Goal: Information Seeking & Learning: Learn about a topic

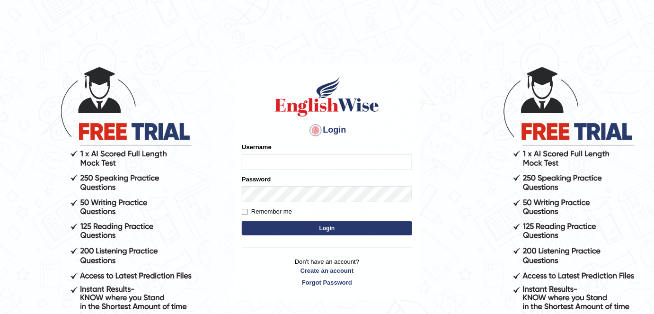
type input "FAridewala_123"
click at [318, 225] on button "Login" at bounding box center [327, 228] width 170 height 14
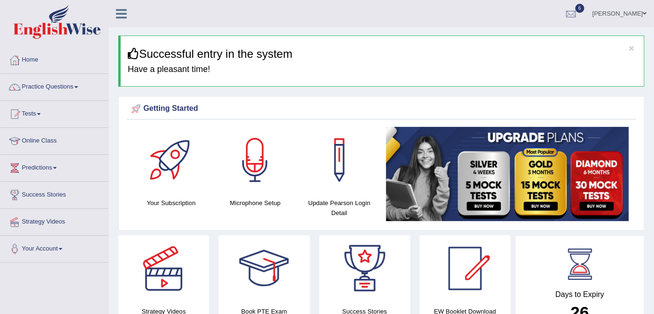
click at [71, 82] on link "Practice Questions" at bounding box center [54, 86] width 108 height 24
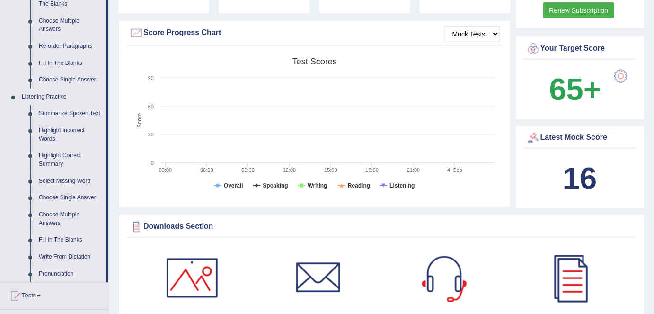
scroll to position [328, 0]
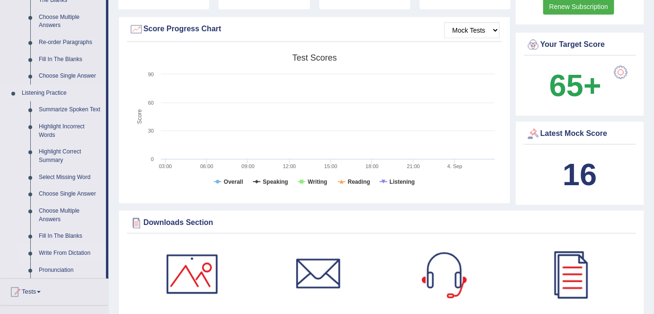
click at [71, 250] on link "Write From Dictation" at bounding box center [70, 253] width 71 height 17
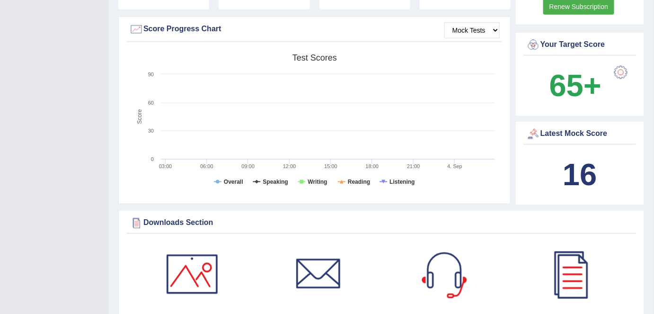
scroll to position [110, 0]
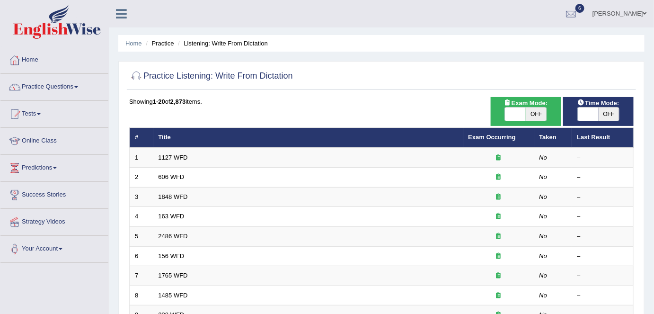
click at [534, 114] on span "OFF" at bounding box center [536, 113] width 21 height 13
checkbox input "true"
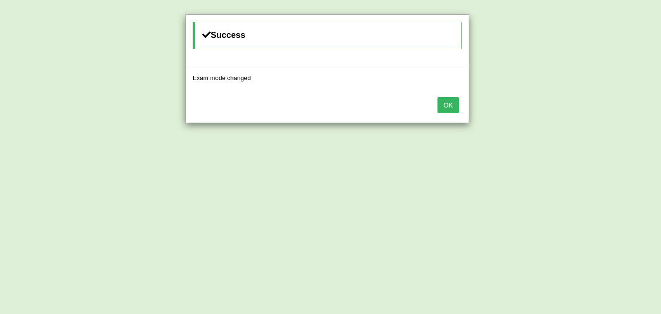
click at [451, 104] on button "OK" at bounding box center [448, 105] width 22 height 16
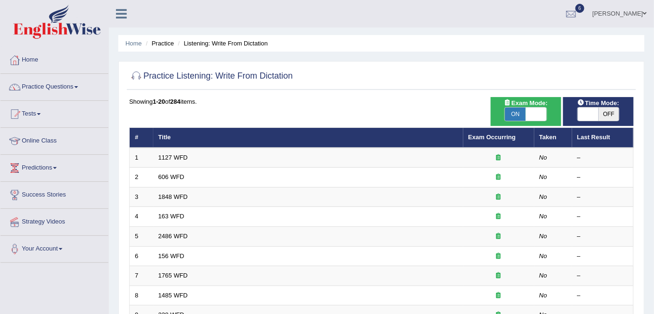
click at [612, 112] on span "OFF" at bounding box center [609, 113] width 21 height 13
checkbox input "true"
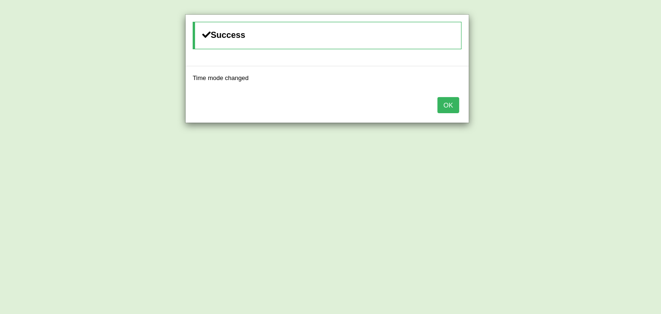
click at [443, 102] on button "OK" at bounding box center [448, 105] width 22 height 16
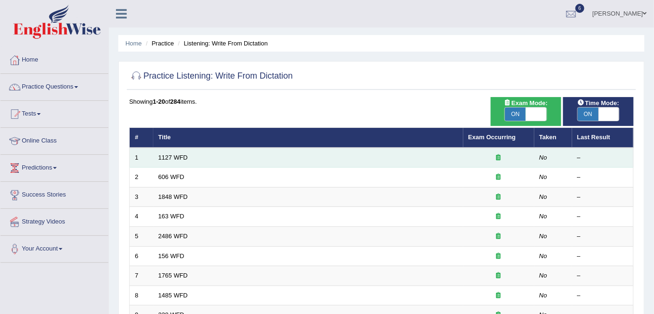
click at [180, 151] on td "1127 WFD" at bounding box center [308, 158] width 310 height 20
click at [179, 156] on link "1127 WFD" at bounding box center [173, 157] width 29 height 7
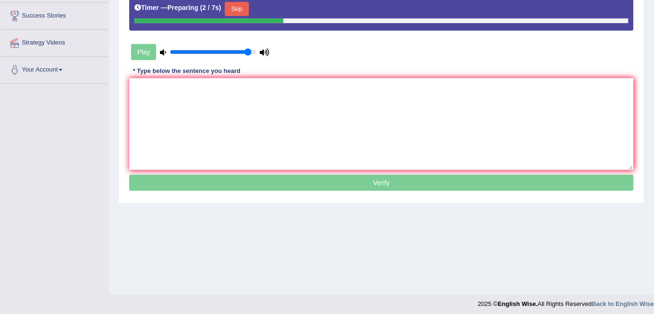
scroll to position [183, 0]
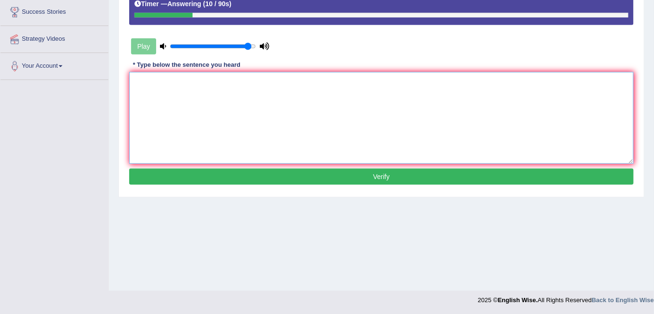
click at [147, 85] on textarea at bounding box center [381, 118] width 505 height 92
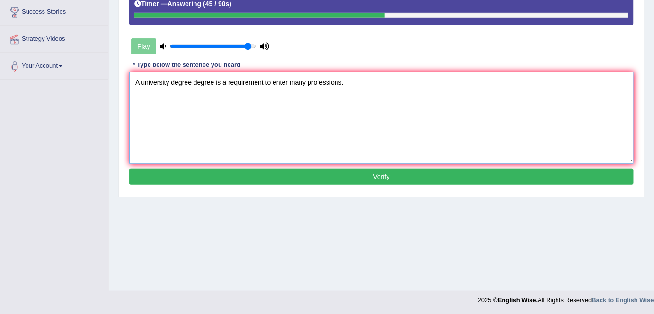
click at [215, 81] on textarea "A university degree degree is a requirement to enter many professions." at bounding box center [381, 118] width 505 height 92
type textarea "A university degree is a requirement to enter many professions."
click at [330, 179] on button "Verify" at bounding box center [381, 177] width 505 height 16
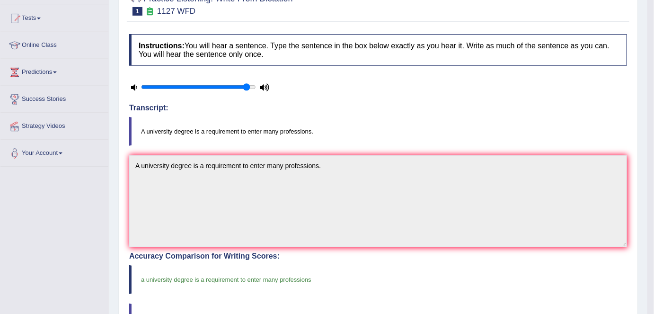
scroll to position [95, 0]
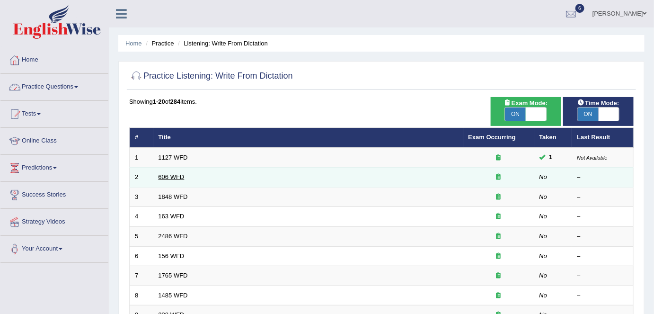
click at [163, 173] on link "606 WFD" at bounding box center [172, 176] width 26 height 7
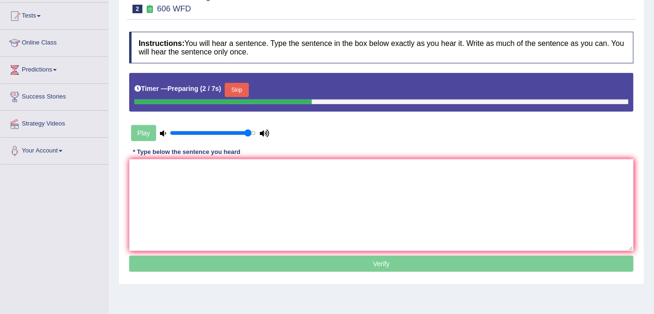
scroll to position [98, 0]
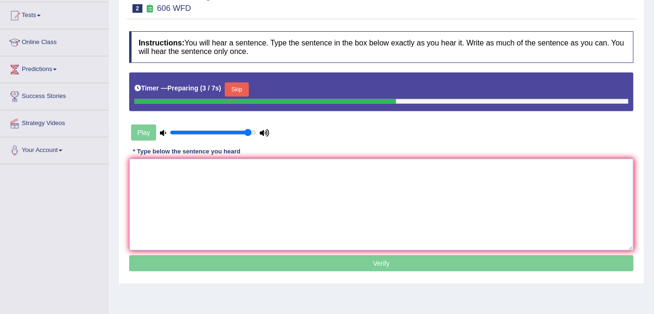
click at [164, 178] on textarea at bounding box center [381, 205] width 505 height 92
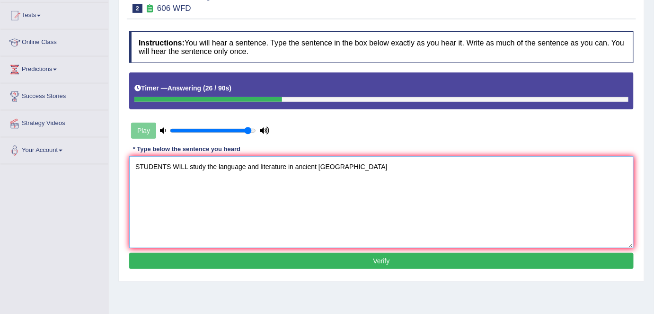
click at [322, 165] on textarea "STUDENTS WILL study the language and literature in ancient greece" at bounding box center [381, 202] width 505 height 92
click at [340, 166] on textarea "STUDENTS WILL study the language and literature in ancient Greece" at bounding box center [381, 202] width 505 height 92
click at [188, 166] on textarea "STUDENTS WILL study the language and literature in ancient Greece." at bounding box center [381, 202] width 505 height 92
click at [173, 164] on textarea "Students will study the language and literature in ancient Greece." at bounding box center [381, 202] width 505 height 92
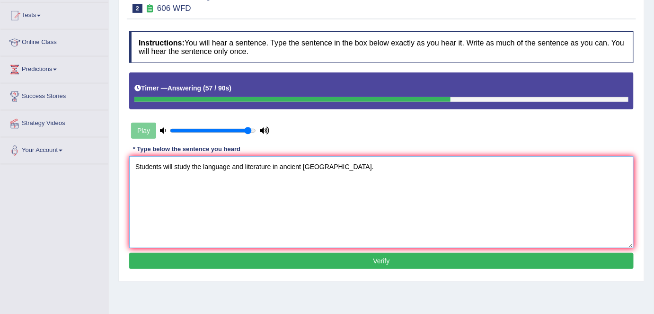
type textarea "Students will study the language and literature in ancient Greece."
click at [286, 265] on button "Verify" at bounding box center [381, 261] width 505 height 16
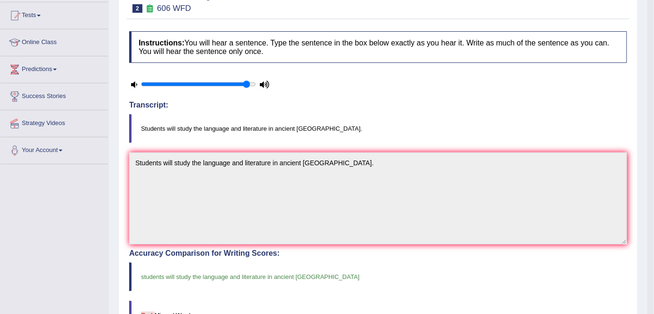
drag, startPoint x: 654, startPoint y: 169, endPoint x: 660, endPoint y: 237, distance: 68.5
click at [654, 215] on html "Toggle navigation Home Practice Questions Speaking Practice Read Aloud Repeat S…" at bounding box center [327, 59] width 654 height 314
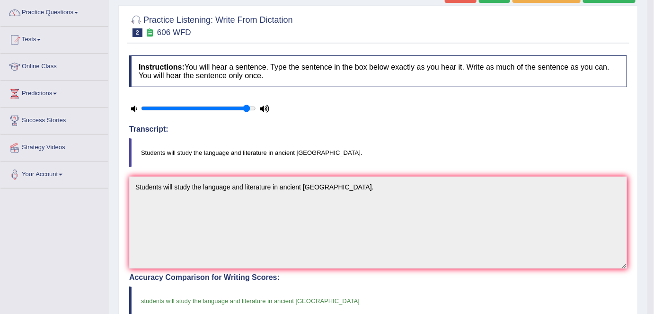
scroll to position [73, 0]
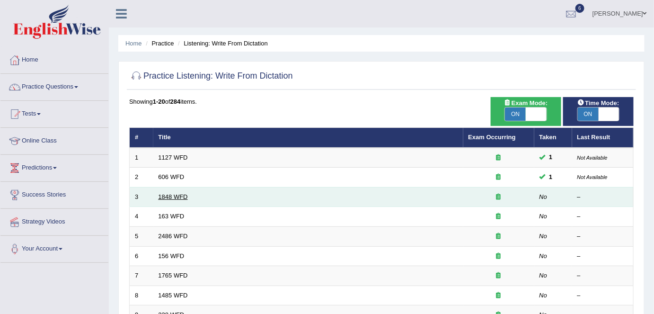
click at [175, 195] on link "1848 WFD" at bounding box center [173, 196] width 29 height 7
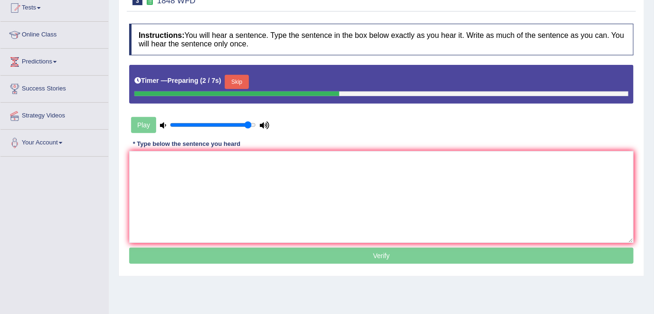
scroll to position [137, 0]
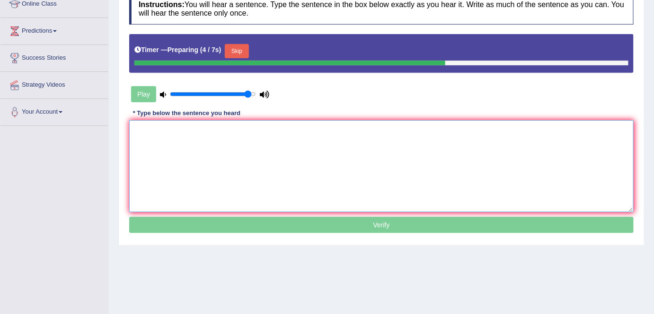
click at [145, 143] on textarea at bounding box center [381, 166] width 505 height 92
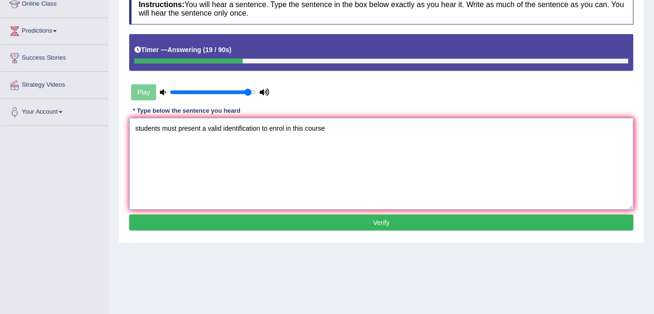
click at [137, 128] on textarea "students must present a valid identification to enrol in this course" at bounding box center [381, 164] width 505 height 92
click at [326, 129] on textarea "Students must present a valid identification to enrol in this course" at bounding box center [381, 164] width 505 height 92
type textarea "Students must present a valid identification to enrol in this course."
click at [293, 218] on button "Verify" at bounding box center [381, 222] width 505 height 16
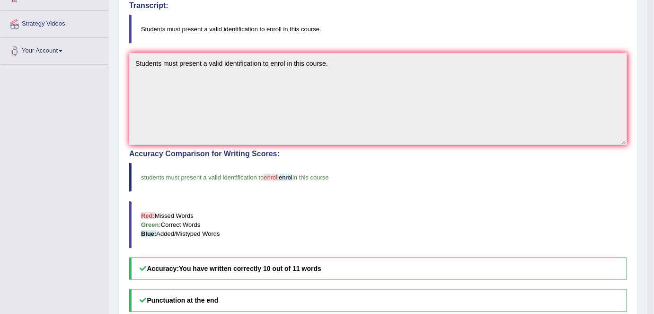
scroll to position [90, 0]
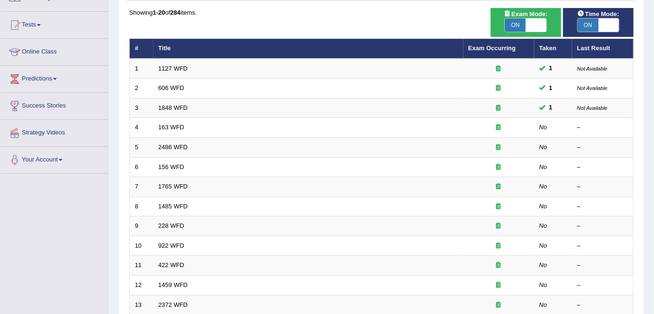
scroll to position [89, 0]
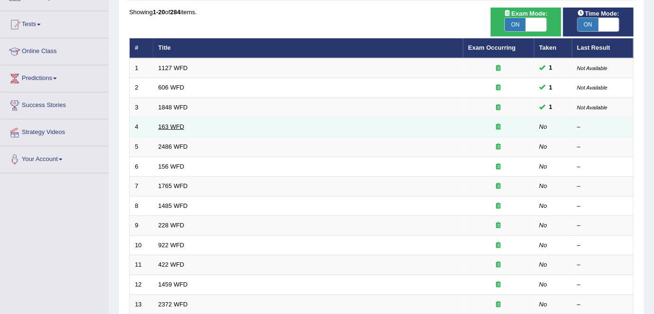
click at [180, 123] on link "163 WFD" at bounding box center [172, 126] width 26 height 7
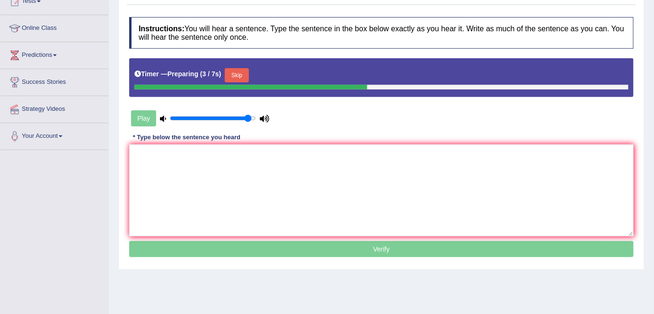
scroll to position [167, 0]
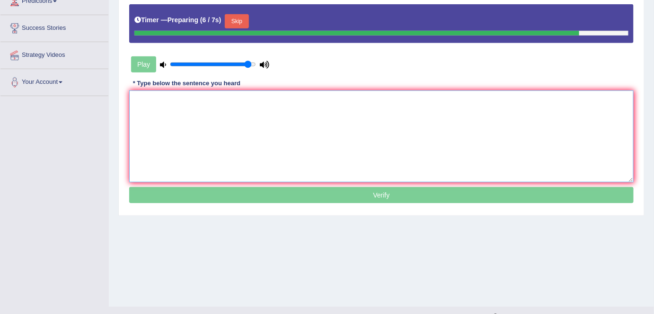
click at [148, 107] on textarea at bounding box center [381, 136] width 505 height 92
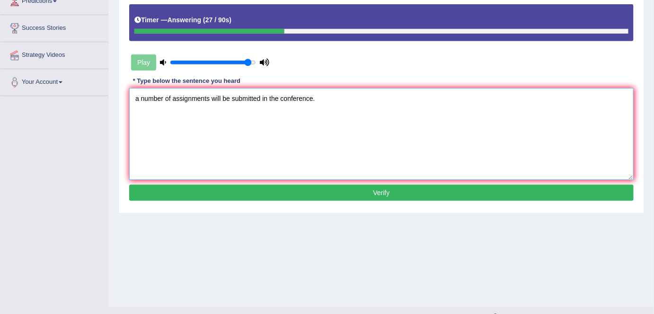
click at [137, 96] on textarea "a number of assignments will be submitted in the conference." at bounding box center [381, 134] width 505 height 92
type textarea "A number of assignments will be submitted in the conference."
click at [294, 192] on button "Verify" at bounding box center [381, 193] width 505 height 16
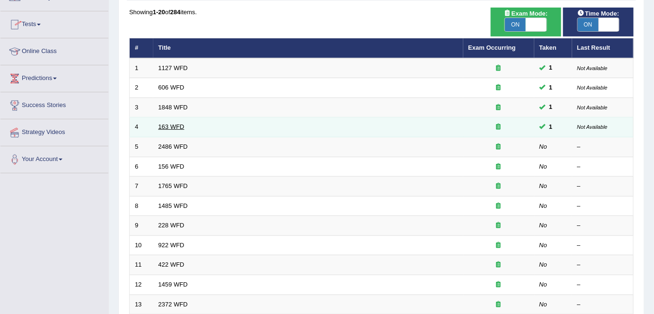
click at [178, 127] on link "163 WFD" at bounding box center [172, 126] width 26 height 7
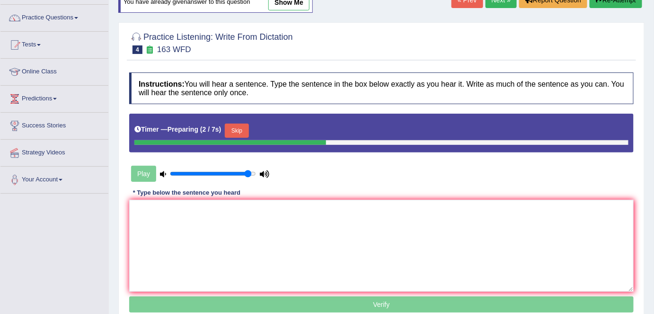
scroll to position [72, 0]
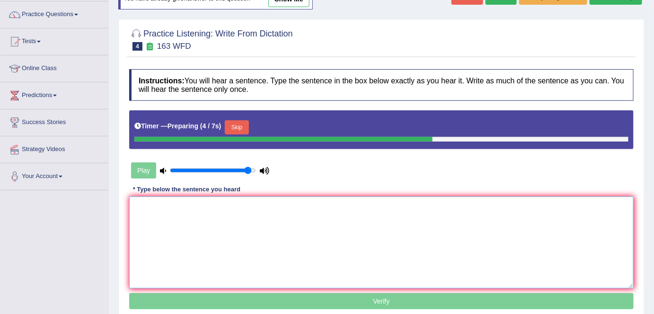
click at [139, 215] on textarea at bounding box center [381, 242] width 505 height 92
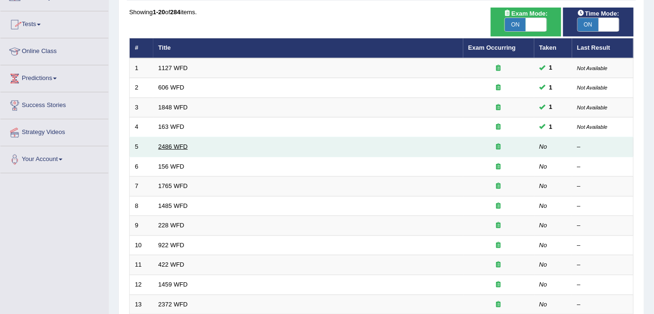
click at [166, 146] on link "2486 WFD" at bounding box center [173, 146] width 29 height 7
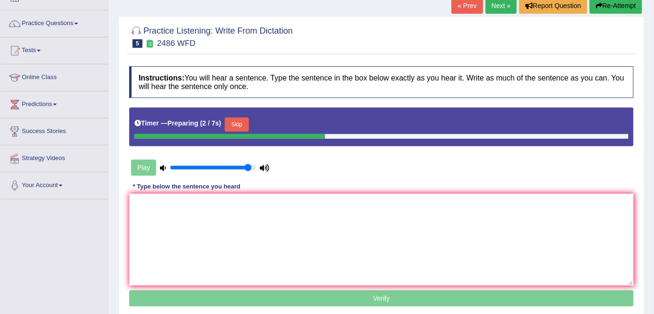
scroll to position [67, 0]
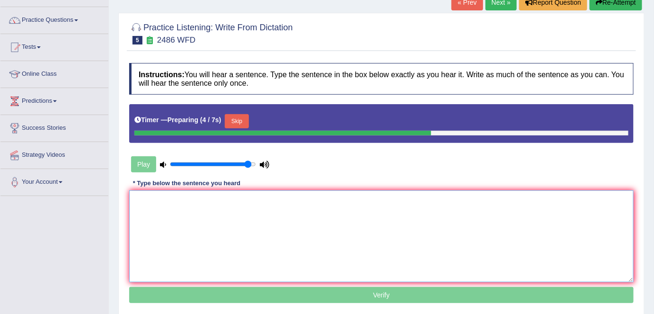
click at [155, 211] on textarea at bounding box center [381, 236] width 505 height 92
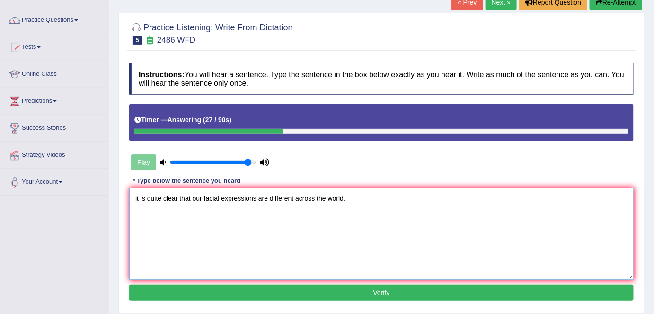
click at [136, 197] on textarea "it is quite clear that our facial expressions are different across the world." at bounding box center [381, 234] width 505 height 92
type textarea "It is quite clear that our facial expressions are different across the world."
click at [302, 285] on button "Verify" at bounding box center [381, 293] width 505 height 16
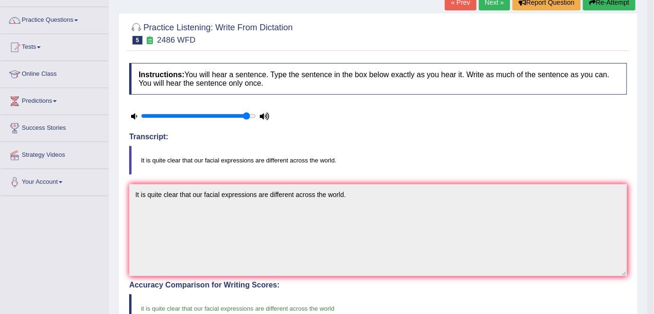
drag, startPoint x: 654, startPoint y: 133, endPoint x: 660, endPoint y: 163, distance: 31.0
click at [654, 163] on html "Toggle navigation Home Practice Questions Speaking Practice Read Aloud Repeat S…" at bounding box center [327, 90] width 654 height 314
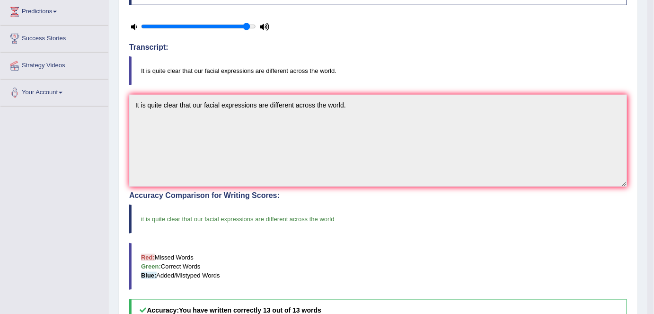
scroll to position [231, 0]
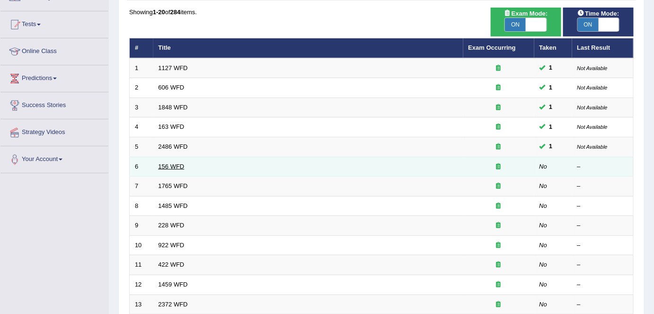
click at [175, 164] on link "156 WFD" at bounding box center [172, 166] width 26 height 7
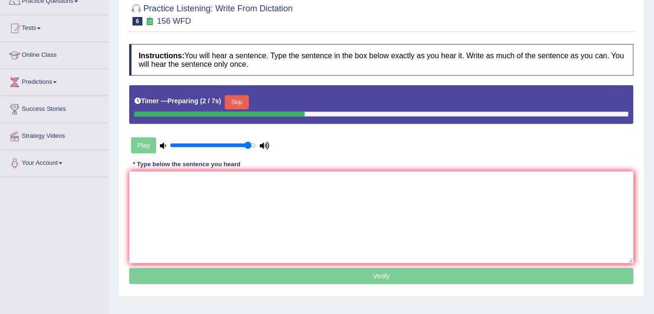
scroll to position [86, 0]
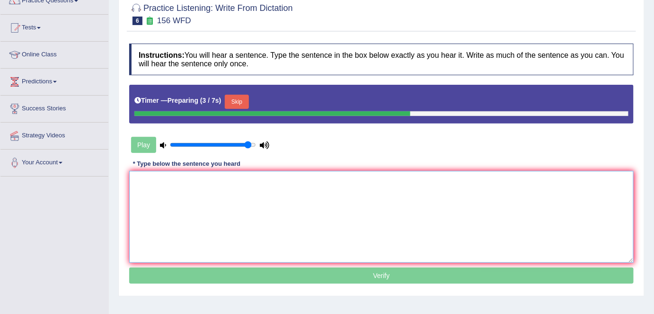
click at [151, 196] on textarea at bounding box center [381, 217] width 505 height 92
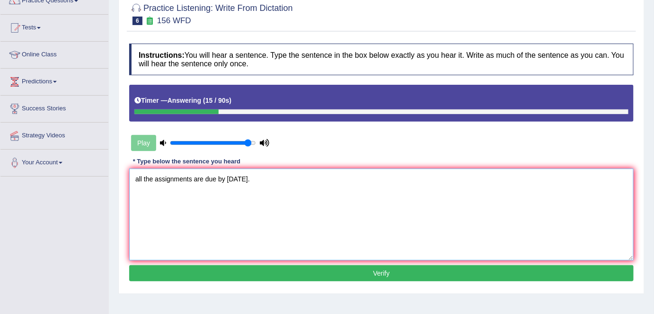
click at [138, 177] on textarea "all the assignments are due by tomorrow." at bounding box center [381, 215] width 505 height 92
type textarea "All the assignments are due by tomorrow."
click at [287, 274] on button "Verify" at bounding box center [381, 273] width 505 height 16
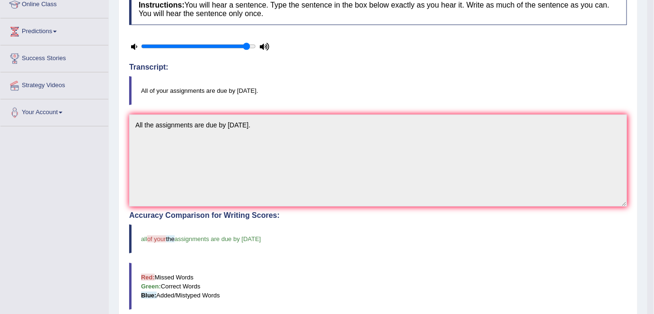
scroll to position [132, 0]
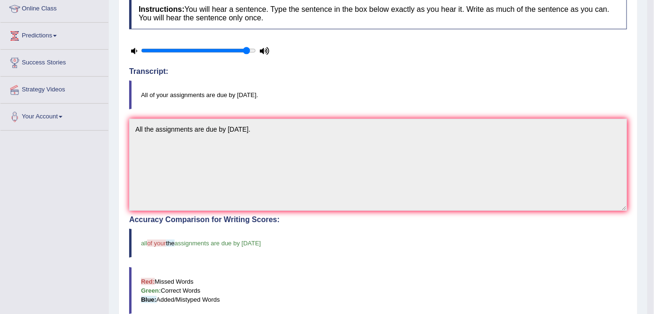
click at [132, 49] on icon at bounding box center [134, 51] width 6 height 6
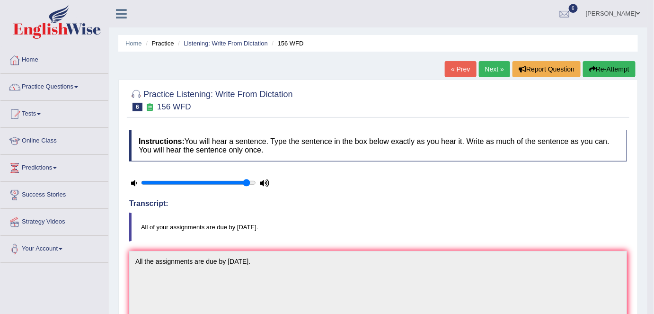
click at [603, 73] on button "Re-Attempt" at bounding box center [609, 69] width 53 height 16
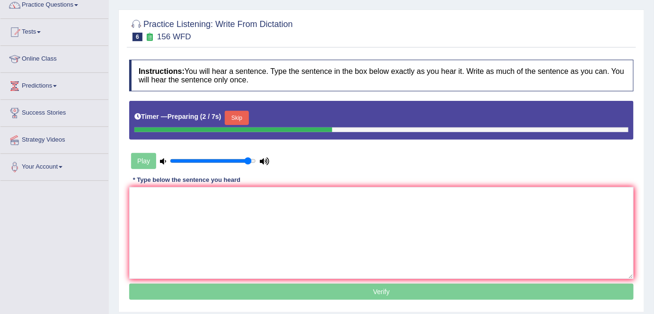
scroll to position [83, 0]
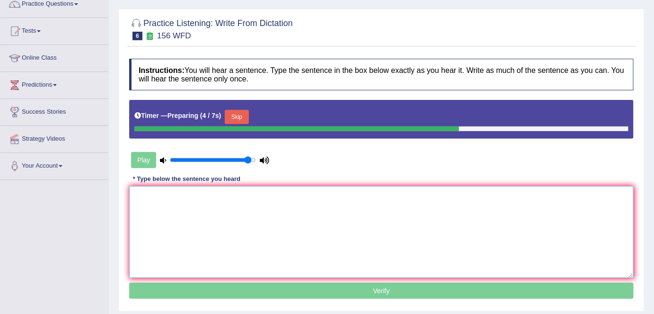
click at [142, 208] on textarea at bounding box center [381, 232] width 505 height 92
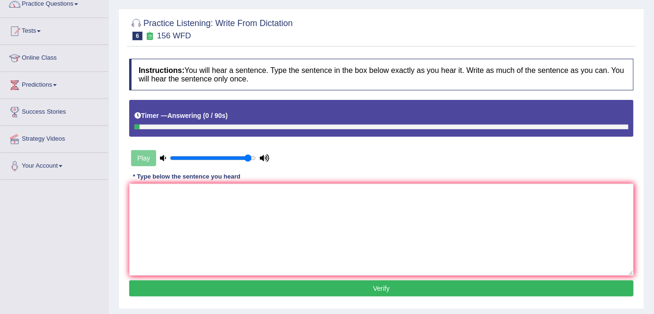
click at [144, 159] on div "Play" at bounding box center [200, 158] width 142 height 24
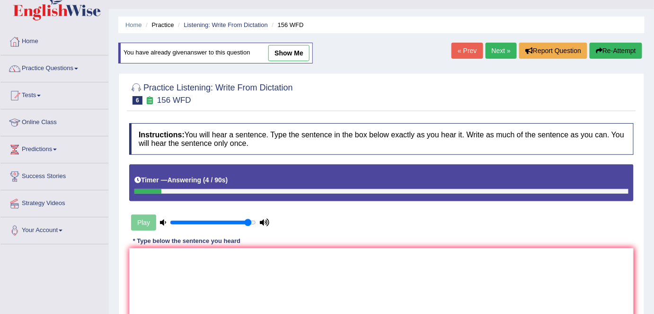
click at [617, 51] on button "Re-Attempt" at bounding box center [616, 51] width 53 height 16
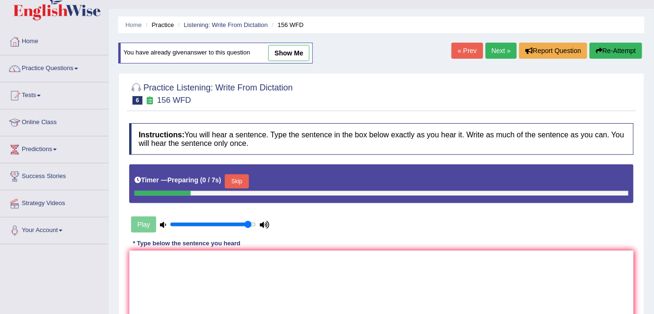
scroll to position [159, 0]
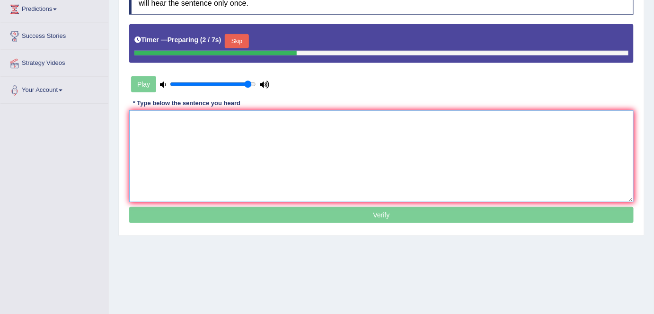
click at [156, 131] on textarea at bounding box center [381, 156] width 505 height 92
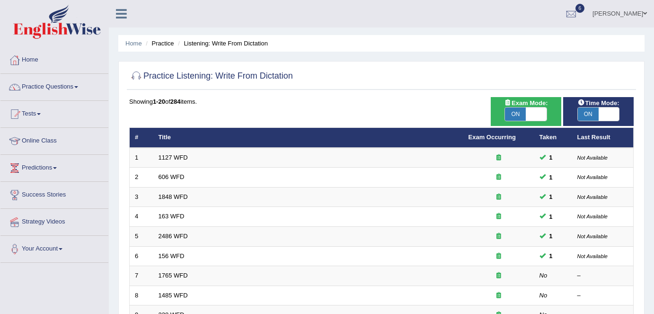
scroll to position [89, 0]
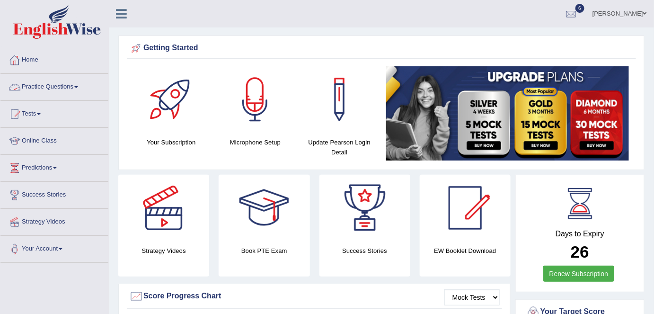
click at [62, 88] on link "Practice Questions" at bounding box center [54, 86] width 108 height 24
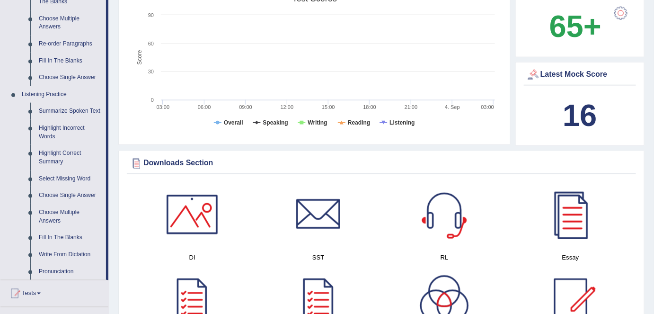
scroll to position [381, 0]
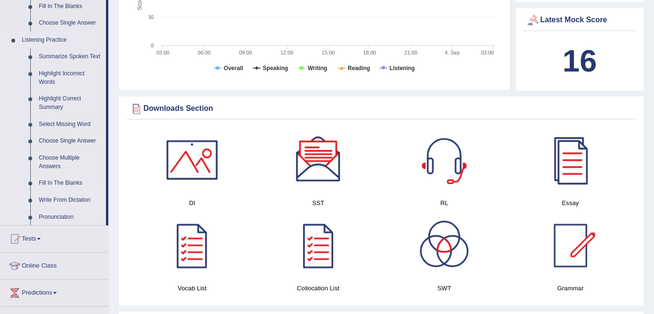
click at [67, 199] on link "Write From Dictation" at bounding box center [70, 200] width 71 height 17
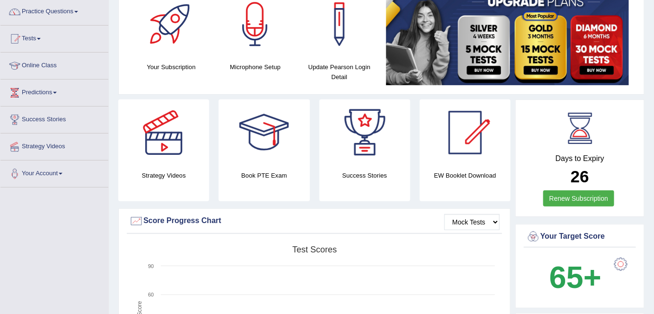
scroll to position [11, 0]
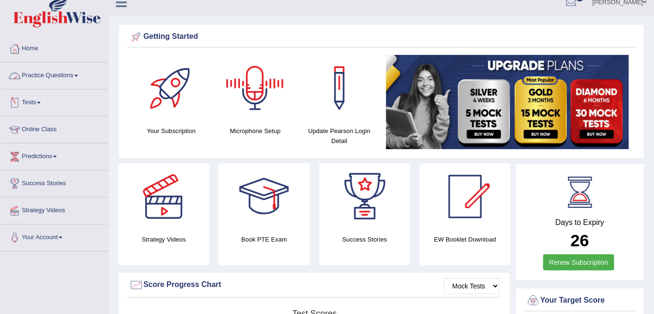
click at [47, 71] on link "Practice Questions" at bounding box center [54, 74] width 108 height 24
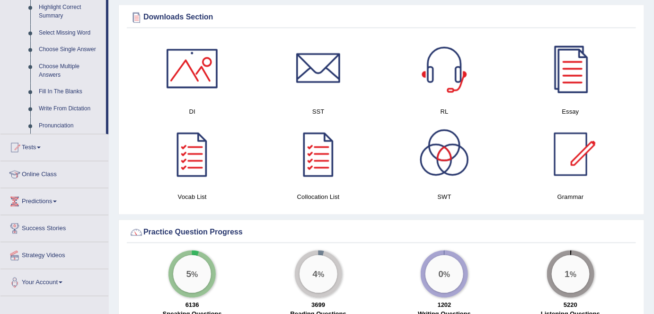
scroll to position [469, 0]
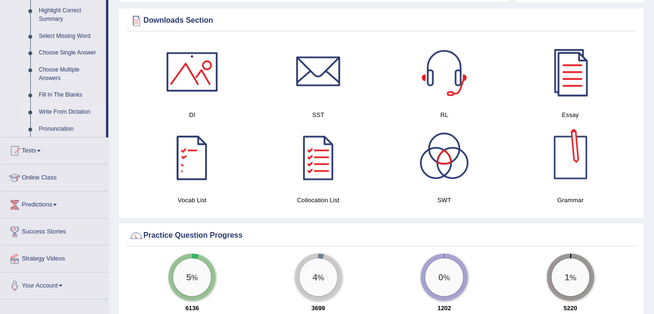
click at [82, 110] on link "Write From Dictation" at bounding box center [70, 112] width 71 height 17
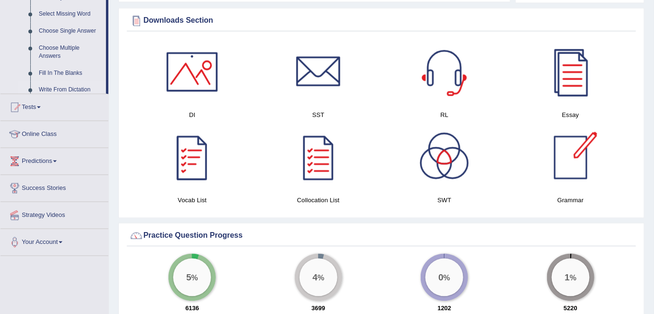
scroll to position [219, 0]
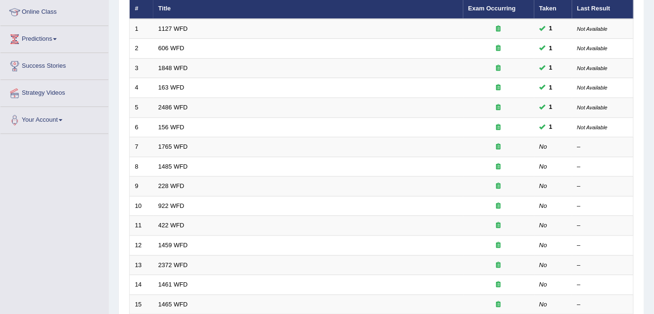
scroll to position [134, 0]
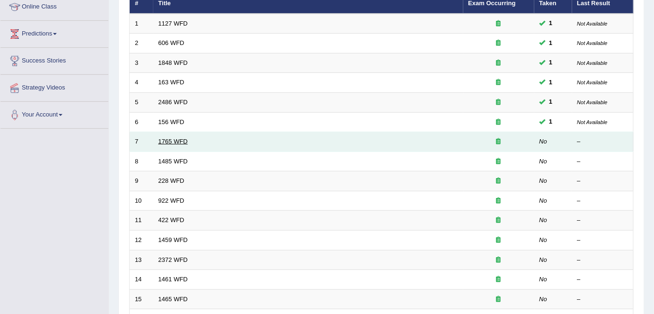
click at [178, 140] on link "1765 WFD" at bounding box center [173, 141] width 29 height 7
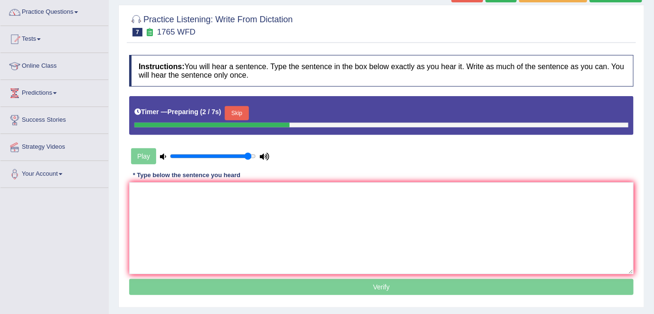
scroll to position [102, 0]
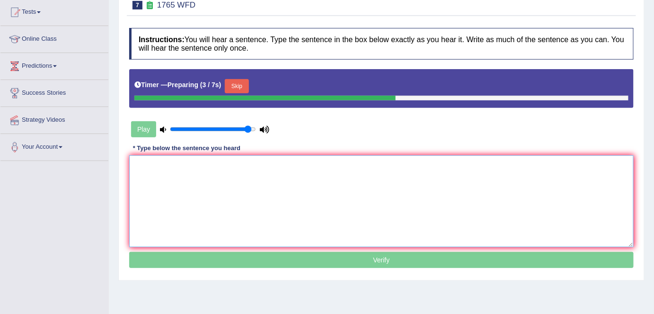
click at [165, 178] on textarea at bounding box center [381, 201] width 505 height 92
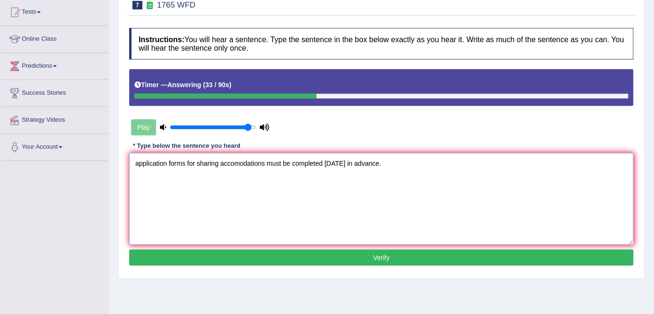
click at [139, 162] on textarea "application forms for sharing accomodations must be completed in two months in …" at bounding box center [381, 199] width 505 height 92
type textarea "Application forms for sharing accomodations must be completed in two months in …"
click at [376, 259] on button "Verify" at bounding box center [381, 258] width 505 height 16
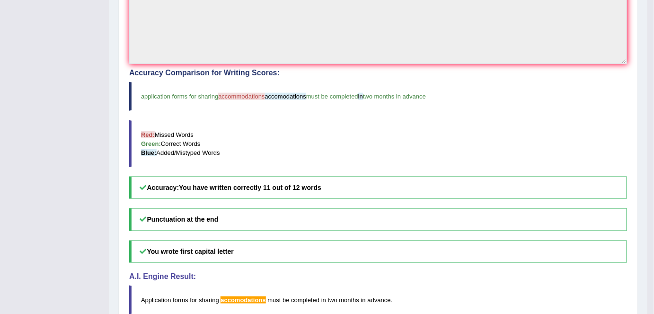
scroll to position [271, 0]
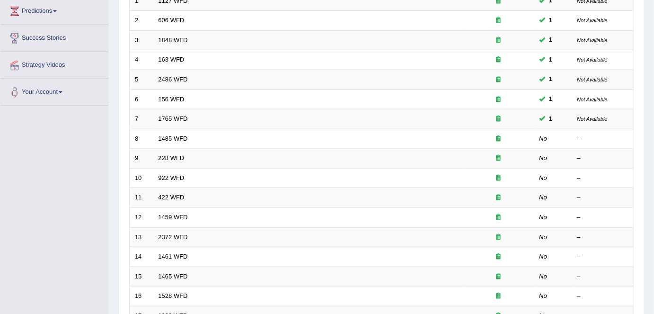
scroll to position [134, 0]
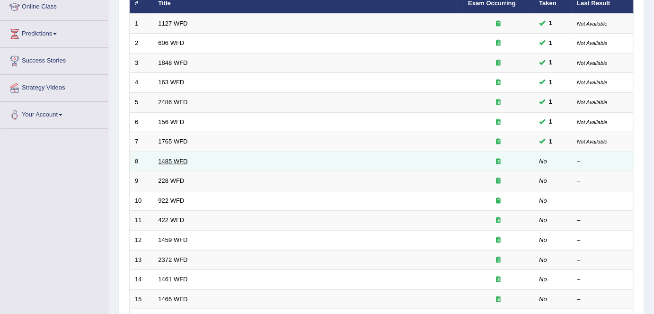
click at [173, 159] on link "1485 WFD" at bounding box center [173, 161] width 29 height 7
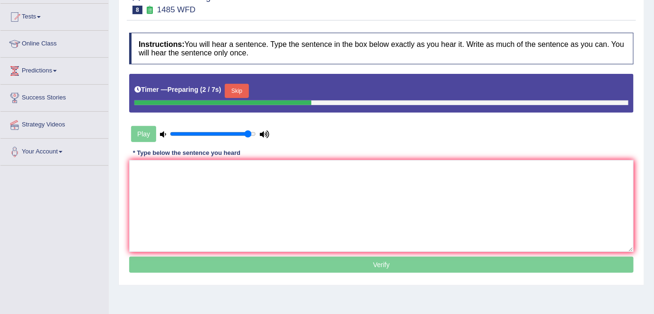
scroll to position [99, 0]
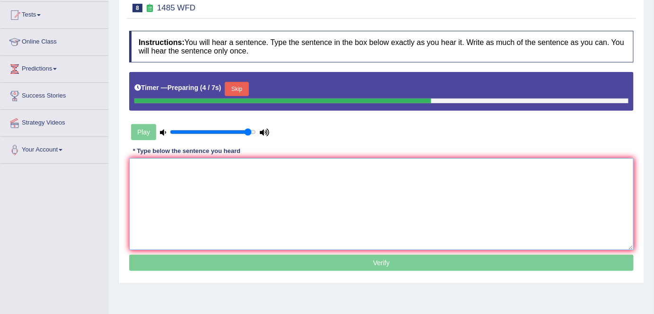
click at [147, 176] on textarea at bounding box center [381, 204] width 505 height 92
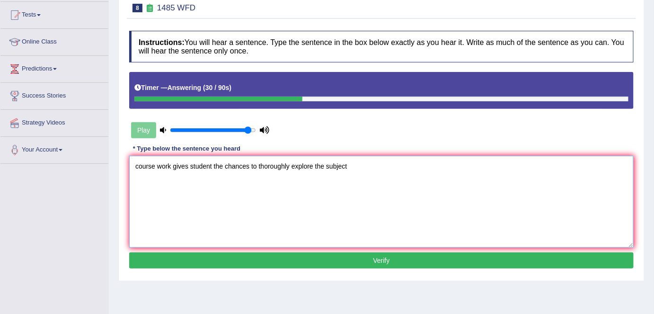
click at [138, 165] on textarea "course work gives student the chances to thoroughly explore the subject" at bounding box center [381, 202] width 505 height 92
click at [349, 166] on textarea "Course work gives student the chances to thoroughly explore the subject" at bounding box center [381, 202] width 505 height 92
type textarea "Course work gives student the chances to thoroughly explore the subject."
click at [357, 266] on button "Verify" at bounding box center [381, 260] width 505 height 16
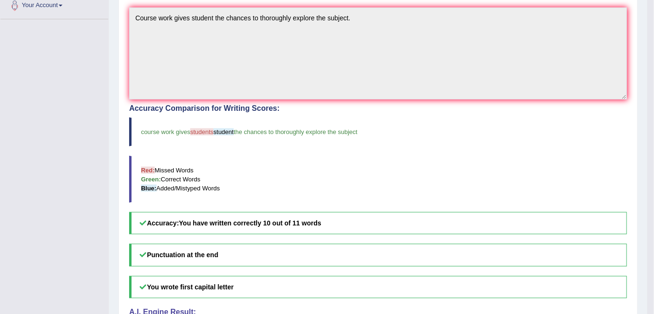
scroll to position [201, 0]
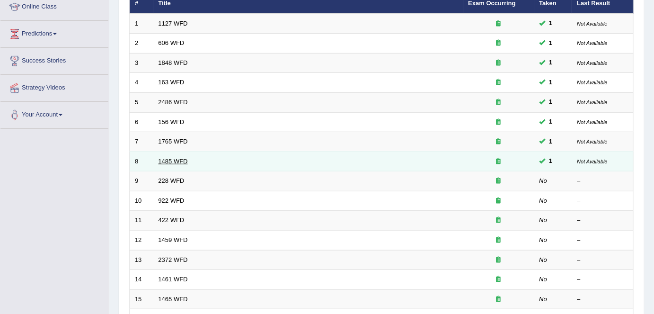
click at [175, 160] on link "1485 WFD" at bounding box center [173, 161] width 29 height 7
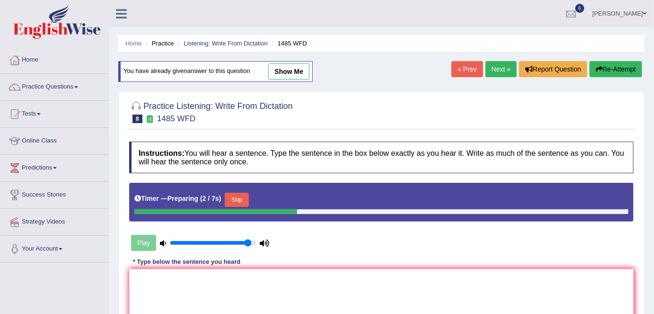
scroll to position [80, 0]
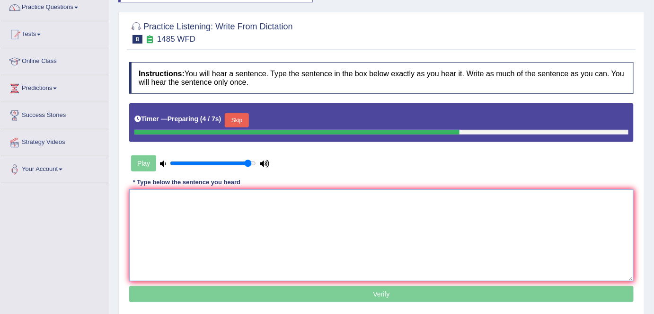
click at [152, 219] on textarea at bounding box center [381, 235] width 505 height 92
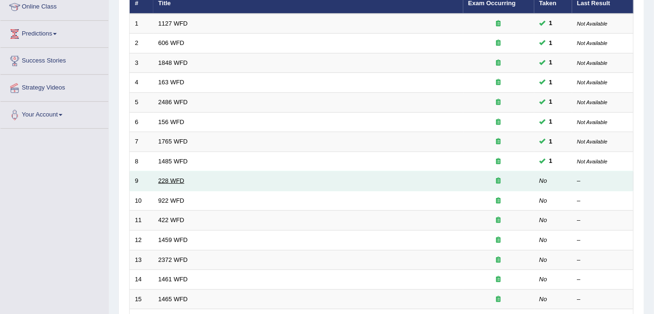
click at [172, 178] on link "228 WFD" at bounding box center [172, 180] width 26 height 7
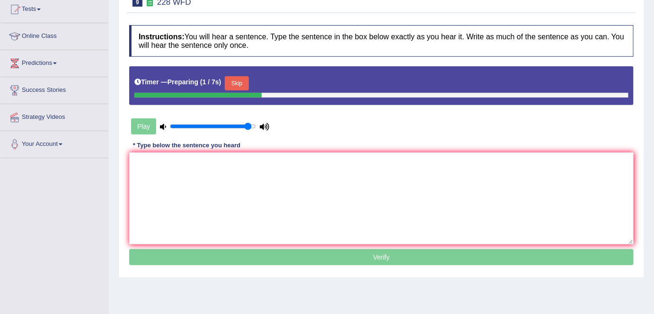
scroll to position [108, 0]
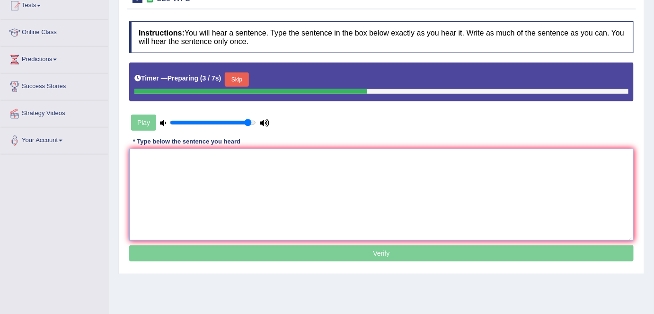
click at [164, 159] on textarea at bounding box center [381, 195] width 505 height 92
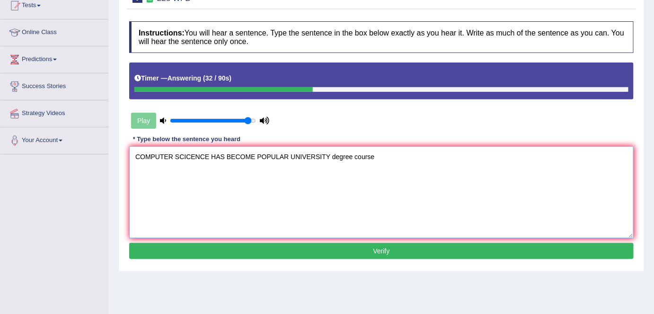
click at [330, 154] on textarea "COMPUTER SCICENCE HAS BECOME POPULAR UNIVERSITY degree course" at bounding box center [381, 192] width 505 height 92
click at [289, 152] on textarea "COMPUTER SCICENCE HAS BECOME POPULAR university degree course" at bounding box center [381, 192] width 505 height 92
click at [255, 153] on textarea "COMPUTER SCICENCE HAS BECOME popular university degree course" at bounding box center [381, 192] width 505 height 92
click at [224, 156] on textarea "COMPUTER SCICENCE HAS become popular university degree course" at bounding box center [381, 192] width 505 height 92
click at [208, 155] on textarea "COMPUTER SCICENCE has become popular university degree course" at bounding box center [381, 192] width 505 height 92
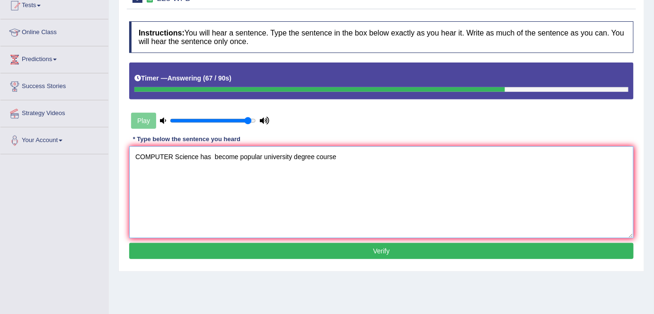
click at [173, 154] on textarea "COMPUTER Science has become popular university degree course" at bounding box center [381, 192] width 505 height 92
click at [205, 156] on textarea "Computer Science has become popular university degree course" at bounding box center [381, 192] width 505 height 92
click at [206, 155] on textarea "Computer Science has become popular university degree course" at bounding box center [381, 192] width 505 height 92
click at [326, 155] on textarea "Computer Science has become popular university degree course" at bounding box center [381, 192] width 505 height 92
type textarea "Computer Science has become popular university degree course."
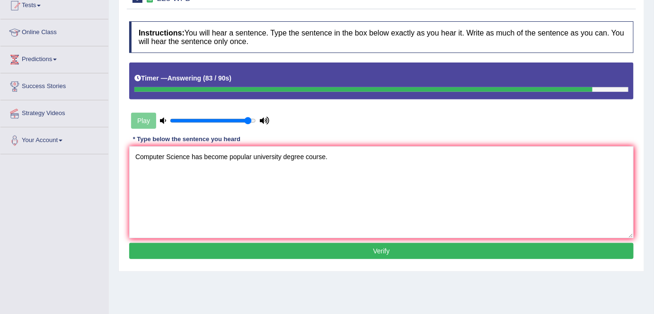
click at [357, 256] on button "Verify" at bounding box center [381, 251] width 505 height 16
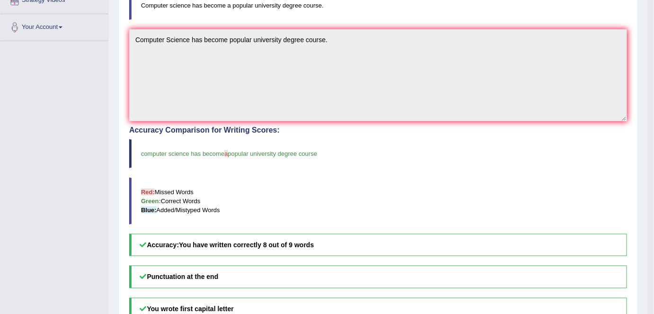
scroll to position [217, 0]
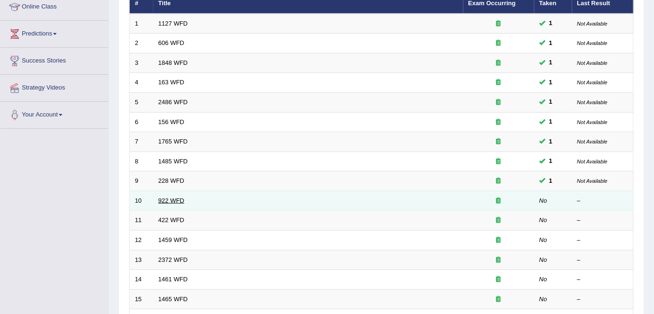
click at [174, 199] on link "922 WFD" at bounding box center [172, 200] width 26 height 7
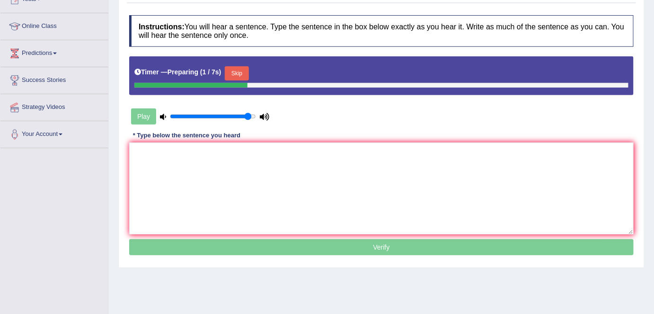
scroll to position [115, 0]
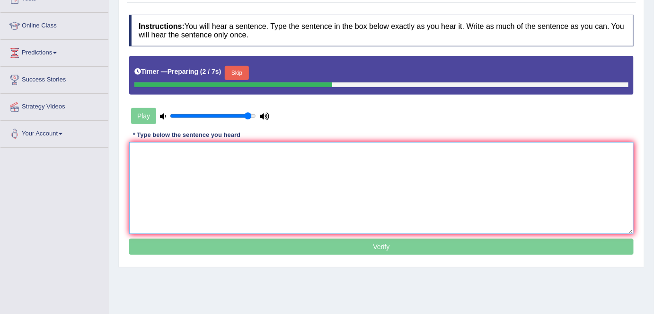
click at [156, 169] on textarea at bounding box center [381, 188] width 505 height 92
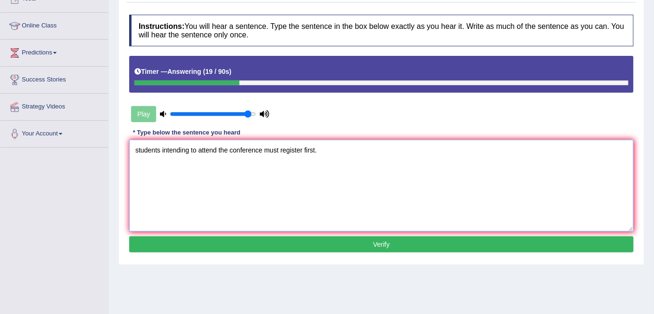
click at [138, 146] on textarea "students intending to attend the conference must register first." at bounding box center [381, 186] width 505 height 92
type textarea "Students intending to attend the conference must register first."
click at [321, 244] on button "Verify" at bounding box center [381, 244] width 505 height 16
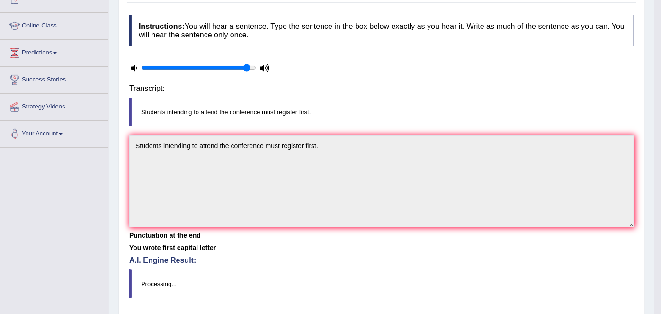
click at [321, 199] on body "Toggle navigation Home Practice Questions Speaking Practice Read Aloud Repeat S…" at bounding box center [330, 42] width 661 height 314
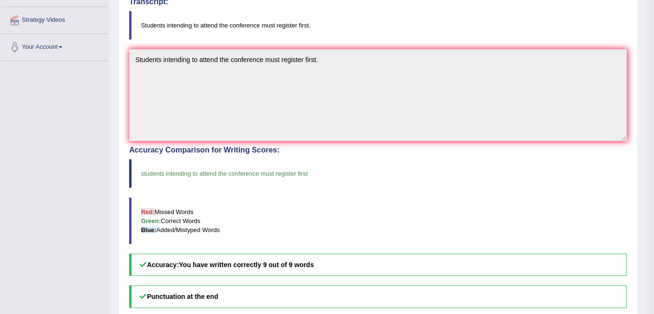
scroll to position [201, 0]
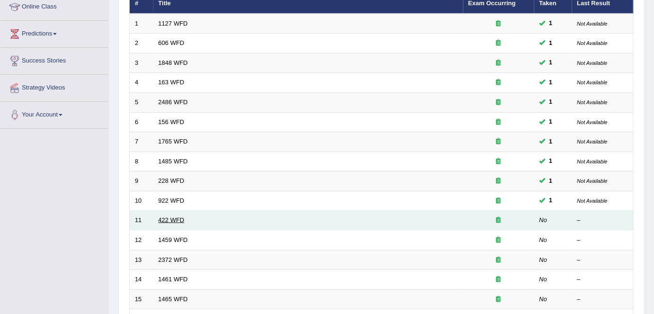
click at [178, 217] on link "422 WFD" at bounding box center [172, 219] width 26 height 7
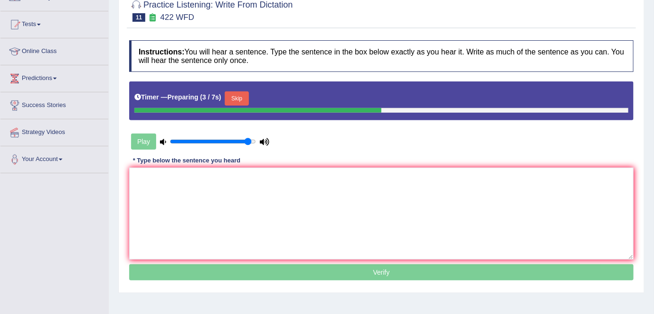
scroll to position [91, 0]
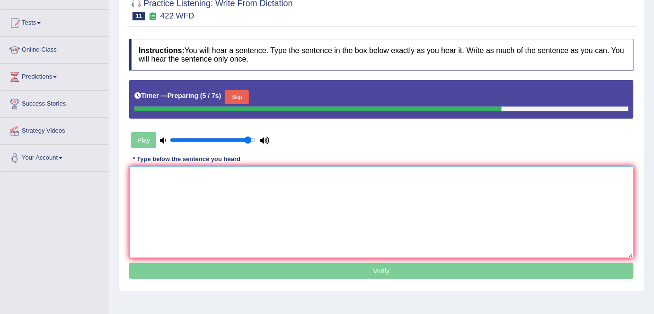
click at [144, 184] on textarea at bounding box center [381, 212] width 505 height 92
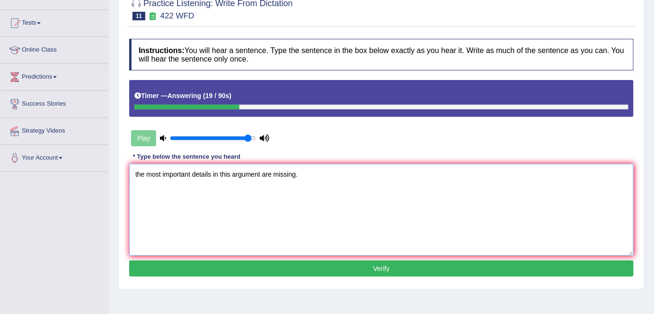
click at [137, 169] on textarea "the most important details in this argument are missing." at bounding box center [381, 210] width 505 height 92
click at [165, 173] on textarea "The most important details in this argument are missing." at bounding box center [381, 210] width 505 height 92
type textarea "The most important details in this argument are missing."
click at [314, 270] on button "Verify" at bounding box center [381, 268] width 505 height 16
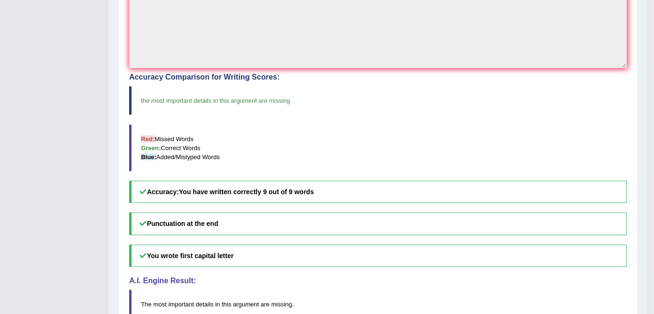
scroll to position [277, 0]
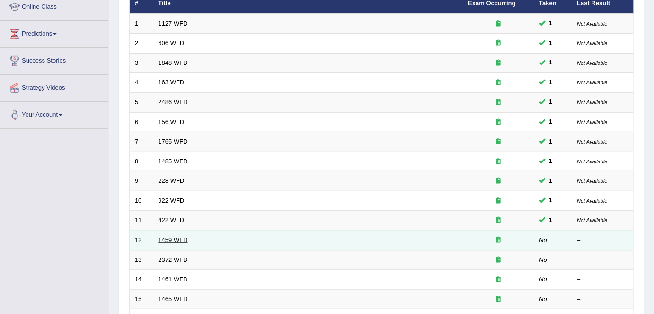
click at [167, 236] on link "1459 WFD" at bounding box center [173, 239] width 29 height 7
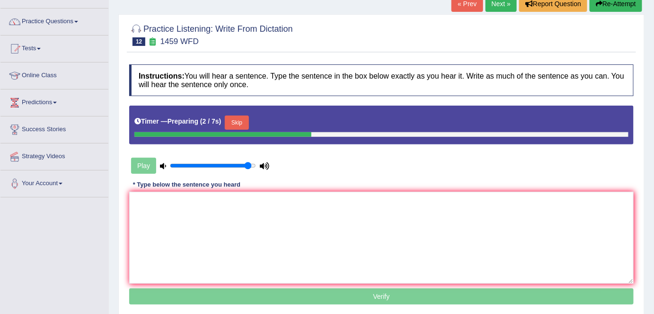
scroll to position [69, 0]
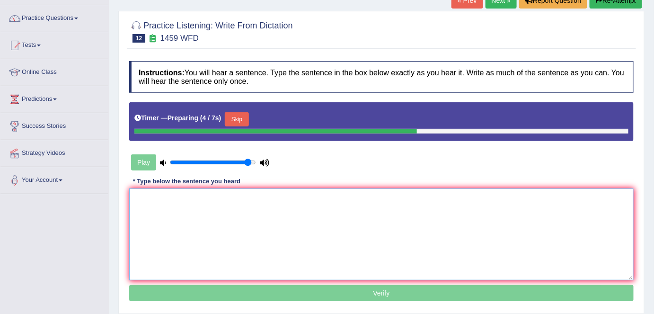
click at [146, 220] on textarea at bounding box center [381, 234] width 505 height 92
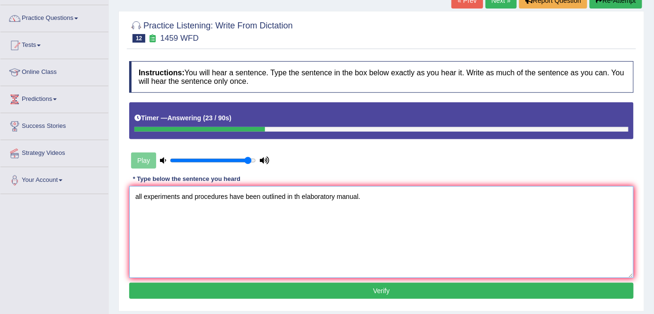
click at [137, 195] on textarea "all experiments and procedures have been outlined in th elaboratory manual." at bounding box center [381, 232] width 505 height 92
click at [299, 196] on textarea "All experiments and procedures have been outlined in th elaboratory manual." at bounding box center [381, 232] width 505 height 92
click at [310, 195] on textarea "All experiments and procedures have been outlined in the elaboratory manual." at bounding box center [381, 232] width 505 height 92
type textarea "All experiments and procedures have been outlined in the laboratory manual."
click at [337, 289] on button "Verify" at bounding box center [381, 291] width 505 height 16
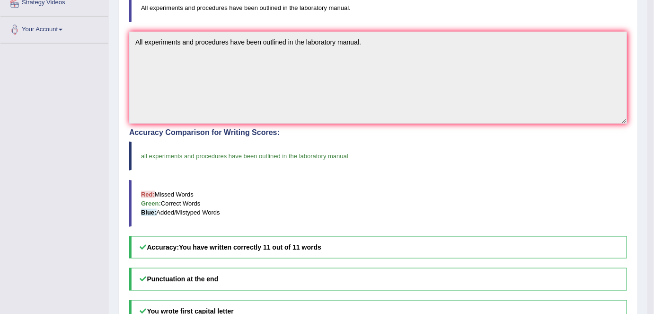
scroll to position [127, 0]
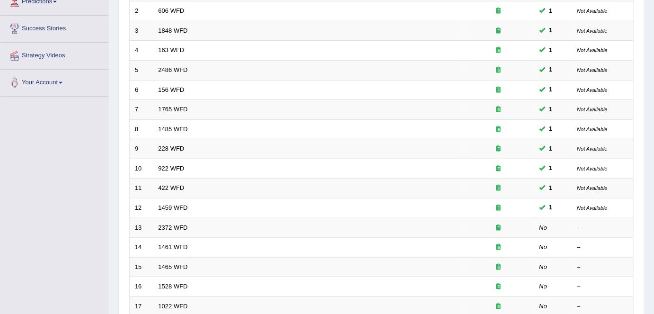
scroll to position [185, 0]
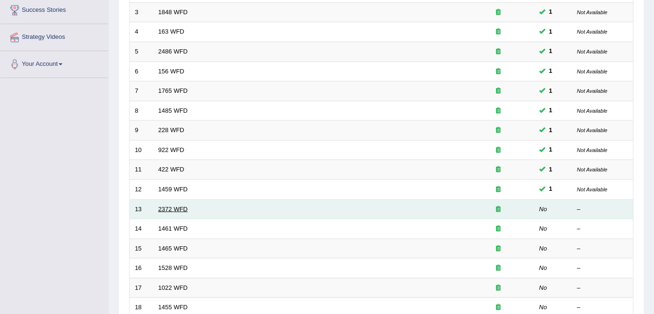
click at [187, 205] on link "2372 WFD" at bounding box center [173, 208] width 29 height 7
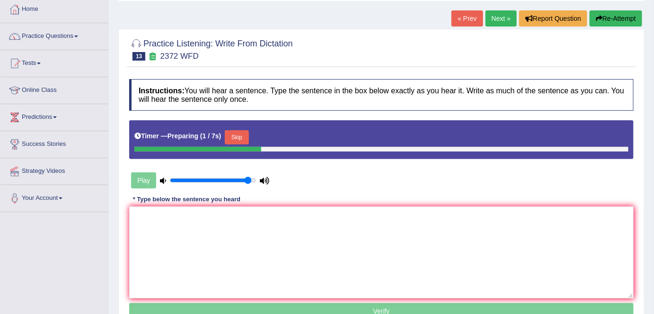
scroll to position [69, 0]
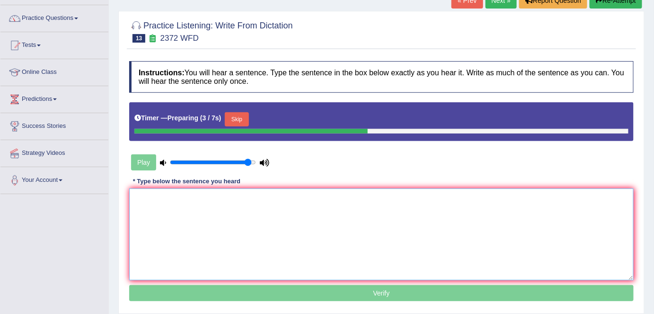
click at [147, 210] on textarea at bounding box center [381, 234] width 505 height 92
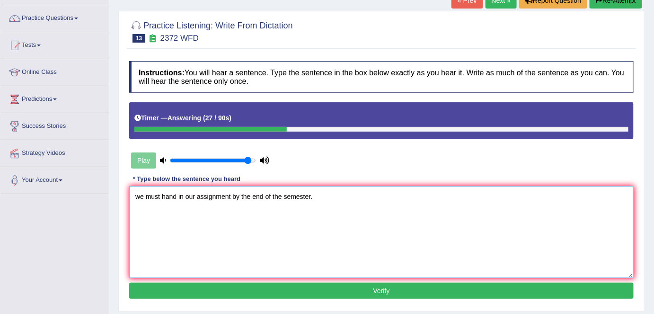
click at [139, 196] on textarea "we must hand in our assignment by the end of the semester." at bounding box center [381, 232] width 505 height 92
type textarea "We must hand in our assignment by the end of the semester."
click at [308, 294] on button "Verify" at bounding box center [381, 291] width 505 height 16
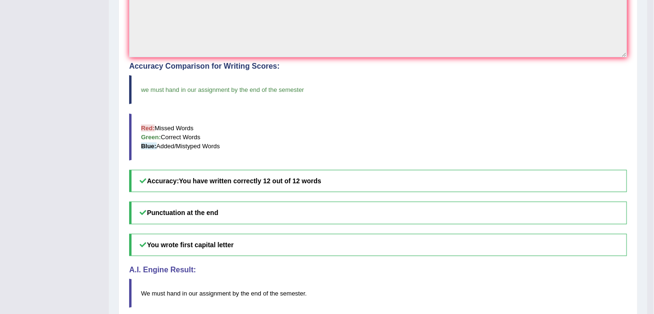
scroll to position [289, 0]
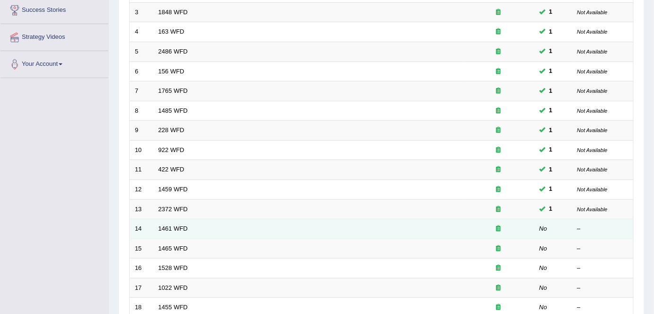
click at [164, 221] on td "1461 WFD" at bounding box center [308, 229] width 310 height 20
click at [169, 225] on link "1461 WFD" at bounding box center [173, 228] width 29 height 7
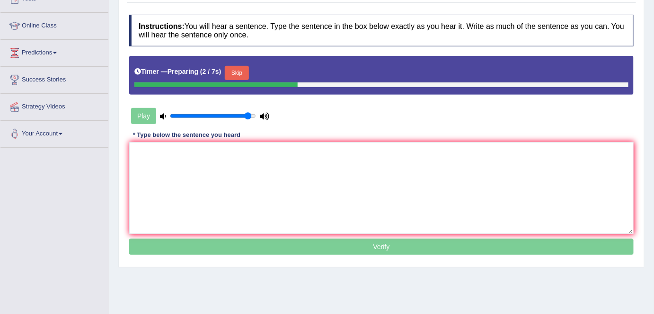
scroll to position [121, 0]
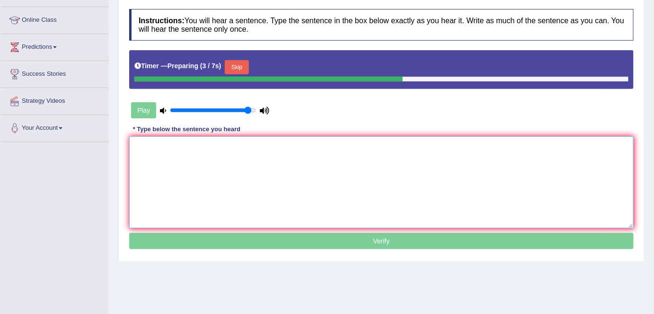
click at [152, 157] on textarea at bounding box center [381, 182] width 505 height 92
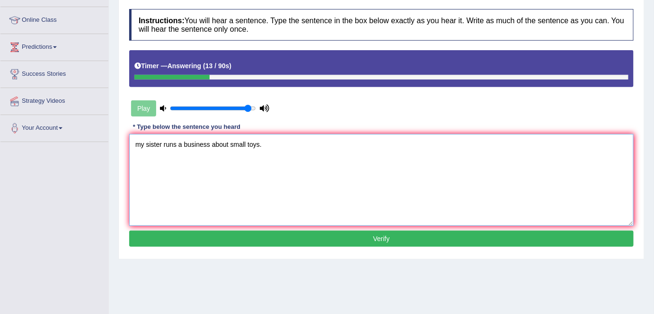
click at [139, 145] on textarea "my sister runs a business about small toys." at bounding box center [381, 180] width 505 height 92
type textarea "My sister runs a business about small toys."
click at [245, 238] on button "Verify" at bounding box center [381, 239] width 505 height 16
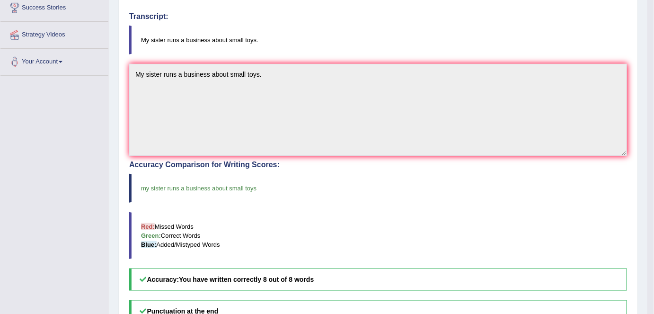
scroll to position [111, 0]
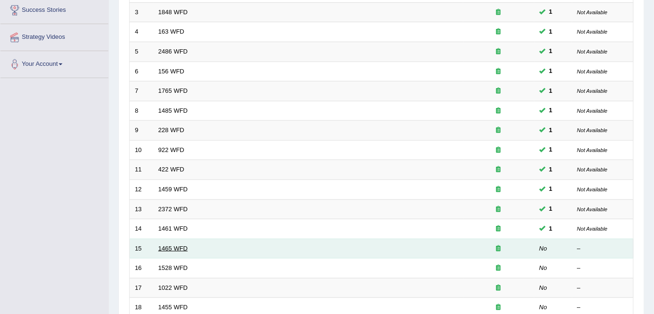
click at [181, 245] on link "1465 WFD" at bounding box center [173, 248] width 29 height 7
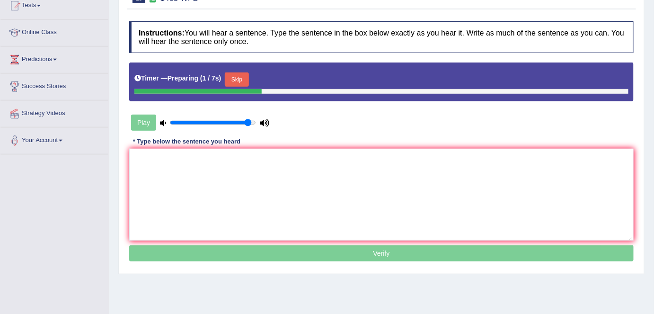
scroll to position [112, 0]
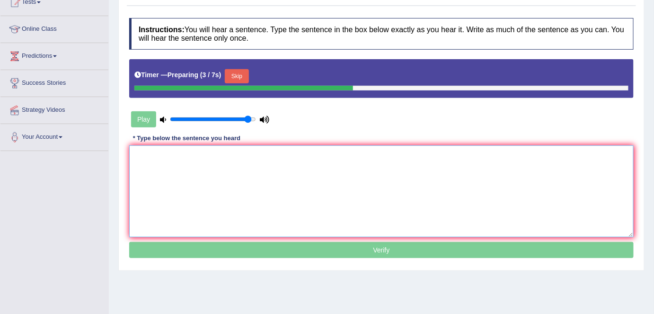
click at [154, 160] on textarea at bounding box center [381, 191] width 505 height 92
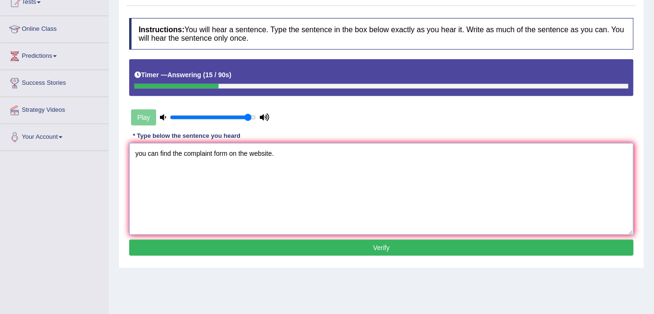
click at [140, 153] on textarea "you can find the complaint form on the website." at bounding box center [381, 189] width 505 height 92
type textarea "You can find the complaint form on the website."
click at [302, 248] on button "Verify" at bounding box center [381, 248] width 505 height 16
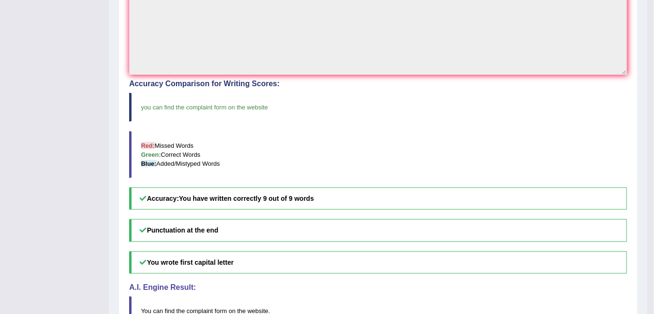
scroll to position [0, 0]
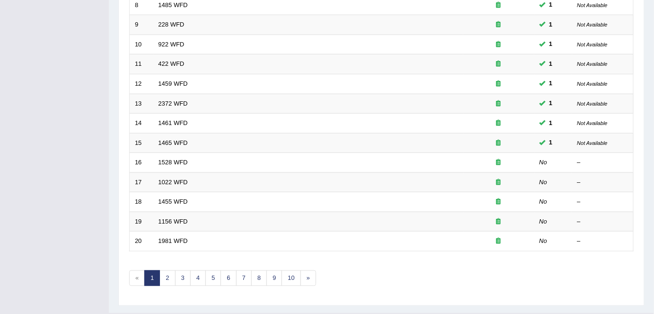
scroll to position [294, 0]
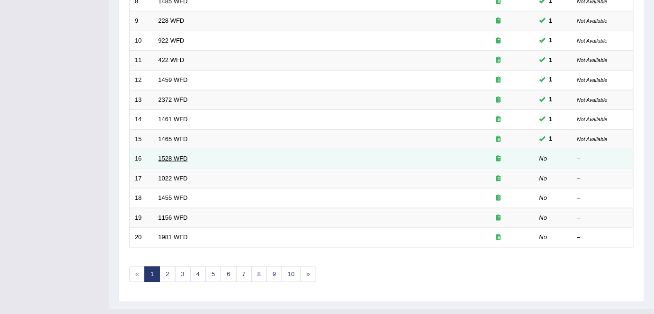
click at [169, 155] on link "1528 WFD" at bounding box center [173, 158] width 29 height 7
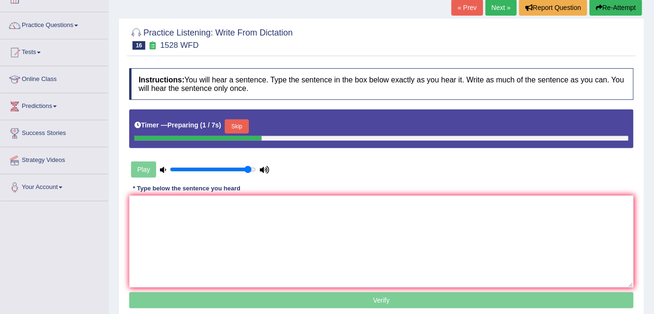
scroll to position [67, 0]
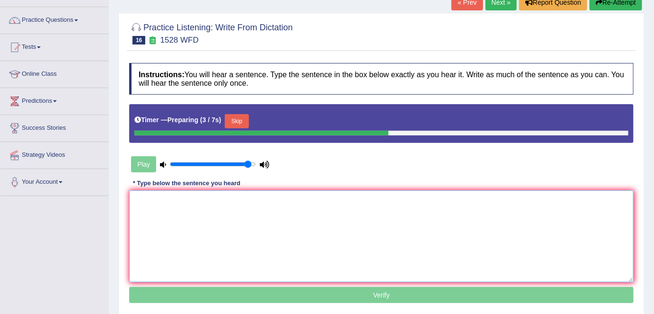
click at [150, 224] on textarea at bounding box center [381, 236] width 505 height 92
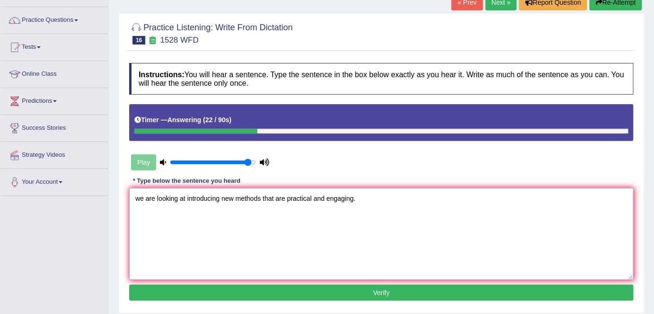
click at [142, 196] on textarea "we are looking at introducing new methods that are practical and engaging." at bounding box center [381, 234] width 505 height 92
click at [139, 196] on textarea "we are looking at introducing new methods that are practical and engaging." at bounding box center [381, 234] width 505 height 92
type textarea "We are looking at introducing new methods that are practical and engaging."
click at [337, 295] on button "Verify" at bounding box center [381, 293] width 505 height 16
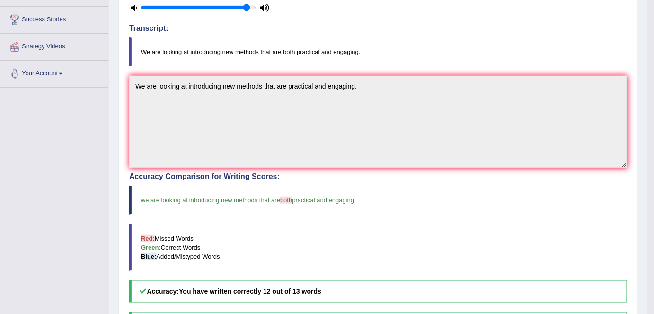
scroll to position [174, 0]
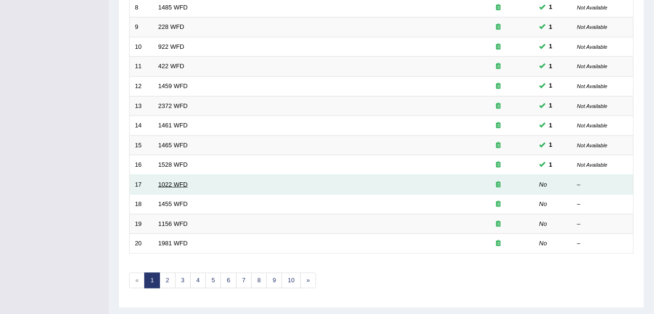
click at [168, 181] on link "1022 WFD" at bounding box center [173, 184] width 29 height 7
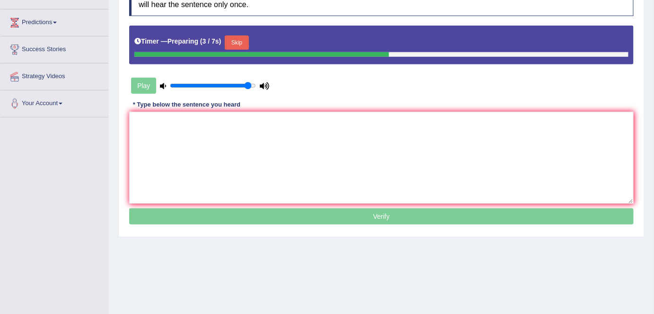
scroll to position [143, 0]
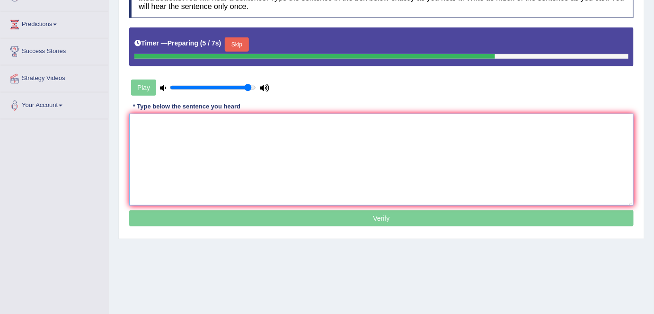
click at [139, 140] on textarea at bounding box center [381, 160] width 505 height 92
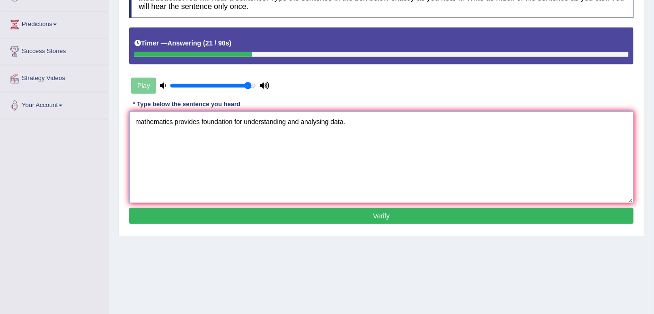
click at [141, 121] on textarea "mathematics provides foundation for understanding and analysing data." at bounding box center [381, 157] width 505 height 92
type textarea "Mathematics provides foundation for understanding and analysing data."
click at [326, 212] on button "Verify" at bounding box center [381, 216] width 505 height 16
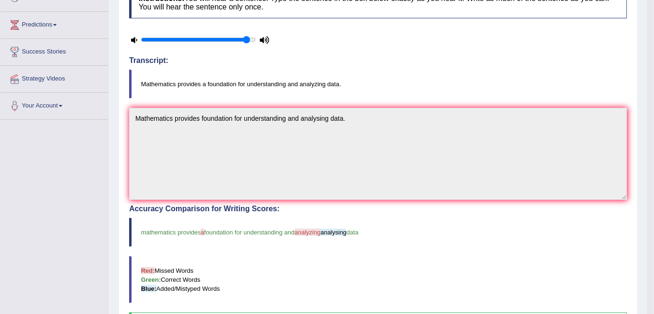
scroll to position [136, 0]
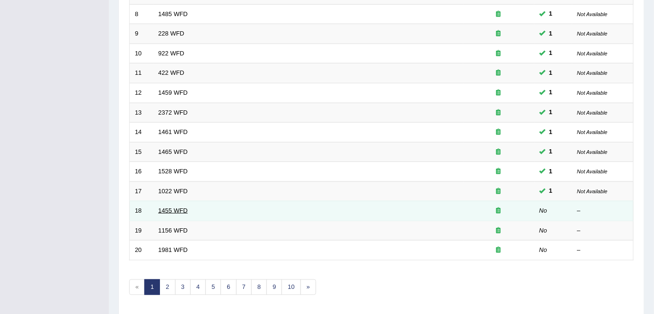
click at [172, 207] on link "1455 WFD" at bounding box center [173, 210] width 29 height 7
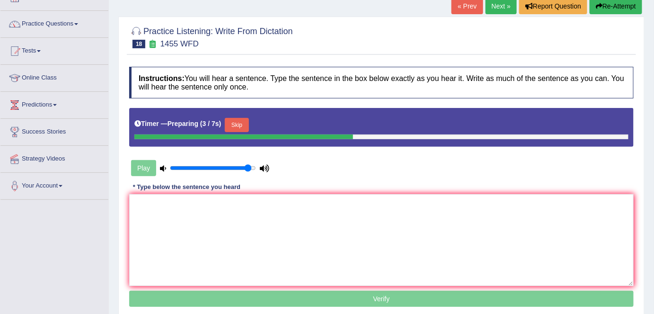
scroll to position [105, 0]
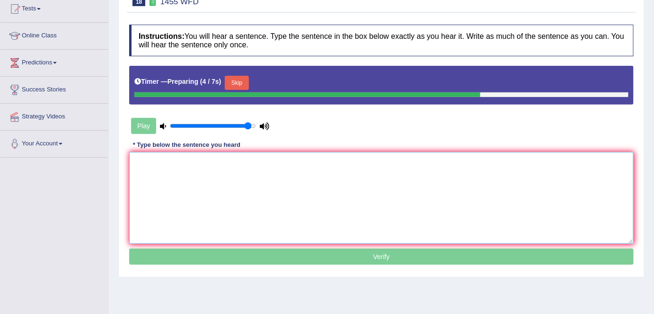
click at [162, 177] on textarea at bounding box center [381, 198] width 505 height 92
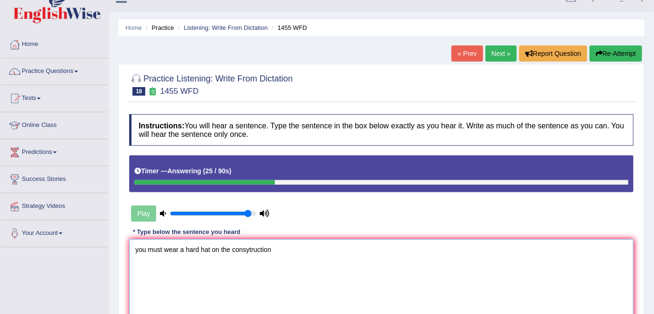
scroll to position [4, 0]
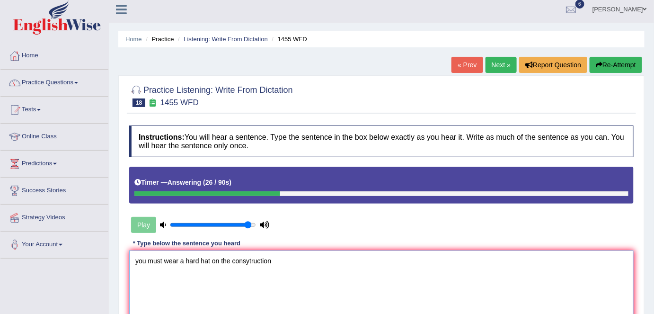
type textarea "you must wear a hard hat on the consytruction"
click at [609, 64] on button "Re-Attempt" at bounding box center [616, 65] width 53 height 16
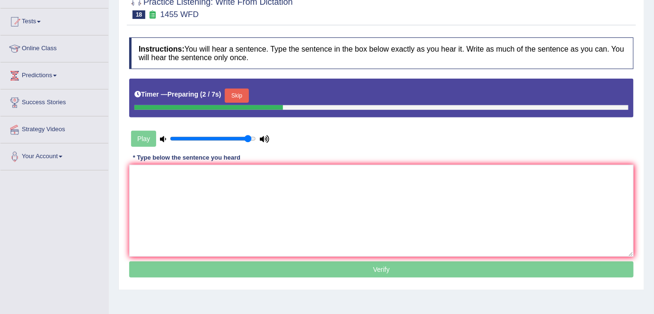
scroll to position [112, 0]
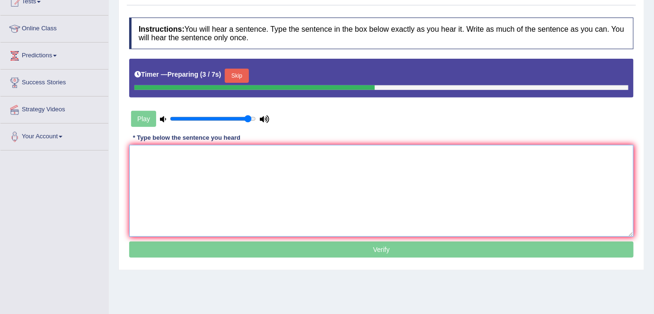
click at [154, 165] on textarea at bounding box center [381, 191] width 505 height 92
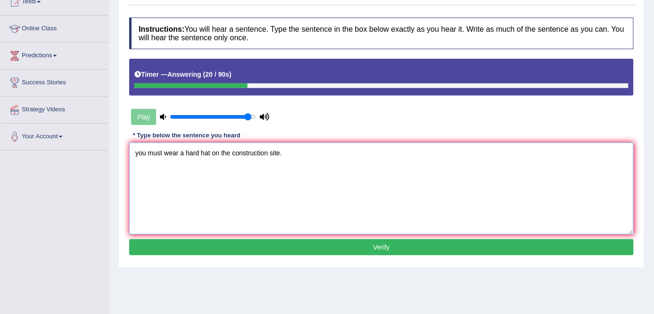
click at [137, 154] on textarea "you must wear a hard hat on the construction site." at bounding box center [381, 189] width 505 height 92
type textarea "You must wear a hard hat on the construction site."
click at [314, 250] on button "Verify" at bounding box center [381, 247] width 505 height 16
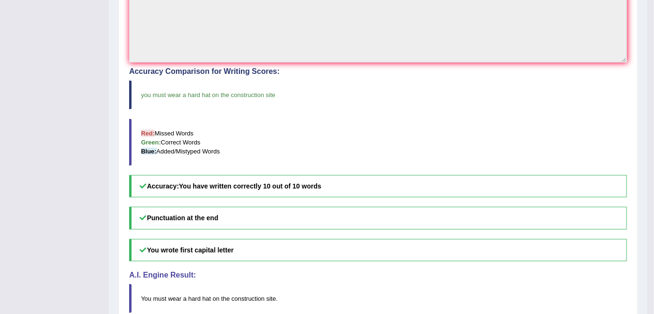
scroll to position [108, 0]
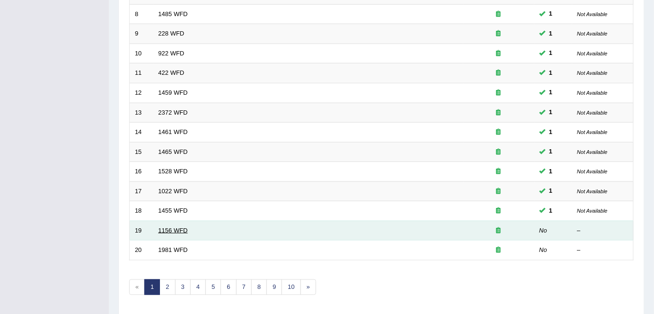
click at [173, 227] on link "1156 WFD" at bounding box center [173, 230] width 29 height 7
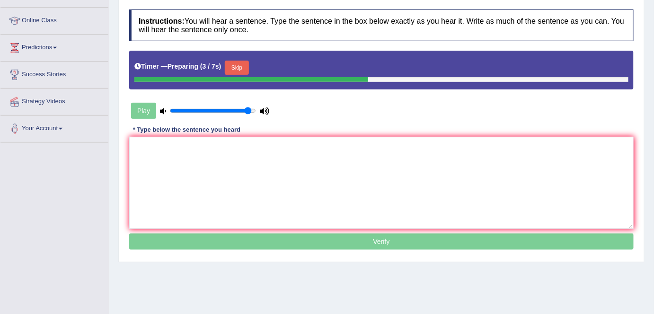
scroll to position [121, 0]
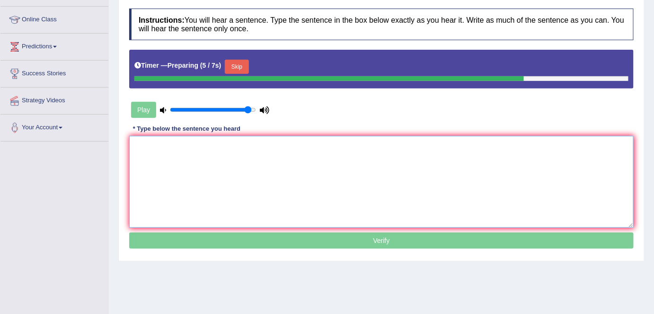
click at [150, 166] on textarea at bounding box center [381, 182] width 505 height 92
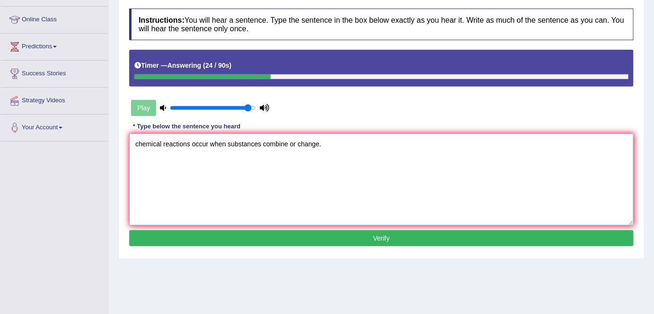
click at [138, 140] on textarea "chemical reactions occur when substances combine or change." at bounding box center [381, 180] width 505 height 92
type textarea "Chemical reactions occur when substances combine or change."
click at [255, 241] on button "Verify" at bounding box center [381, 238] width 505 height 16
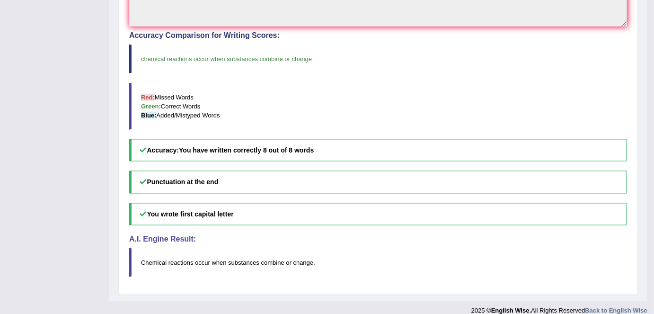
scroll to position [318, 0]
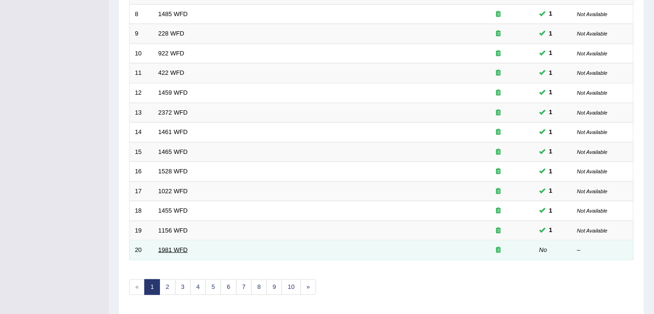
click at [167, 248] on link "1981 WFD" at bounding box center [173, 249] width 29 height 7
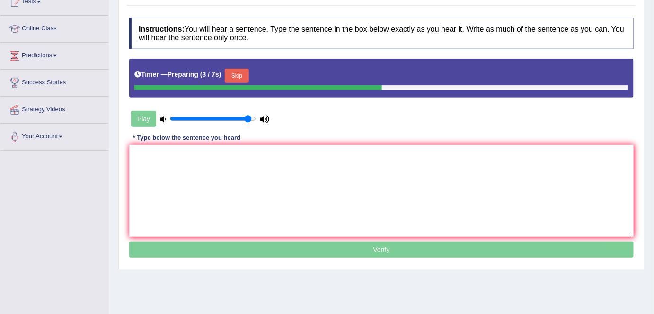
scroll to position [114, 0]
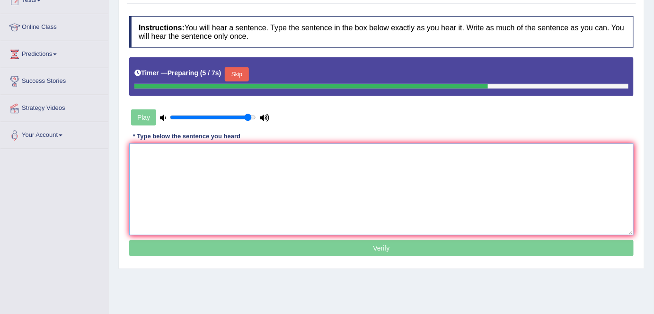
click at [152, 171] on textarea at bounding box center [381, 189] width 505 height 92
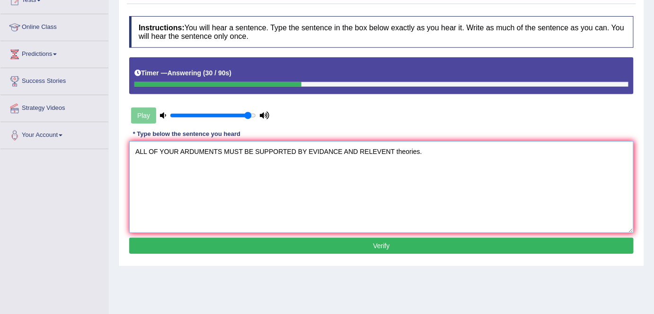
click at [396, 149] on textarea "ALL OF YOUR ARDUMENTS MUST BE SUPPORTED BY EVIDANCE AND RELEVENT theories." at bounding box center [381, 187] width 505 height 92
click at [358, 152] on textarea "ALL OF YOUR ARDUMENTS MUST BE SUPPORTED BY EVIDANCE AND relevant theories." at bounding box center [381, 187] width 505 height 92
click at [341, 151] on textarea "ALL OF YOUR ARDUMENTS MUST BE SUPPORTED BY EVIDANCE and relevant theories." at bounding box center [381, 187] width 505 height 92
click at [306, 150] on textarea "ALL OF YOUR ARDUMENTS MUST BE SUPPORTED BY evidance and relevant theories." at bounding box center [381, 187] width 505 height 92
click at [297, 151] on textarea "ALL OF YOUR ARDUMENTS MUST BE SUPPORTED by evidance and relevant theories." at bounding box center [381, 187] width 505 height 92
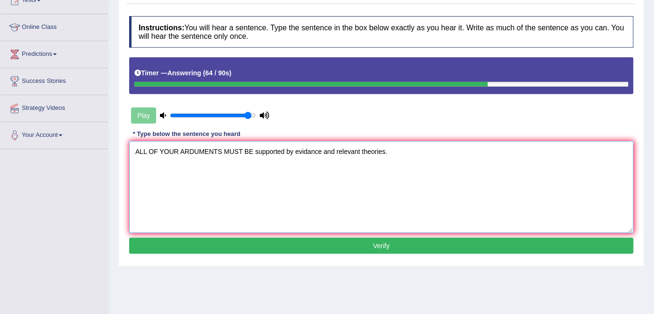
click at [251, 151] on textarea "ALL OF YOUR ARDUMENTS MUST BE supported by evidance and relevant theories." at bounding box center [381, 187] width 505 height 92
click at [241, 148] on textarea "ALL OF YOUR ARDUMENTS MUST be supported by evidance and relevant theories." at bounding box center [381, 187] width 505 height 92
click at [220, 151] on textarea "ALL OF YOUR ARDUMENTS must be supported by evidance and relevant theories." at bounding box center [381, 187] width 505 height 92
click at [179, 151] on textarea "ALL OF YOUR arguements must be supported by evidance and relevant theories." at bounding box center [381, 187] width 505 height 92
click at [179, 151] on textarea "All of your arguements must be supported by evidance and relevant theories." at bounding box center [381, 187] width 505 height 92
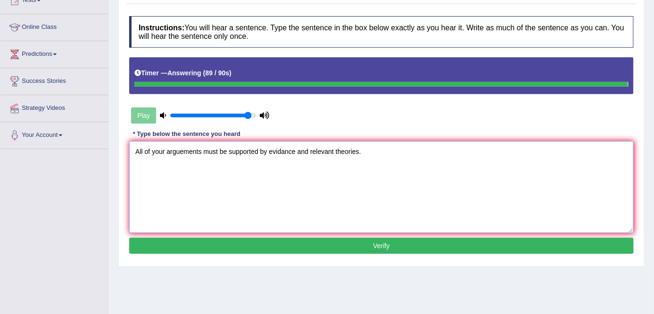
type textarea "All of your arguements must be supported by evidance and relevant theories."
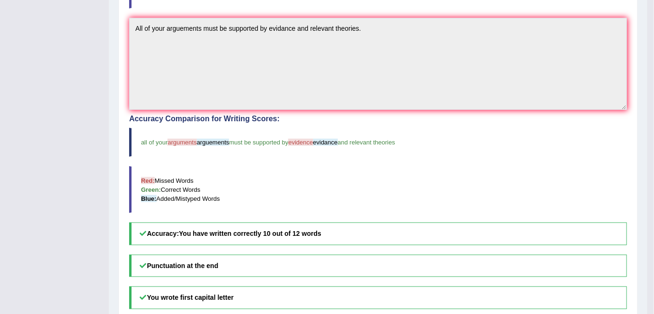
scroll to position [276, 0]
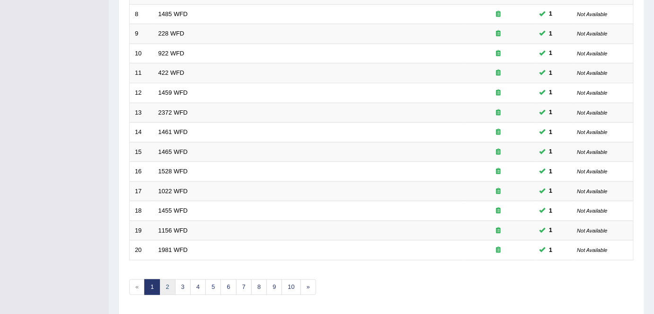
click at [167, 280] on link "2" at bounding box center [168, 287] width 16 height 16
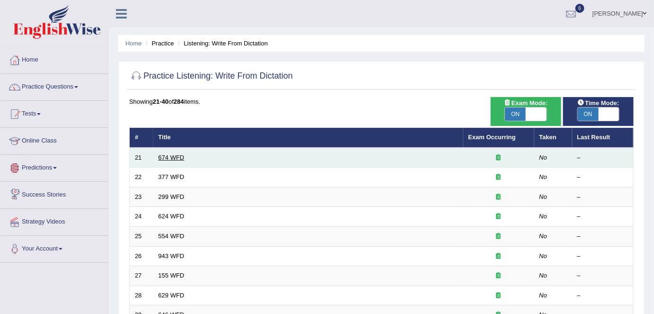
click at [173, 157] on link "674 WFD" at bounding box center [172, 157] width 26 height 7
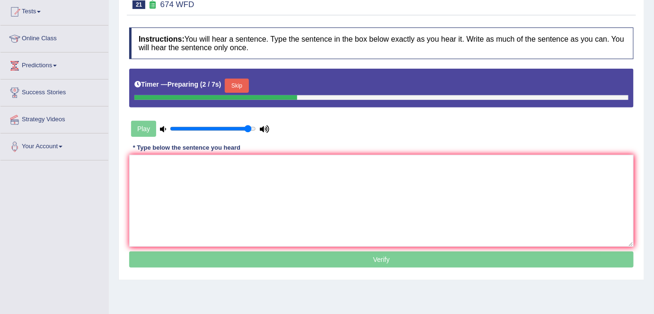
scroll to position [103, 0]
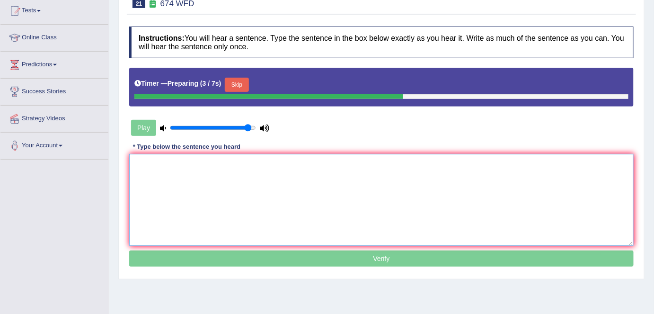
click at [155, 182] on textarea at bounding box center [381, 200] width 505 height 92
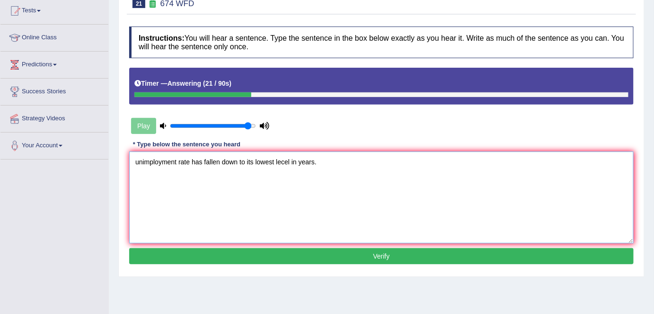
click at [137, 160] on textarea "unimployment rate has fallen down to its lowest lecel in years." at bounding box center [381, 198] width 505 height 92
click at [145, 161] on textarea "Unimployment rate has fallen down to its lowest lecel in years." at bounding box center [381, 198] width 505 height 92
click at [290, 160] on textarea "Unemployment rate has fallen down to its lowest lecel in years." at bounding box center [381, 198] width 505 height 92
type textarea "Unemployment rate has fallen down to its lowest level in years."
click at [334, 255] on button "Verify" at bounding box center [381, 256] width 505 height 16
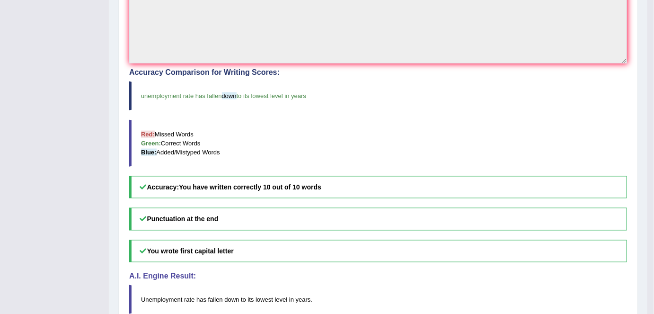
scroll to position [281, 0]
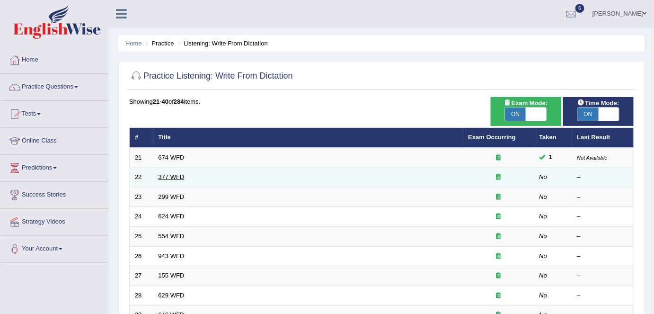
click at [175, 177] on link "377 WFD" at bounding box center [172, 176] width 26 height 7
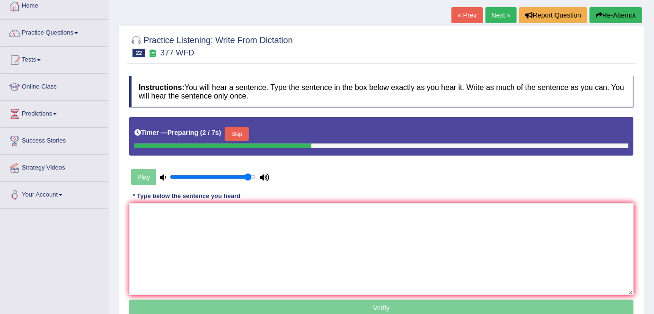
scroll to position [77, 0]
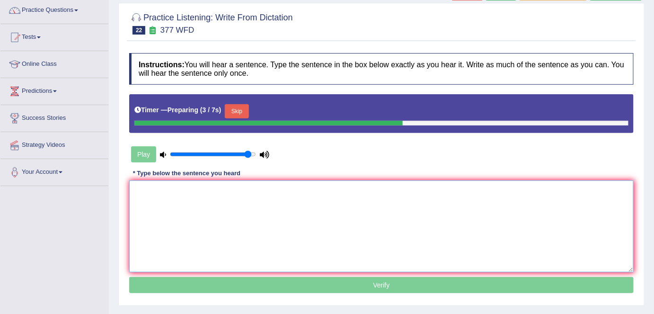
click at [156, 199] on textarea at bounding box center [381, 226] width 505 height 92
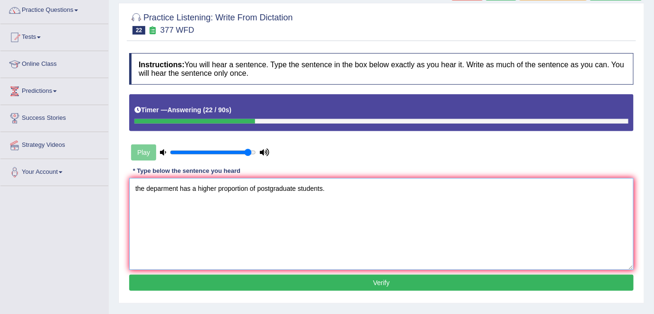
click at [138, 187] on textarea "the deparment has a higher proportion of postgraduate students." at bounding box center [381, 224] width 505 height 92
click at [148, 188] on textarea "The deparment has a higher proportion of postgraduate students." at bounding box center [381, 224] width 505 height 92
type textarea "The deparment has a higher proportion of postgraduate students."
click at [333, 284] on button "Verify" at bounding box center [381, 283] width 505 height 16
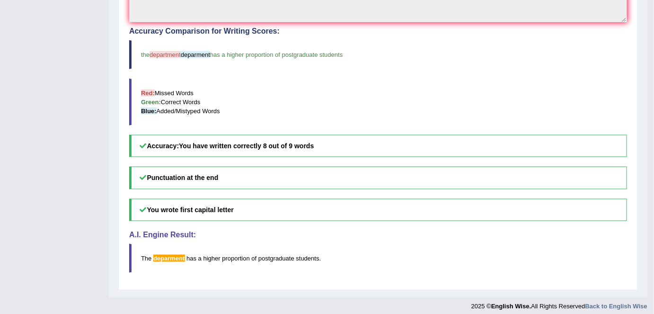
scroll to position [321, 0]
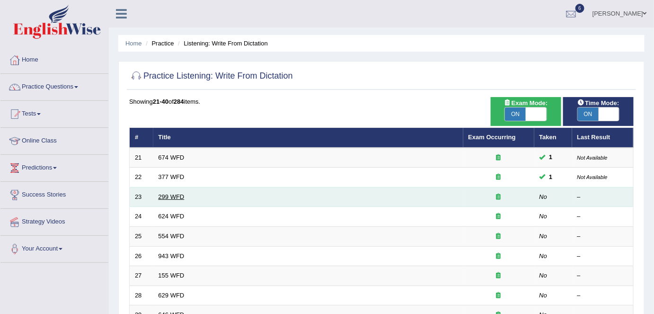
click at [166, 195] on link "299 WFD" at bounding box center [172, 196] width 26 height 7
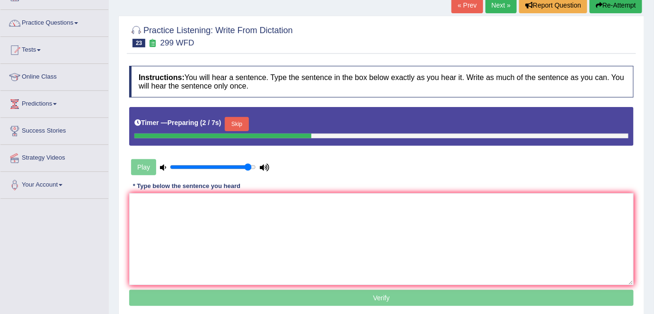
scroll to position [65, 0]
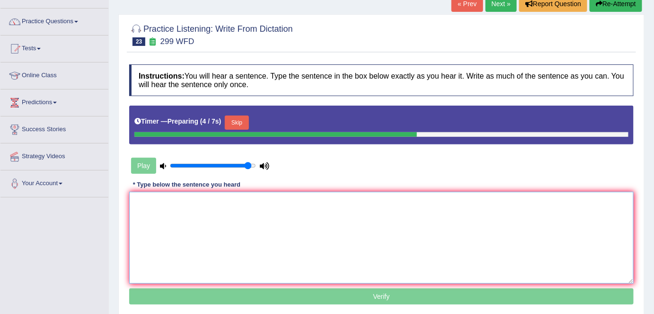
click at [158, 226] on textarea at bounding box center [381, 238] width 505 height 92
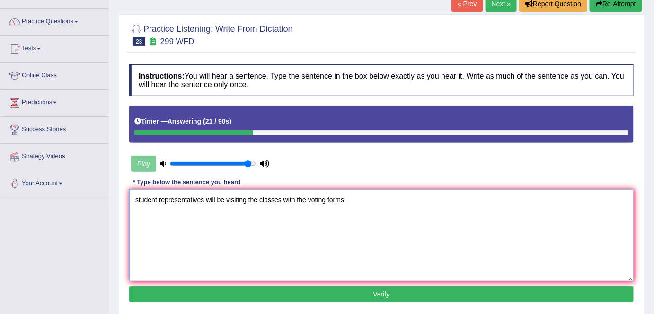
click at [139, 201] on textarea "student representatives will be visiting the classes with the voting forms." at bounding box center [381, 235] width 505 height 92
type textarea "Student representatives will be visiting the classes with the voting forms."
click at [271, 295] on button "Verify" at bounding box center [381, 294] width 505 height 16
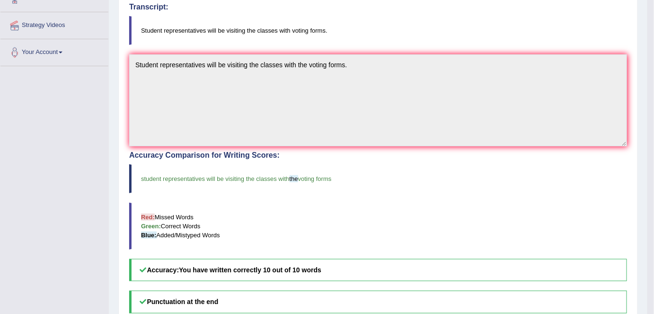
scroll to position [21, 0]
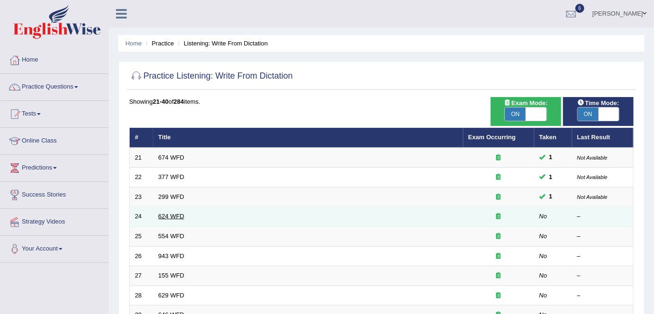
click at [178, 213] on link "624 WFD" at bounding box center [172, 216] width 26 height 7
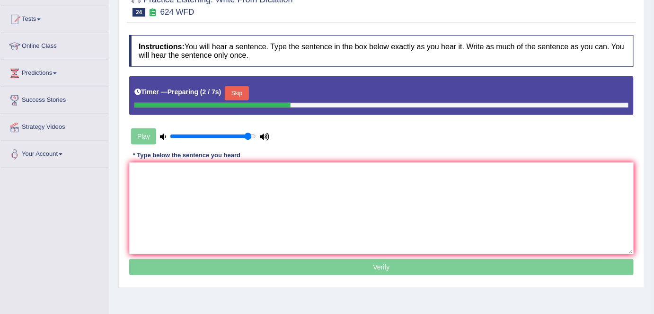
scroll to position [97, 0]
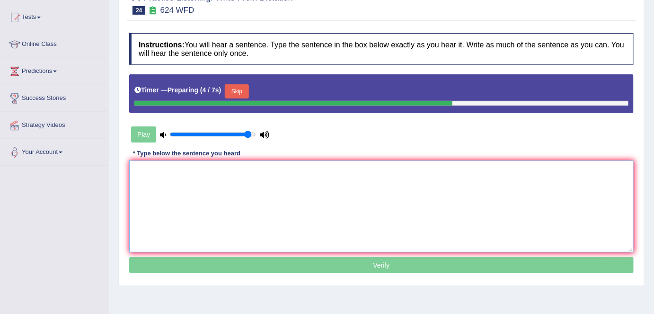
click at [161, 188] on textarea at bounding box center [381, 206] width 505 height 92
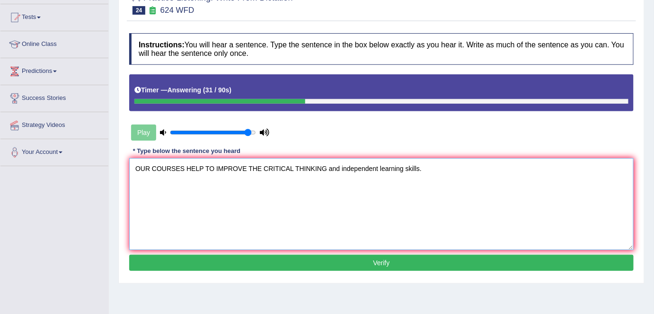
click at [325, 168] on textarea "OUR COURSES HELP TO IMPROVE THE CRITICAL THINKING and independent learning skil…" at bounding box center [381, 204] width 505 height 92
click at [295, 167] on textarea "OUR COURSES HELP TO IMPROVE THE critical thin and independent learning skills." at bounding box center [381, 204] width 505 height 92
click at [261, 169] on textarea "OUR COURSES HELP TO IMPROVE THE critical thinking and independent learning skil…" at bounding box center [381, 204] width 505 height 92
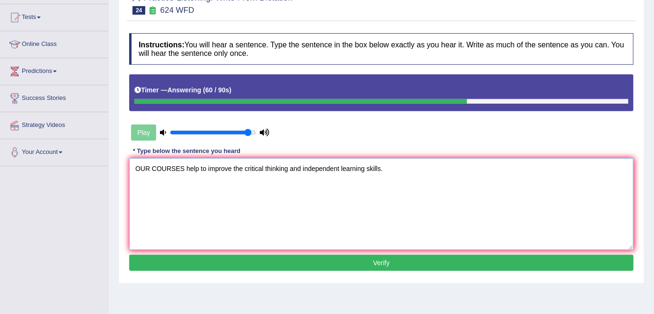
click at [183, 167] on textarea "OUR COURSES help to improve the critical thinking and independent learning skil…" at bounding box center [381, 204] width 505 height 92
type textarea "Our courses help to improve the critical thinking and independent learning skil…"
click at [388, 264] on button "Verify" at bounding box center [381, 263] width 505 height 16
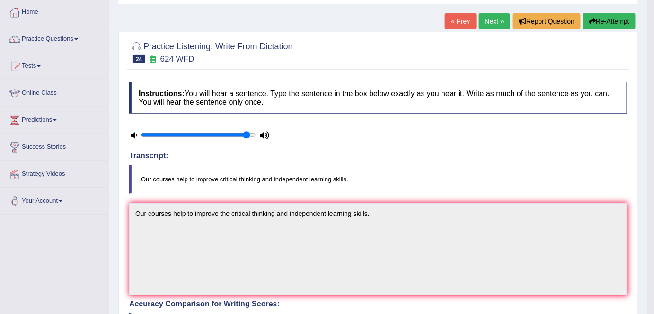
scroll to position [40, 0]
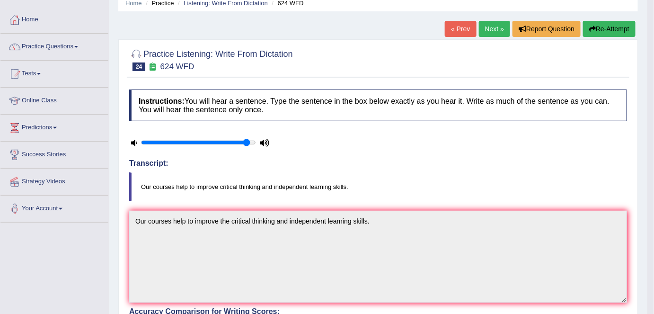
click at [615, 27] on button "Re-Attempt" at bounding box center [609, 29] width 53 height 16
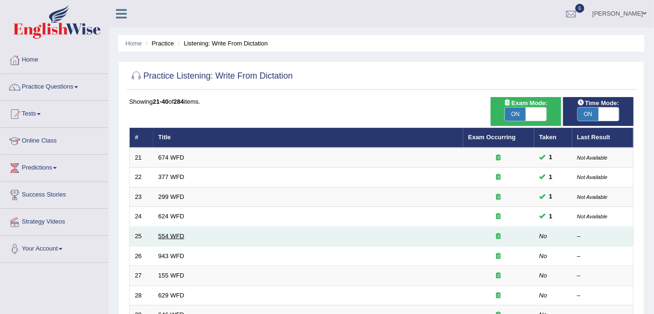
click at [178, 232] on link "554 WFD" at bounding box center [172, 235] width 26 height 7
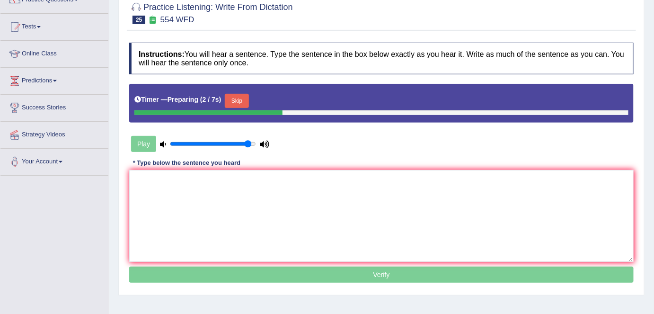
scroll to position [95, 0]
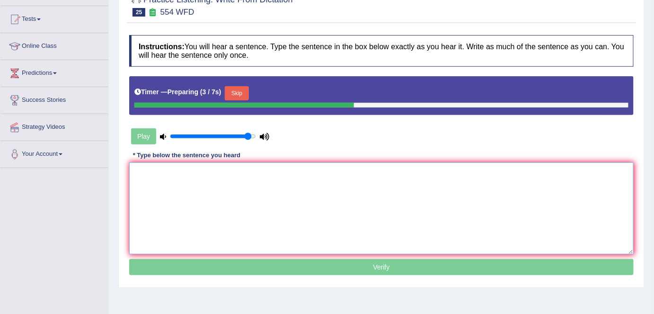
click at [143, 181] on textarea at bounding box center [381, 208] width 505 height 92
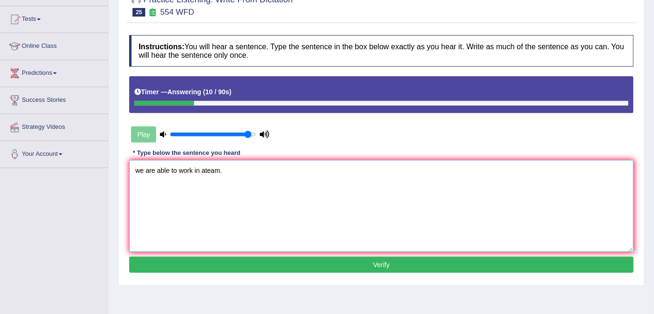
click at [205, 171] on textarea "we are able to work in ateam." at bounding box center [381, 206] width 505 height 92
click at [140, 170] on textarea "we are able to work in a team." at bounding box center [381, 206] width 505 height 92
type textarea "We are able to work in a team."
click at [376, 268] on button "Verify" at bounding box center [381, 265] width 505 height 16
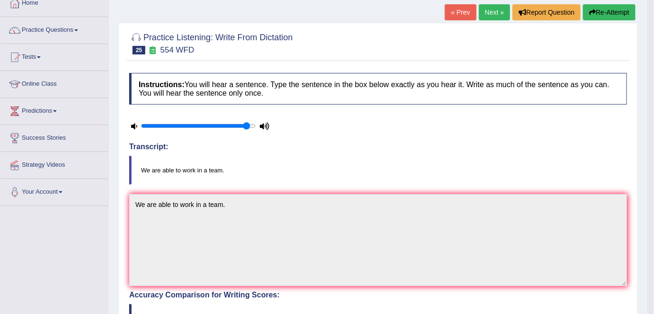
scroll to position [5, 0]
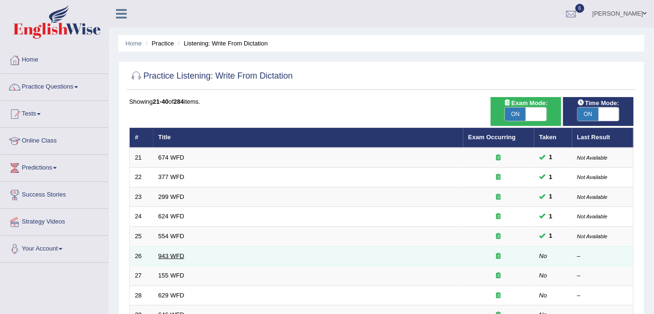
click at [163, 253] on link "943 WFD" at bounding box center [172, 255] width 26 height 7
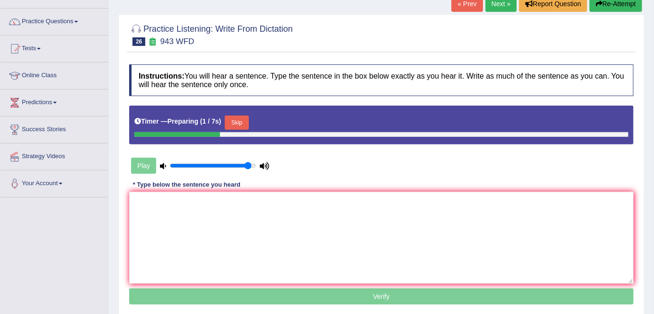
scroll to position [83, 0]
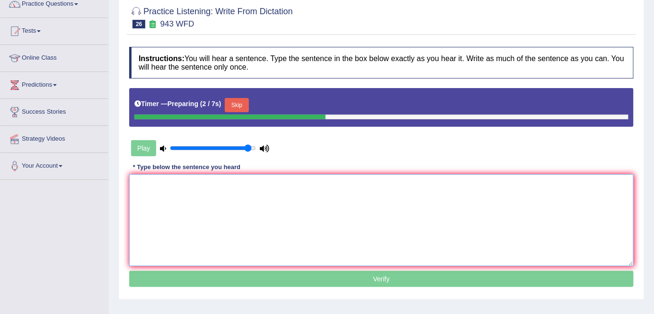
click at [165, 189] on textarea at bounding box center [381, 220] width 505 height 92
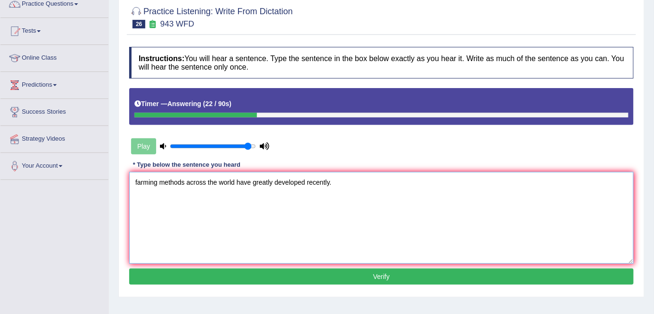
click at [135, 180] on textarea "farming methods across the world have greatly developed recently." at bounding box center [381, 218] width 505 height 92
click at [136, 180] on textarea "farming methods across the world have greatly developed recently." at bounding box center [381, 218] width 505 height 92
type textarea "Farming methods across the world have greatly developed recently."
click at [330, 270] on button "Verify" at bounding box center [381, 276] width 505 height 16
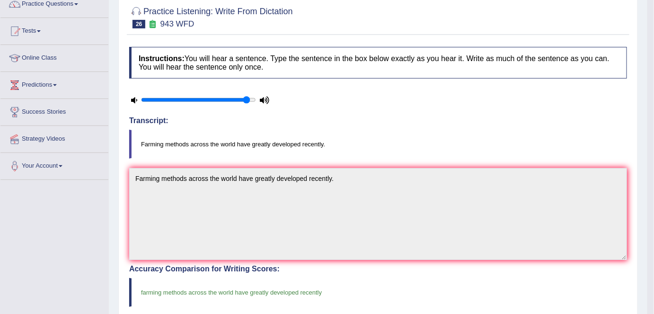
click at [651, 163] on body "Toggle navigation Home Practice Questions Speaking Practice Read Aloud Repeat S…" at bounding box center [327, 74] width 654 height 314
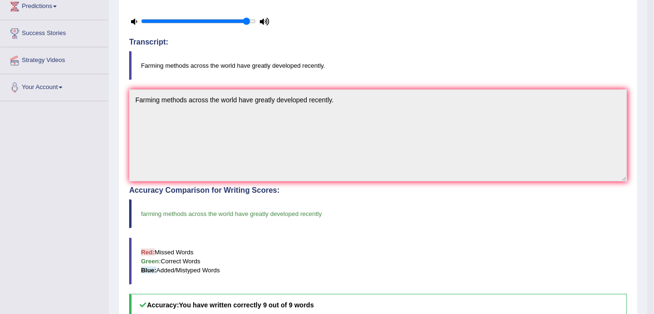
scroll to position [177, 0]
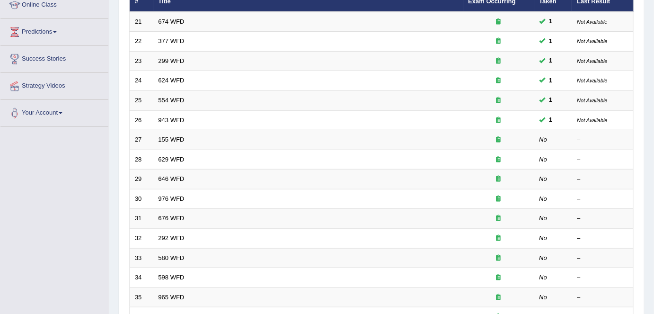
scroll to position [136, 0]
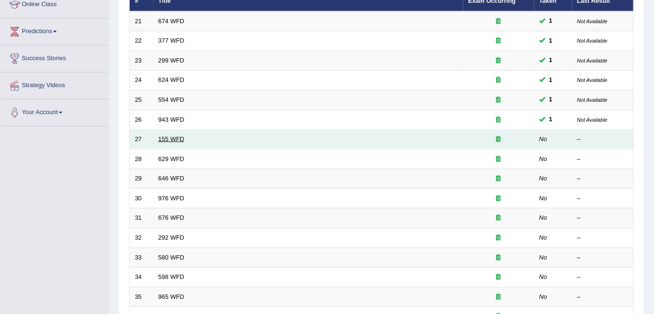
click at [160, 135] on link "155 WFD" at bounding box center [172, 138] width 26 height 7
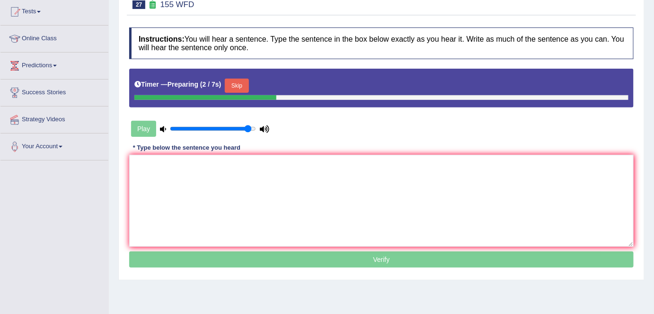
scroll to position [105, 0]
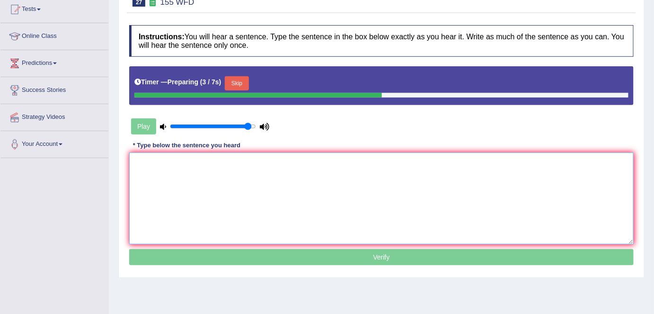
click at [141, 185] on textarea at bounding box center [381, 198] width 505 height 92
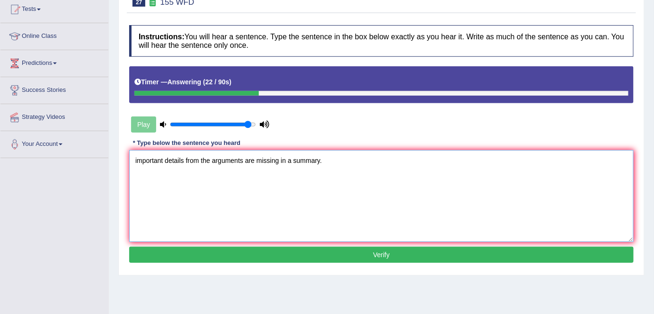
click at [138, 161] on textarea "important details from the arguments are missing in a summary." at bounding box center [381, 196] width 505 height 92
type textarea "Important details from the arguments are missing in a summary."
click at [343, 262] on div "Instructions: You will hear a sentence. Type the sentence in the box below exac…" at bounding box center [381, 145] width 509 height 250
click at [343, 258] on button "Verify" at bounding box center [381, 255] width 505 height 16
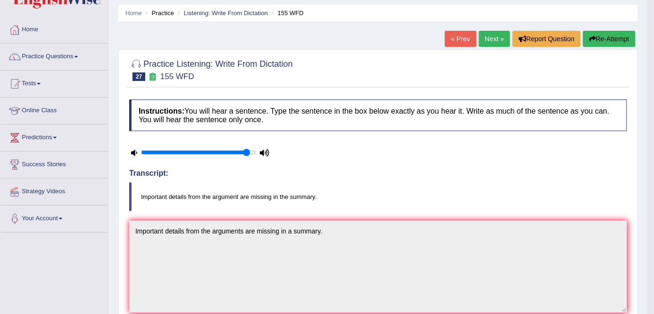
scroll to position [0, 0]
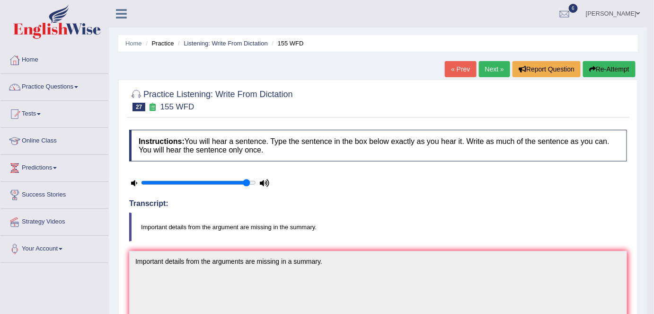
click at [608, 64] on button "Re-Attempt" at bounding box center [609, 69] width 53 height 16
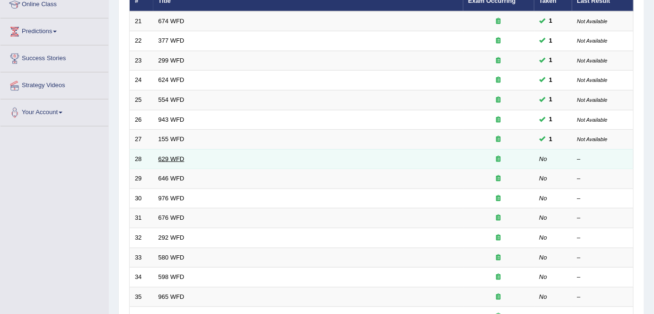
click at [160, 157] on link "629 WFD" at bounding box center [172, 158] width 26 height 7
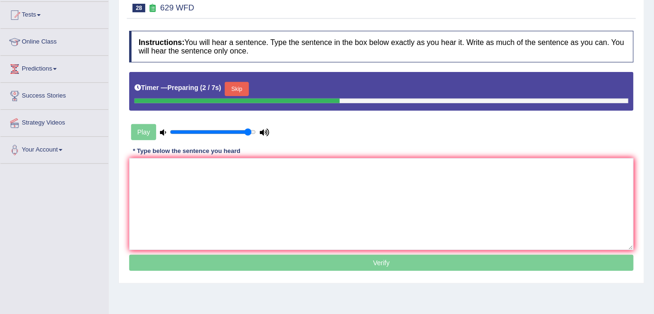
scroll to position [115, 0]
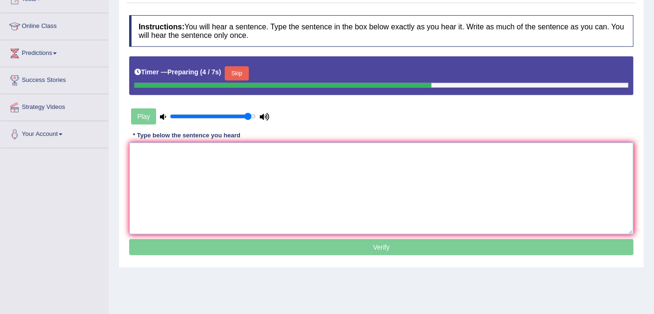
click at [179, 173] on textarea at bounding box center [381, 189] width 505 height 92
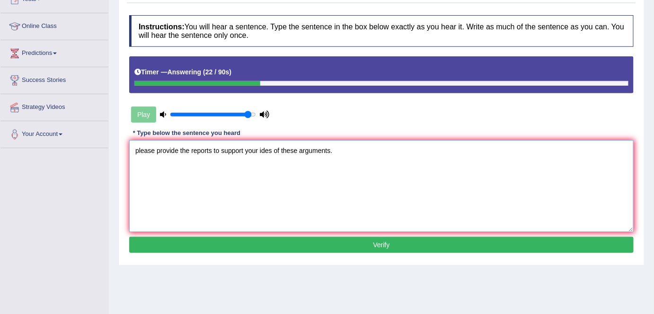
click at [136, 149] on textarea "please provide the reports to support your ides of these arguments." at bounding box center [381, 186] width 505 height 92
click at [138, 149] on textarea "please provide the reports to support your ides of these arguments." at bounding box center [381, 186] width 505 height 92
click at [212, 150] on textarea "Please provide the reports to support your ides of these arguments." at bounding box center [381, 186] width 505 height 92
click at [265, 149] on textarea "Please provide the report to support your ides of these arguments." at bounding box center [381, 186] width 505 height 92
click at [208, 149] on textarea "Please provide the report to support your ideas of these arguments." at bounding box center [381, 186] width 505 height 92
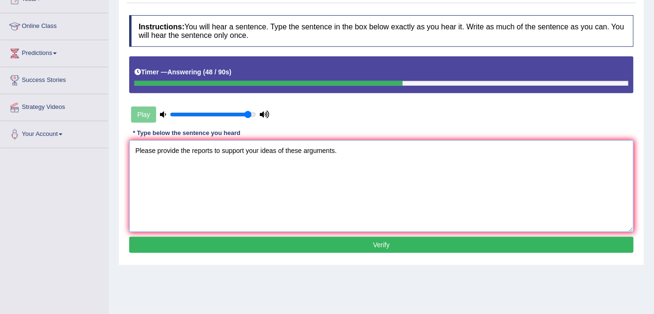
type textarea "Please provide the reports to support your ideas of these arguments."
click at [345, 249] on button "Verify" at bounding box center [381, 245] width 505 height 16
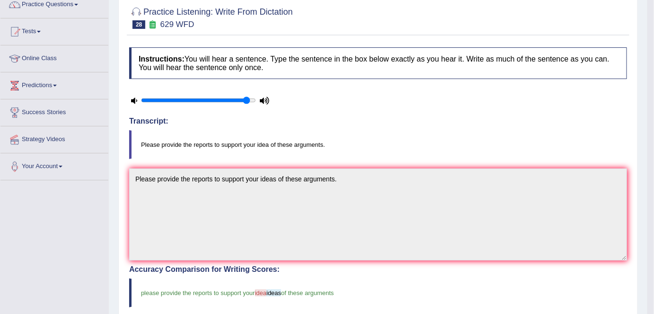
scroll to position [63, 0]
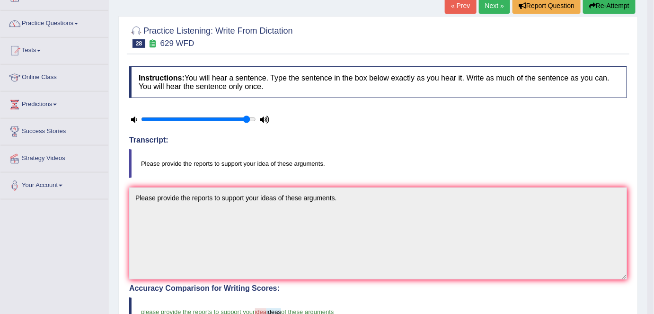
click at [593, 7] on icon "button" at bounding box center [592, 5] width 7 height 7
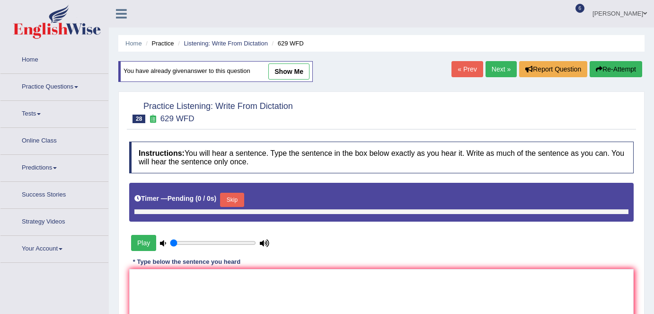
type input "0.95"
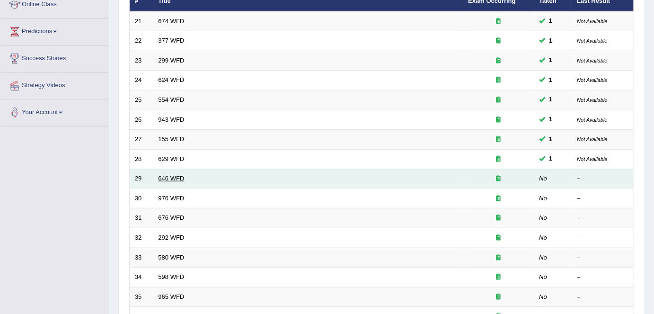
click at [180, 175] on link "646 WFD" at bounding box center [172, 178] width 26 height 7
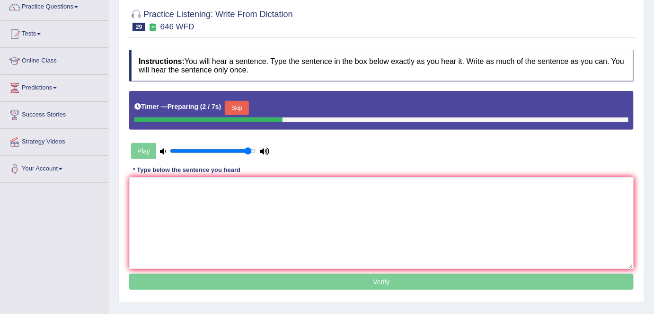
scroll to position [83, 0]
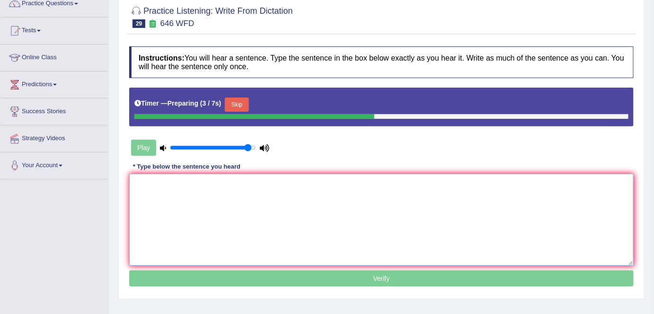
click at [168, 212] on textarea at bounding box center [381, 220] width 505 height 92
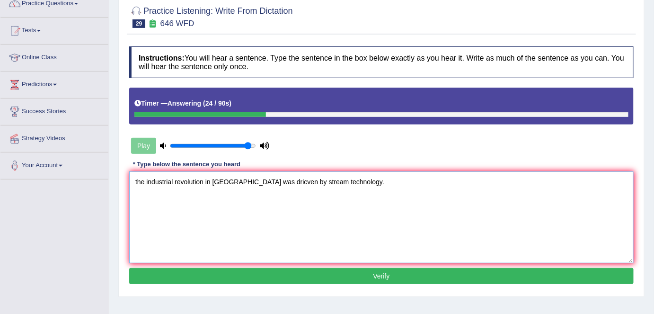
click at [137, 178] on textarea "the industrial revolution in Europe was dricven by stream technology." at bounding box center [381, 217] width 505 height 92
click at [262, 181] on textarea "The industrial revolution in Europe was dricven by stream technology." at bounding box center [381, 217] width 505 height 92
type textarea "The industrial revolution in Europe was driven by stream technology."
click at [293, 279] on button "Verify" at bounding box center [381, 276] width 505 height 16
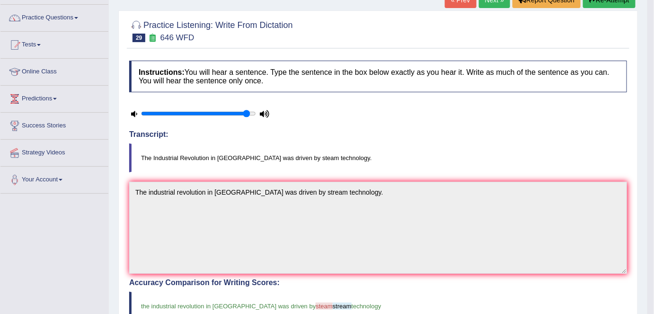
scroll to position [60, 0]
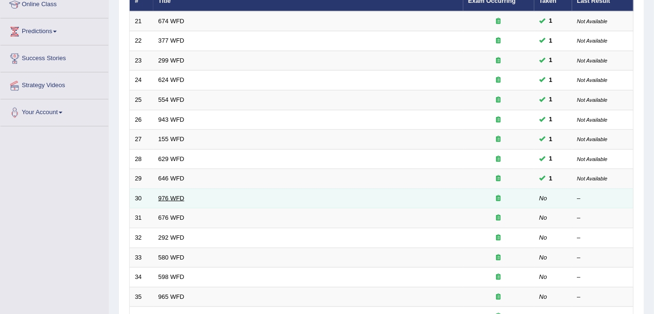
click at [170, 195] on link "976 WFD" at bounding box center [172, 198] width 26 height 7
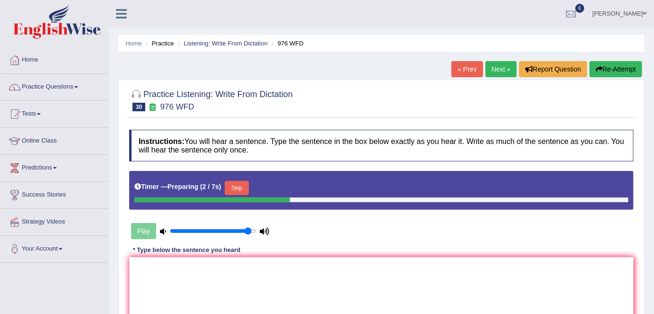
scroll to position [103, 0]
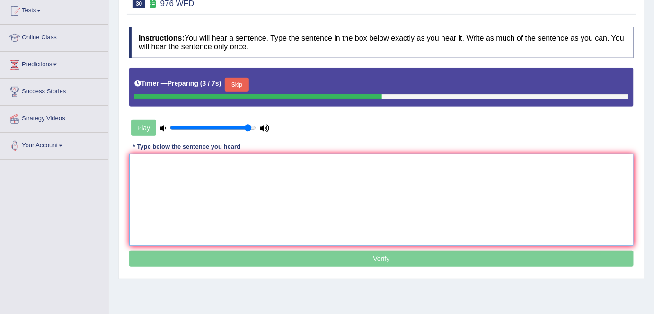
click at [163, 167] on textarea at bounding box center [381, 200] width 505 height 92
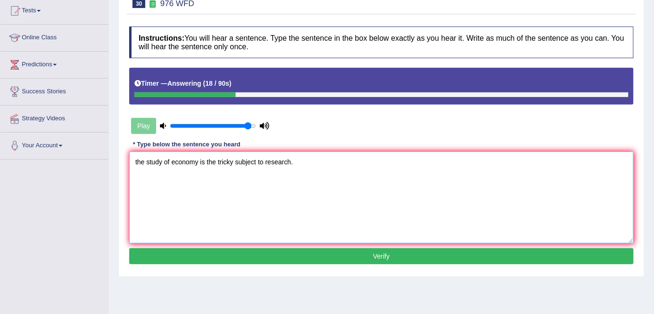
click at [137, 162] on textarea "the study of economy is the tricky subject to research." at bounding box center [381, 198] width 505 height 92
type textarea "The study of economy is the tricky subject to research."
click at [261, 249] on button "Verify" at bounding box center [381, 256] width 505 height 16
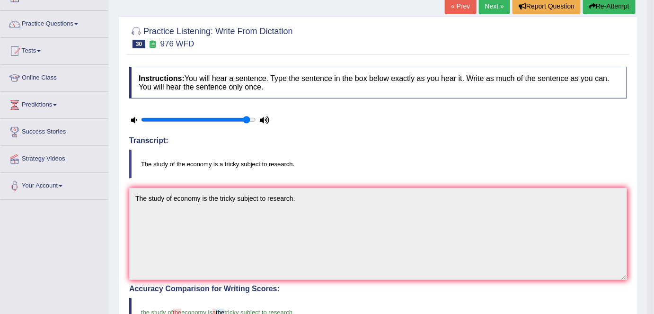
scroll to position [18, 0]
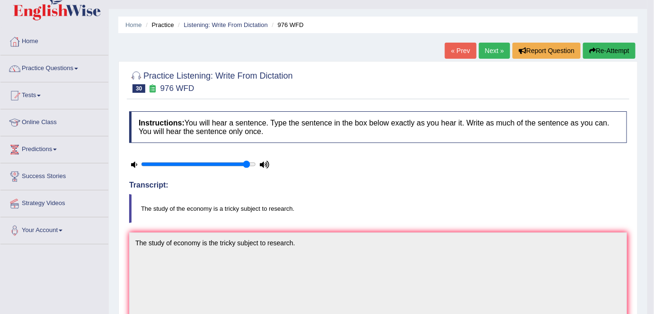
click at [588, 55] on button "Re-Attempt" at bounding box center [609, 51] width 53 height 16
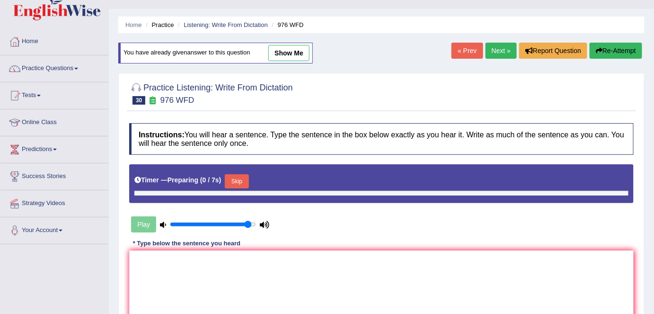
scroll to position [18, 0]
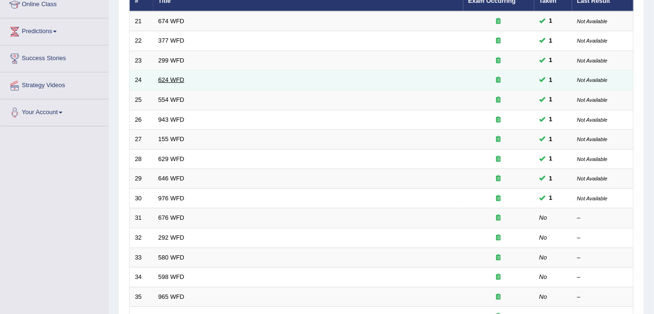
click at [171, 81] on link "624 WFD" at bounding box center [172, 79] width 26 height 7
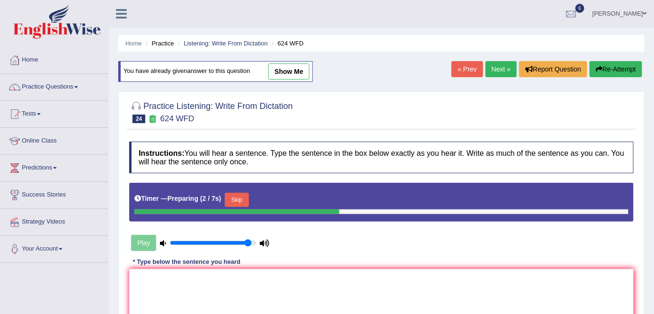
click at [288, 70] on link "show me" at bounding box center [288, 71] width 41 height 16
type textarea "Our courses help to improve the critical thinking and independent learning skil…"
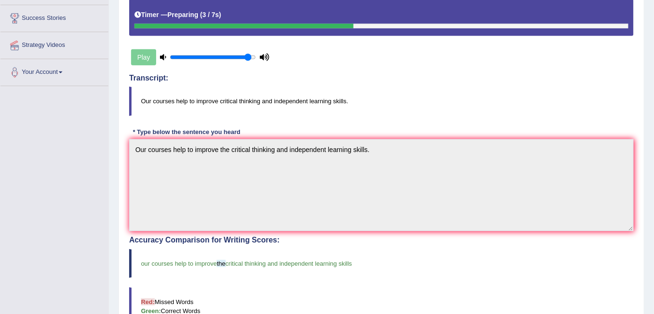
scroll to position [176, 0]
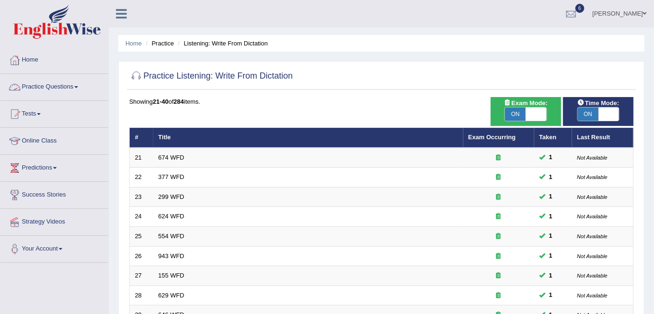
click at [64, 89] on link "Practice Questions" at bounding box center [54, 86] width 108 height 24
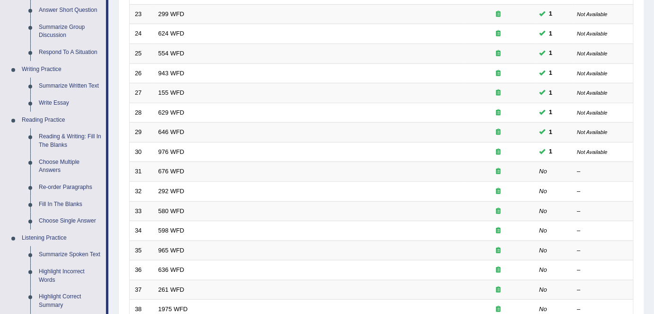
scroll to position [184, 0]
click at [75, 136] on link "Reading & Writing: Fill In The Blanks" at bounding box center [70, 139] width 71 height 25
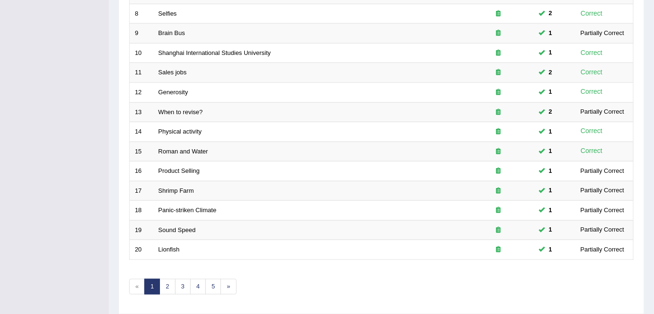
scroll to position [309, 0]
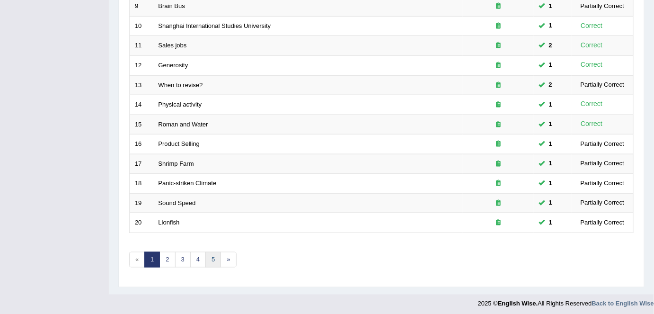
click at [213, 260] on link "5" at bounding box center [213, 260] width 16 height 16
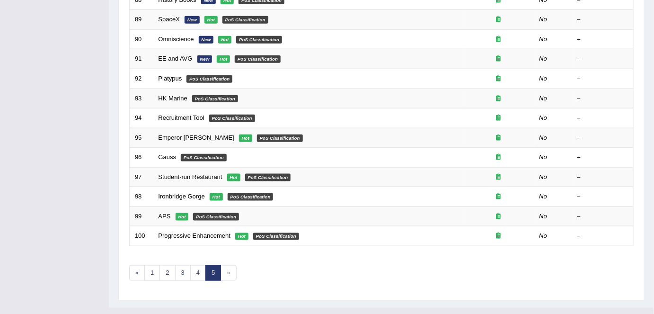
scroll to position [296, 0]
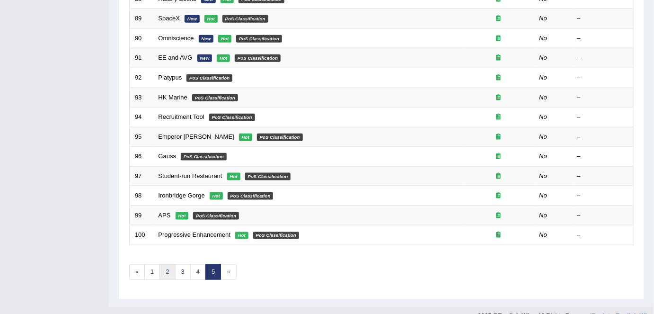
click at [168, 270] on link "2" at bounding box center [168, 272] width 16 height 16
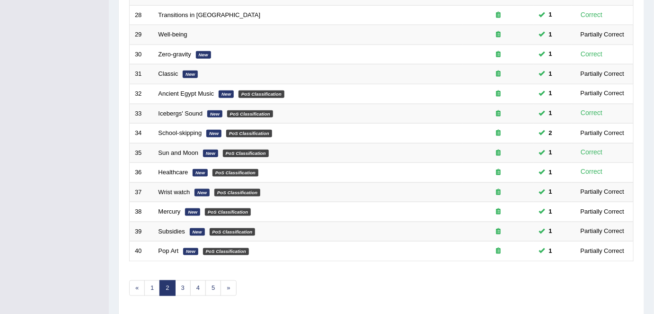
scroll to position [309, 0]
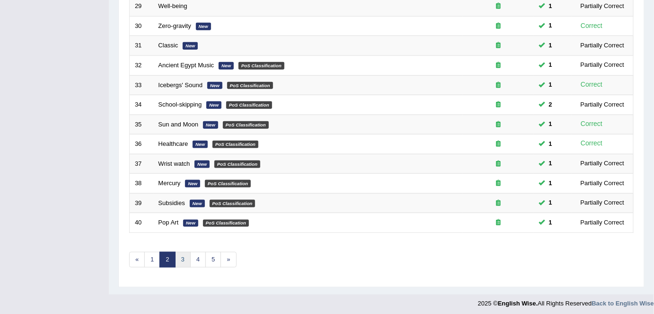
click at [182, 256] on link "3" at bounding box center [183, 260] width 16 height 16
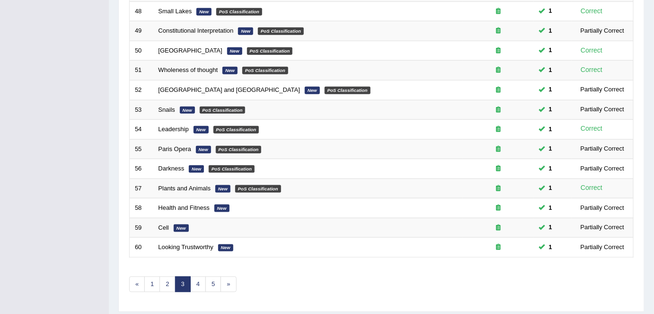
scroll to position [288, 0]
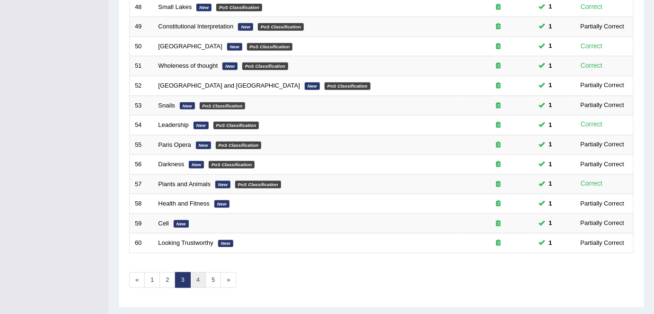
click at [197, 272] on link "4" at bounding box center [198, 280] width 16 height 16
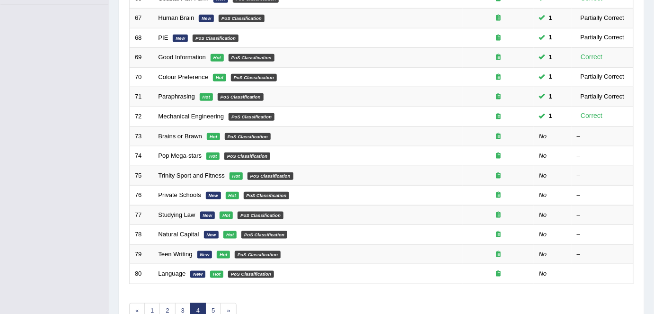
scroll to position [257, 0]
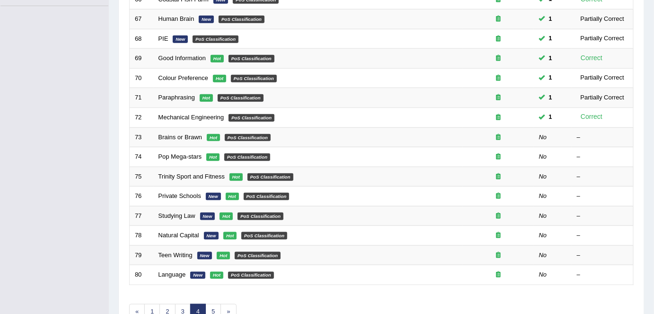
click at [81, 111] on div "Toggle navigation Home Practice Questions Speaking Practice Read Aloud Repeat S…" at bounding box center [327, 54] width 654 height 622
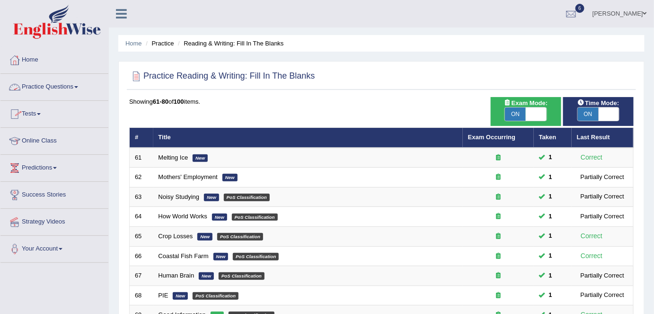
click at [80, 89] on link "Practice Questions" at bounding box center [54, 86] width 108 height 24
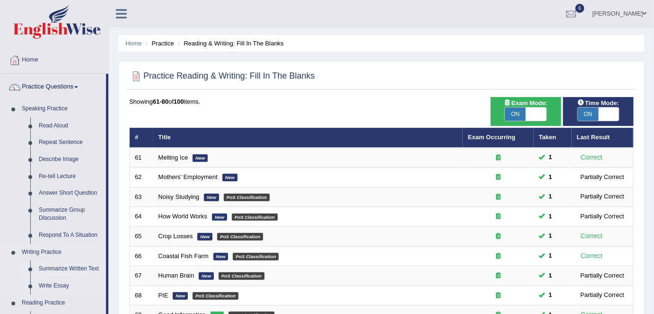
click at [56, 271] on link "Summarize Written Text" at bounding box center [70, 268] width 71 height 17
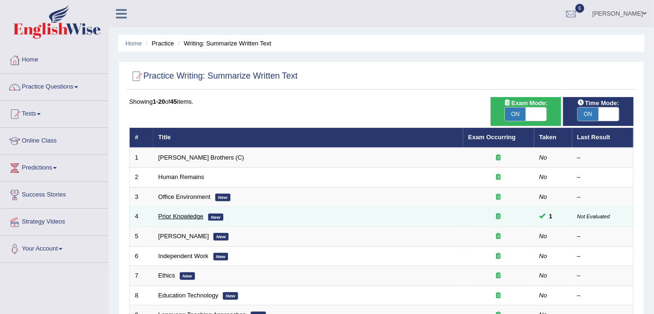
click at [197, 213] on link "Prior Knowledge" at bounding box center [181, 216] width 45 height 7
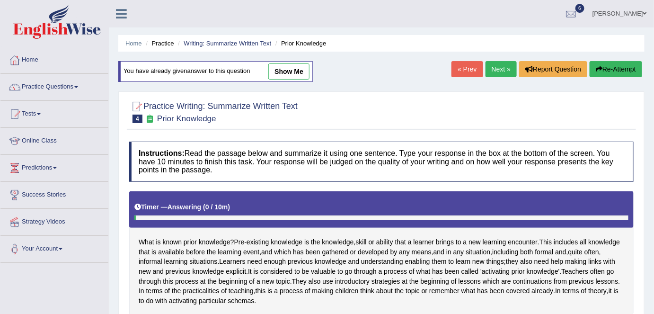
click at [294, 76] on link "show me" at bounding box center [288, 71] width 41 height 16
type textarea "The passage outlines the concept of pre-existing knowlege explaining that it is…"
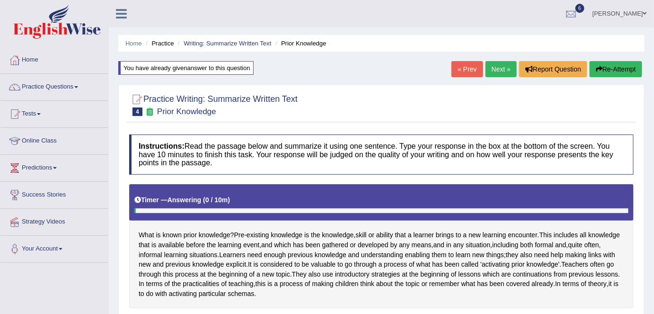
click at [504, 68] on link "Next »" at bounding box center [501, 69] width 31 height 16
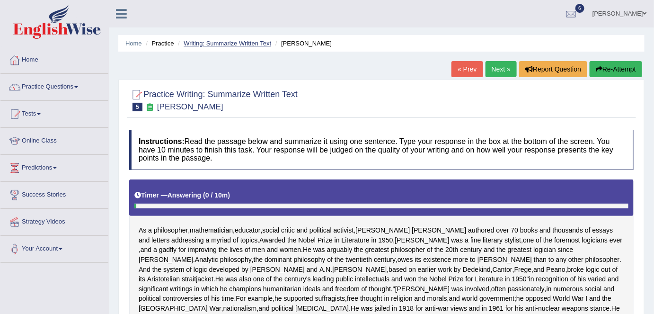
click at [244, 43] on link "Writing: Summarize Written Text" at bounding box center [228, 43] width 88 height 7
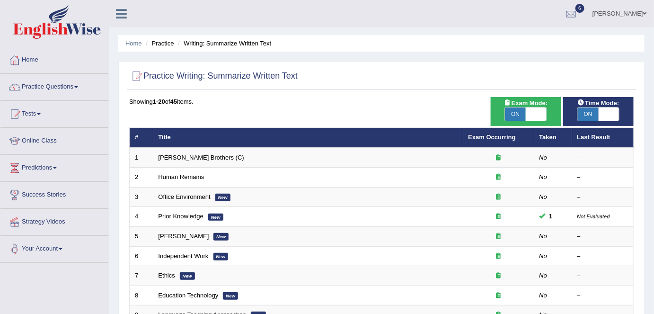
click at [610, 114] on span at bounding box center [609, 113] width 21 height 13
checkbox input "false"
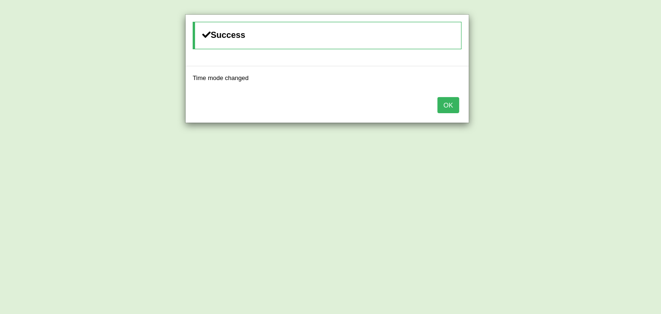
click at [443, 105] on button "OK" at bounding box center [448, 105] width 22 height 16
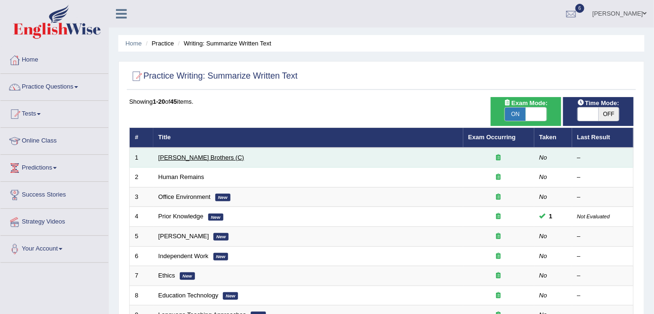
click at [199, 156] on link "[PERSON_NAME] Brothers (C)" at bounding box center [202, 157] width 86 height 7
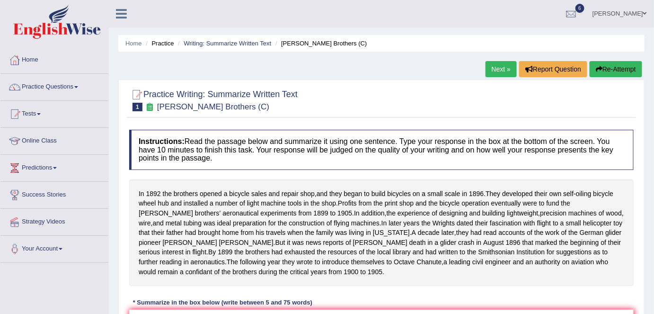
scroll to position [183, 0]
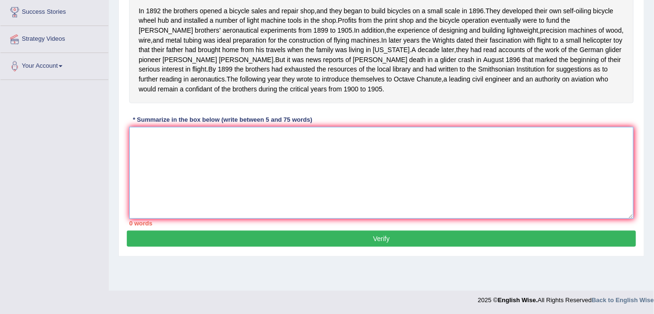
click at [237, 158] on textarea at bounding box center [381, 173] width 505 height 92
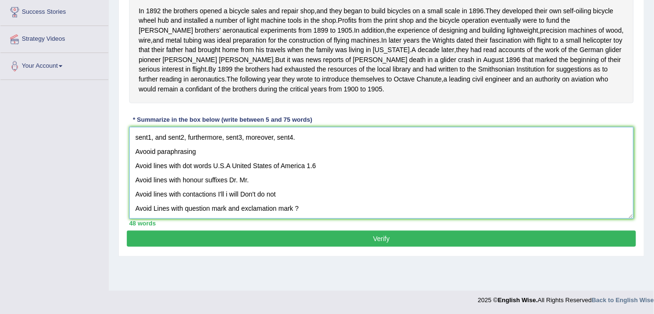
type textarea "sent1, and sent2, furthermore, sent3, moreover, sent4. Avooid paraphrasing Avoi…"
drag, startPoint x: 132, startPoint y: 140, endPoint x: 350, endPoint y: 217, distance: 230.9
click at [350, 219] on textarea "sent1, and sent2, furthermore, sent3, moreover, sent4. Avooid paraphrasing Avoi…" at bounding box center [381, 173] width 505 height 92
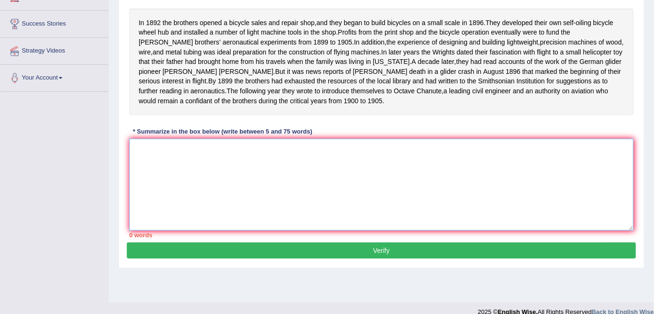
scroll to position [166, 0]
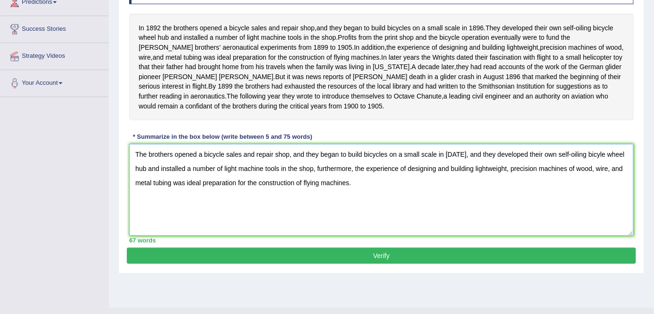
click at [149, 160] on textarea "The brothers opened a bicycle sales and repair shop, and they began to build bi…" at bounding box center [381, 190] width 505 height 92
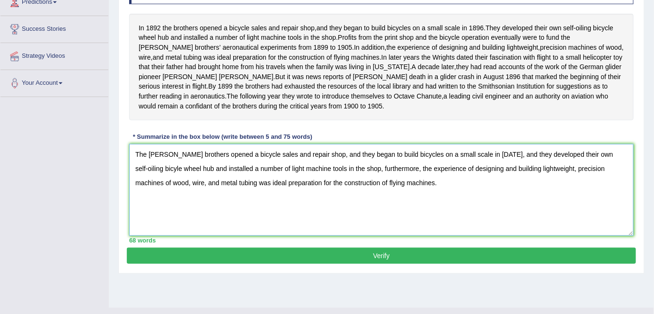
click at [195, 160] on textarea "The Wright brothers opened a bicycle sales and repair shop, and they began to b…" at bounding box center [381, 190] width 505 height 92
type textarea "The Wright brothers opened a bicycle sales and repair shop, and they began to b…"
click at [384, 257] on button "Verify" at bounding box center [381, 256] width 509 height 16
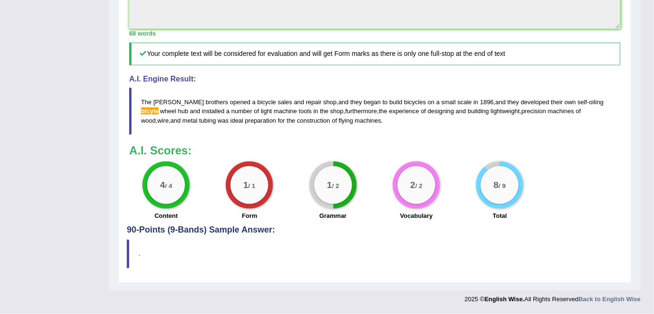
scroll to position [0, 0]
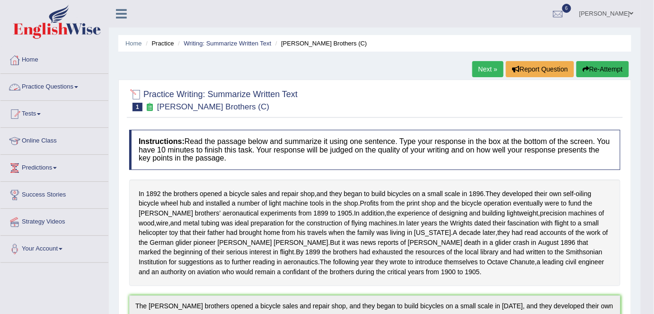
click at [76, 85] on link "Practice Questions" at bounding box center [54, 86] width 108 height 24
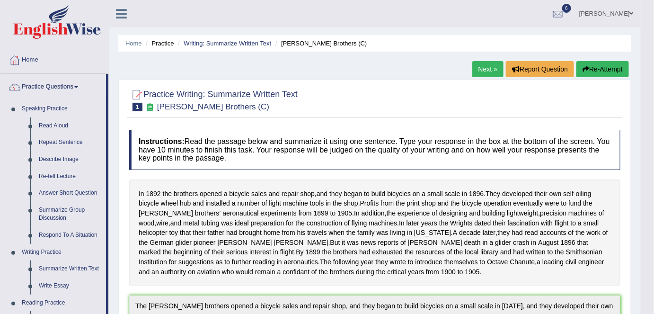
scroll to position [454, 0]
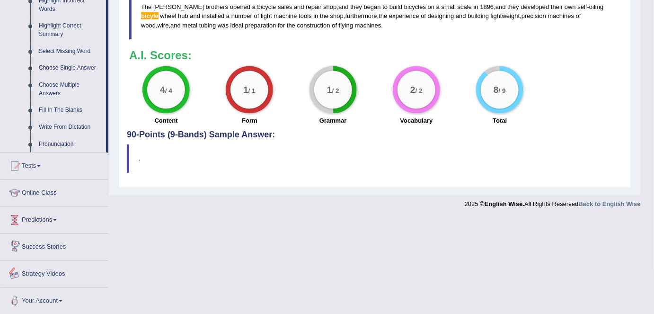
click at [49, 285] on li "Strategy Videos" at bounding box center [54, 274] width 108 height 27
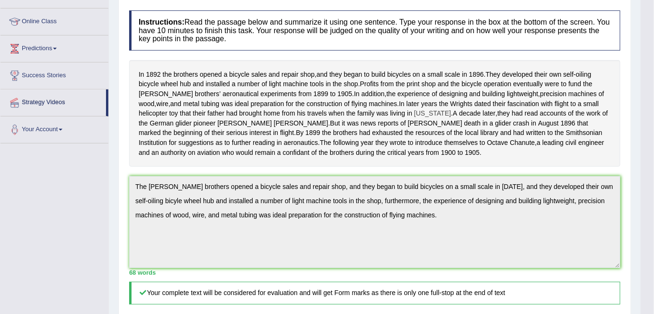
scroll to position [0, 0]
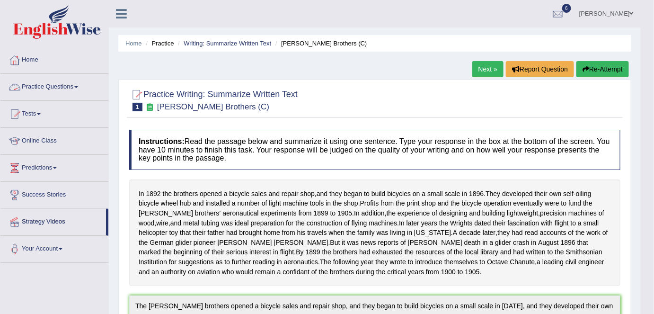
click at [66, 86] on link "Practice Questions" at bounding box center [54, 86] width 108 height 24
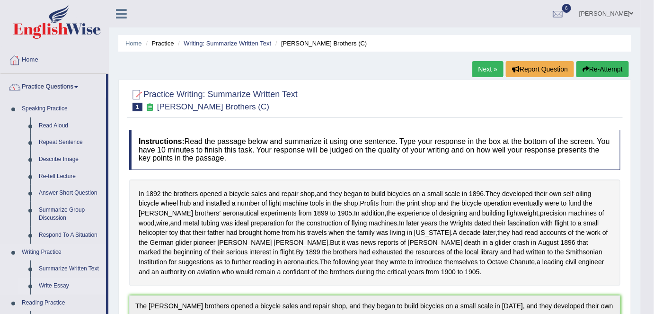
click at [54, 283] on link "Write Essay" at bounding box center [70, 285] width 71 height 17
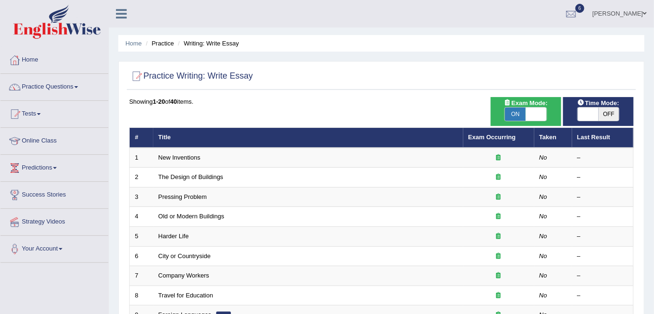
click at [532, 116] on span at bounding box center [536, 113] width 21 height 13
checkbox input "false"
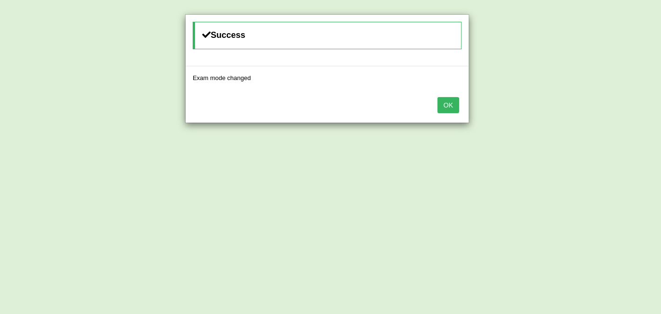
click at [452, 105] on button "OK" at bounding box center [448, 105] width 22 height 16
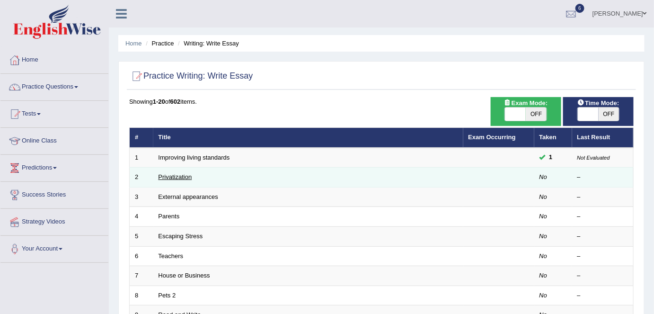
click at [178, 173] on link "Privatization" at bounding box center [176, 176] width 34 height 7
click at [178, 179] on td "Privatization" at bounding box center [308, 178] width 310 height 20
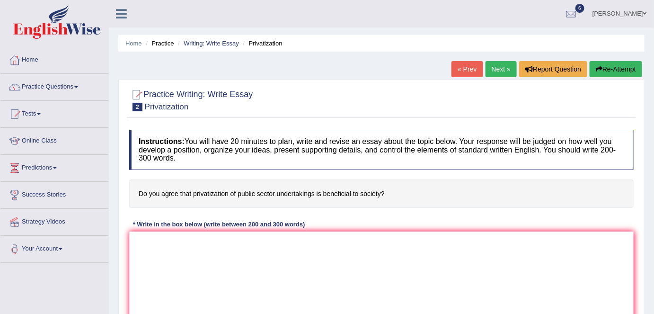
scroll to position [183, 0]
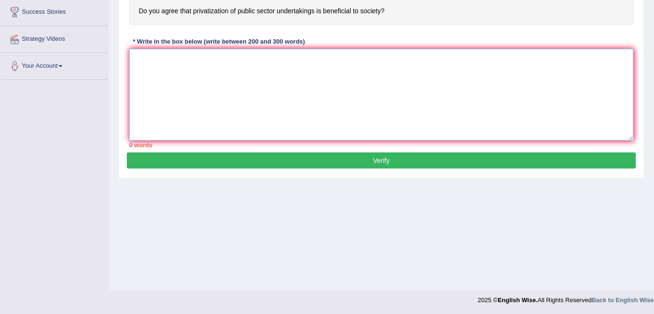
click at [146, 61] on textarea at bounding box center [381, 95] width 505 height 92
paste textarea "The increasing influence of (essay topic) on our lives has ignited numerous dis…"
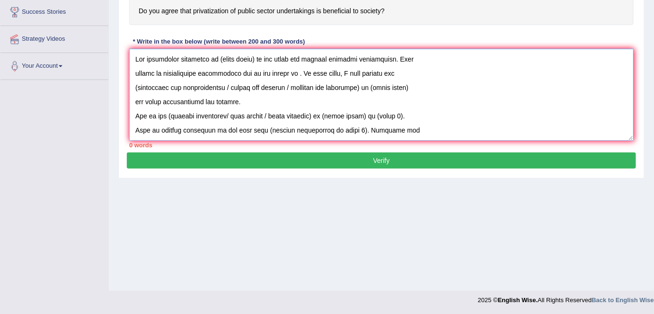
scroll to position [207, 0]
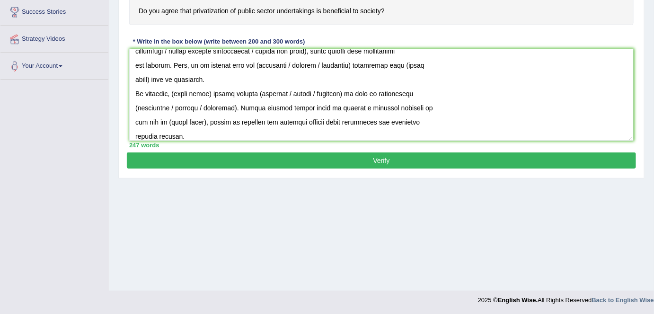
click at [435, 276] on div "Home Practice Writing: Write Essay Privatization « Prev Next » Report Question …" at bounding box center [381, 53] width 545 height 473
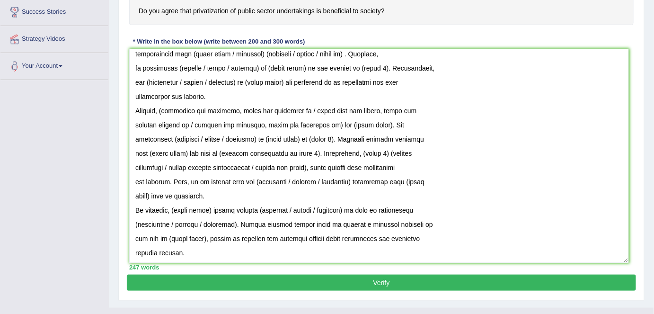
drag, startPoint x: 631, startPoint y: 136, endPoint x: 626, endPoint y: 259, distance: 122.7
click at [626, 259] on textarea at bounding box center [379, 156] width 500 height 214
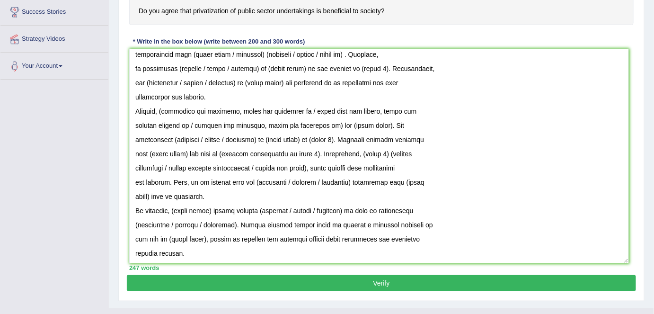
click at [626, 259] on textarea at bounding box center [379, 156] width 500 height 214
drag, startPoint x: 131, startPoint y: 251, endPoint x: 126, endPoint y: 250, distance: 4.8
click at [132, 251] on textarea at bounding box center [379, 156] width 500 height 214
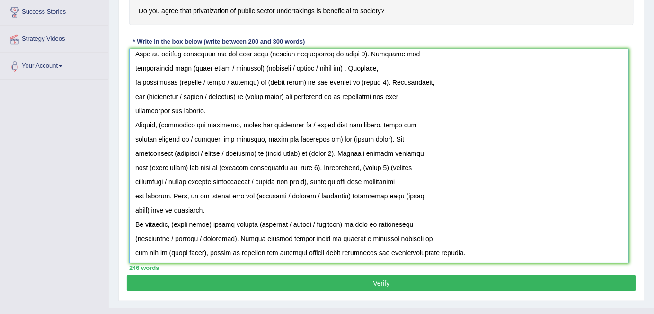
scroll to position [76, 0]
click at [131, 253] on textarea at bounding box center [379, 156] width 500 height 214
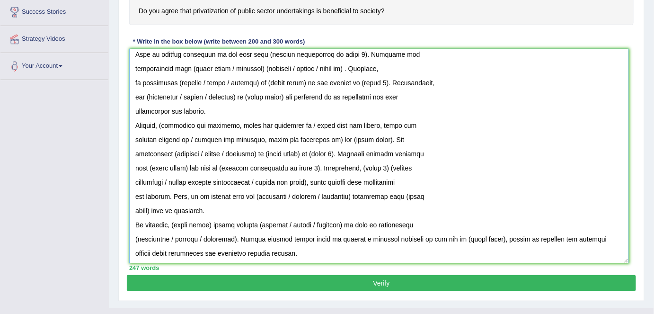
click at [134, 234] on textarea at bounding box center [379, 156] width 500 height 214
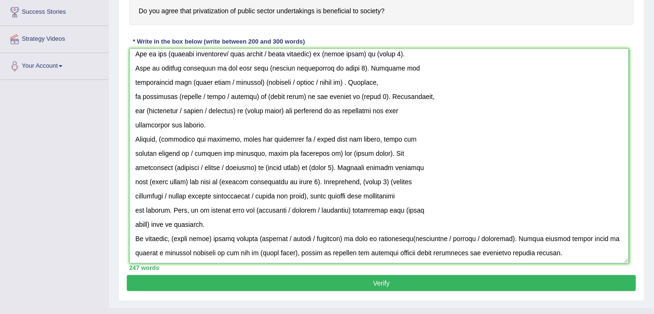
scroll to position [62, 0]
click at [131, 222] on textarea at bounding box center [379, 156] width 500 height 214
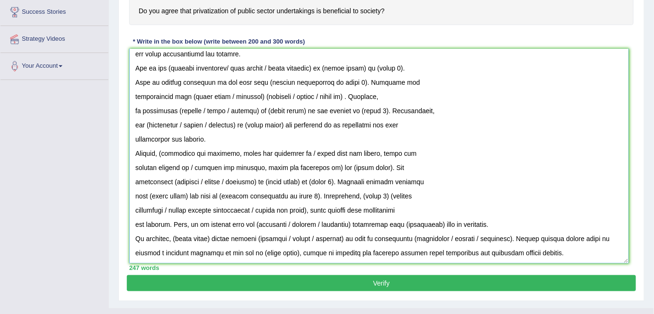
scroll to position [47, 0]
click at [131, 222] on textarea at bounding box center [379, 156] width 500 height 214
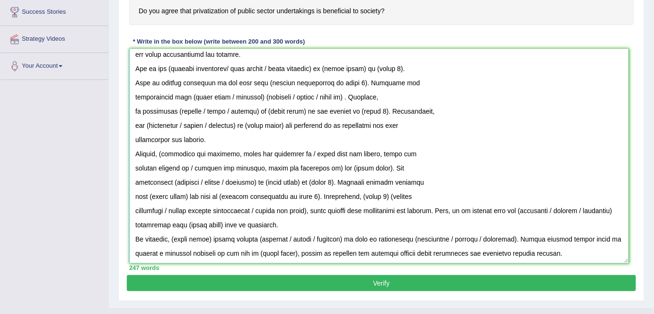
click at [133, 209] on textarea at bounding box center [379, 156] width 500 height 214
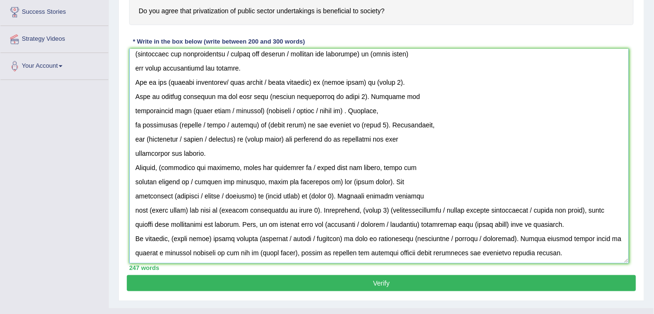
scroll to position [33, 0]
click at [133, 206] on textarea at bounding box center [379, 156] width 500 height 214
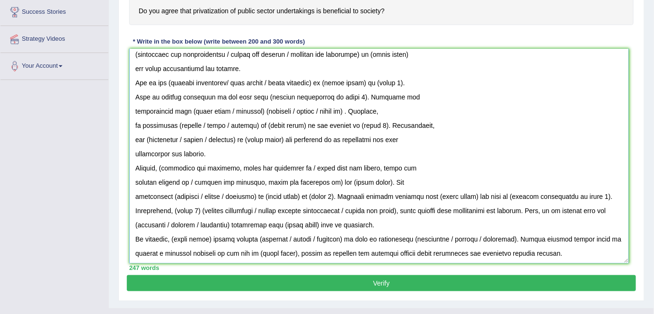
click at [134, 193] on textarea at bounding box center [379, 156] width 500 height 214
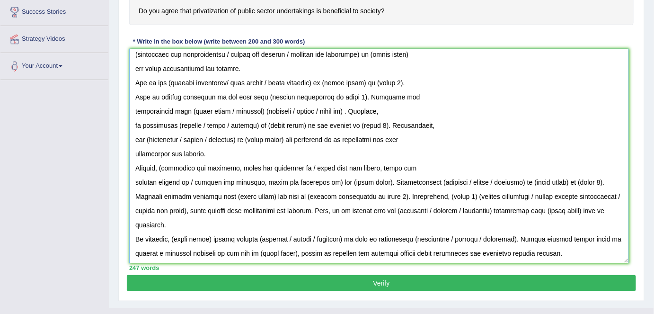
scroll to position [19, 0]
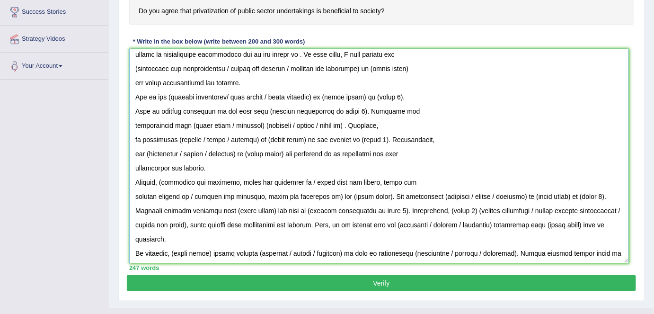
click at [134, 189] on textarea at bounding box center [379, 156] width 500 height 214
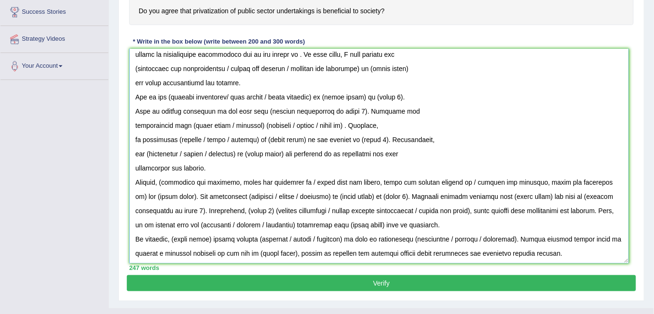
click at [134, 166] on textarea at bounding box center [379, 156] width 500 height 214
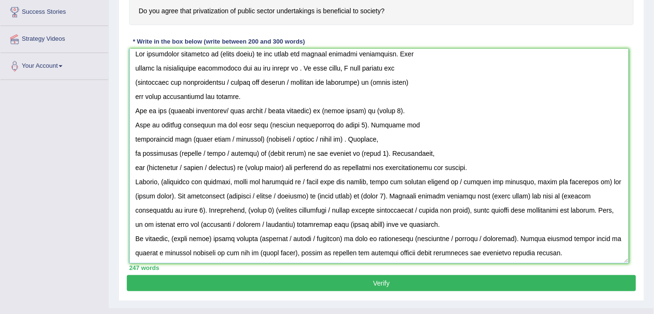
scroll to position [5, 0]
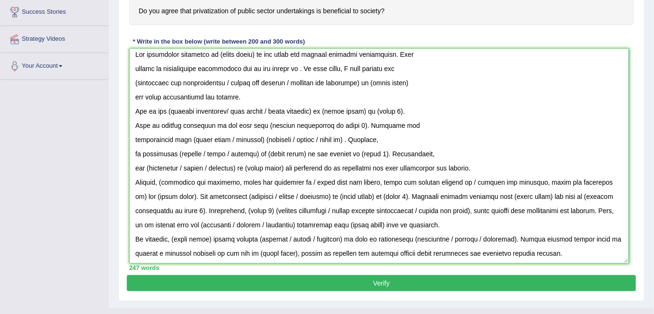
click at [134, 166] on textarea at bounding box center [379, 156] width 500 height 214
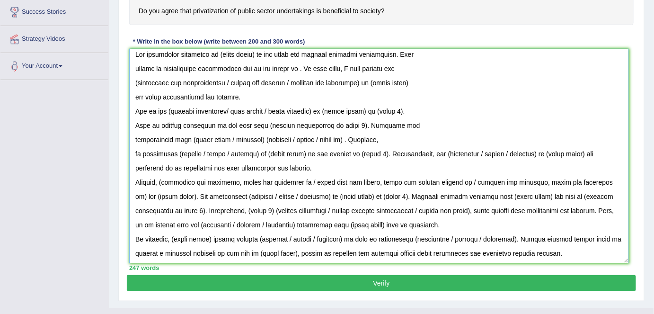
click at [135, 156] on textarea at bounding box center [379, 156] width 500 height 214
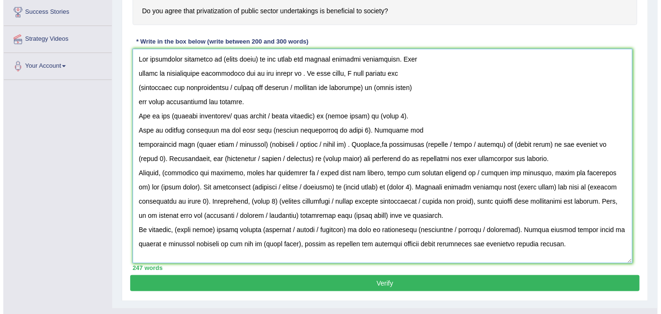
scroll to position [0, 0]
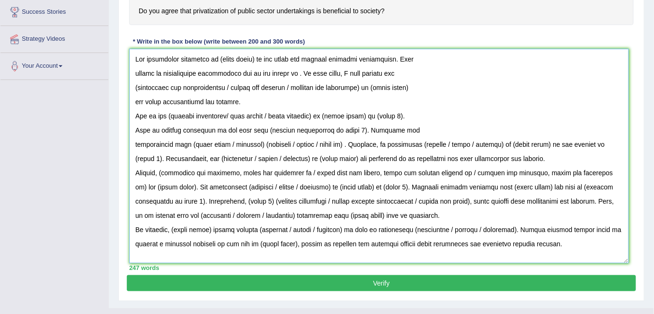
click at [135, 140] on textarea at bounding box center [379, 156] width 500 height 214
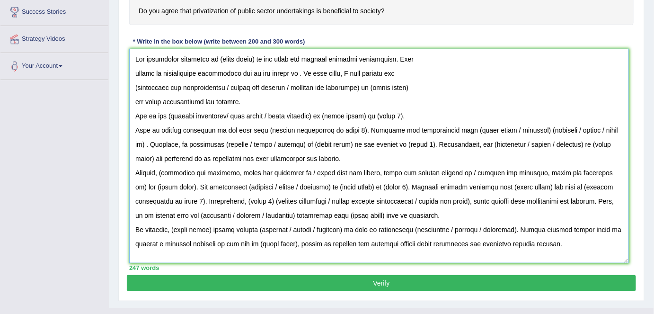
click at [134, 129] on textarea at bounding box center [379, 156] width 500 height 214
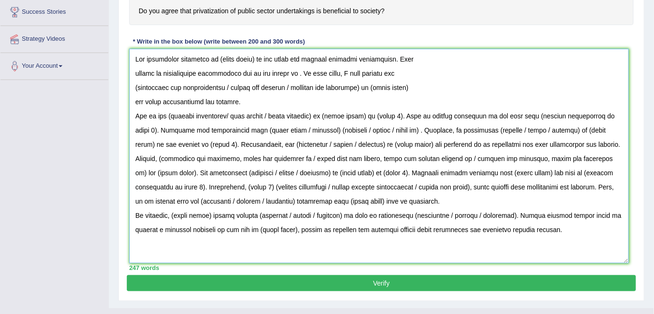
click at [134, 97] on textarea at bounding box center [379, 156] width 500 height 214
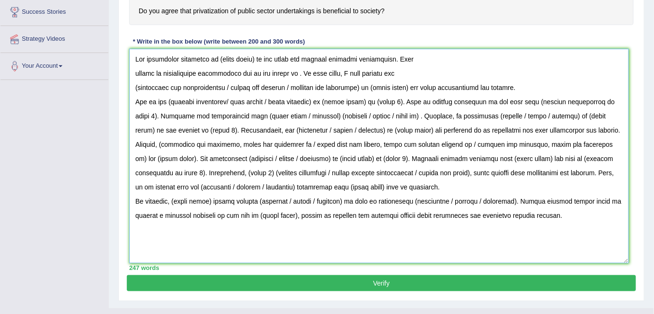
click at [133, 87] on textarea at bounding box center [379, 156] width 500 height 214
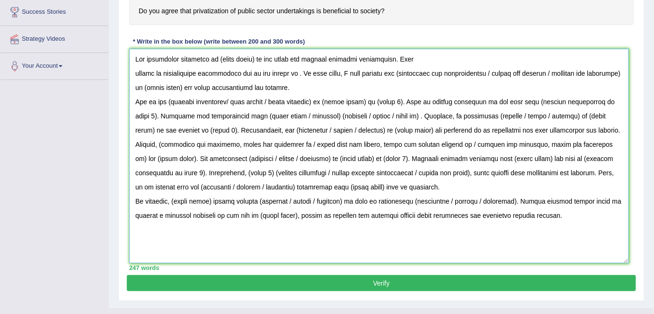
click at [134, 71] on textarea at bounding box center [379, 156] width 500 height 214
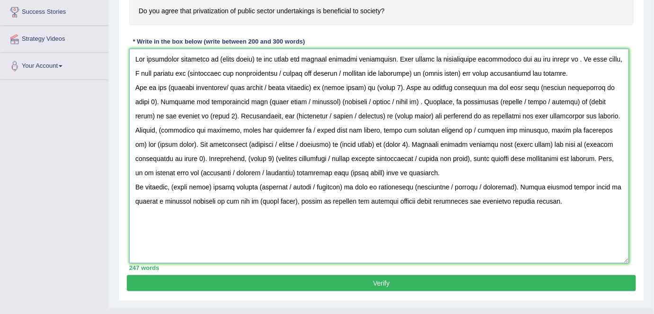
click at [136, 57] on textarea at bounding box center [379, 156] width 500 height 214
drag, startPoint x: 149, startPoint y: 67, endPoint x: 582, endPoint y: 209, distance: 455.7
click at [582, 209] on textarea at bounding box center [379, 156] width 500 height 214
click at [314, 134] on textarea at bounding box center [379, 156] width 500 height 214
click at [254, 58] on textarea at bounding box center [379, 156] width 500 height 214
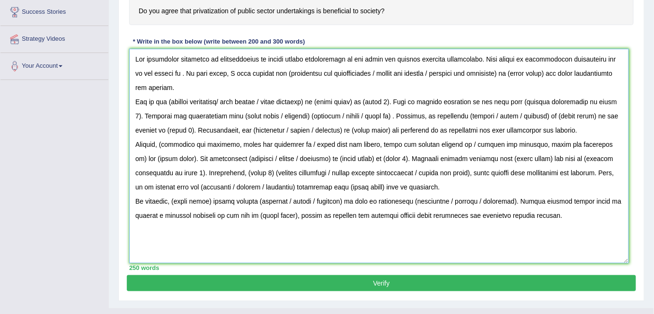
click at [372, 58] on textarea at bounding box center [379, 156] width 500 height 214
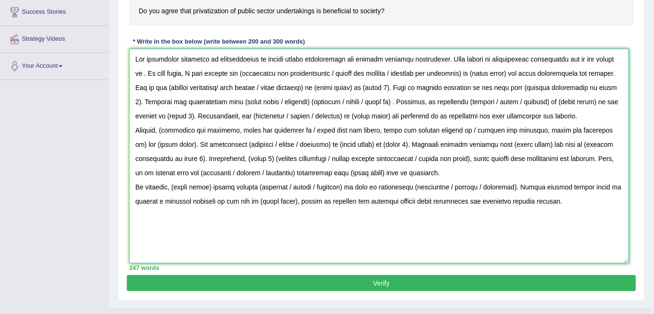
click at [608, 58] on textarea at bounding box center [379, 156] width 500 height 214
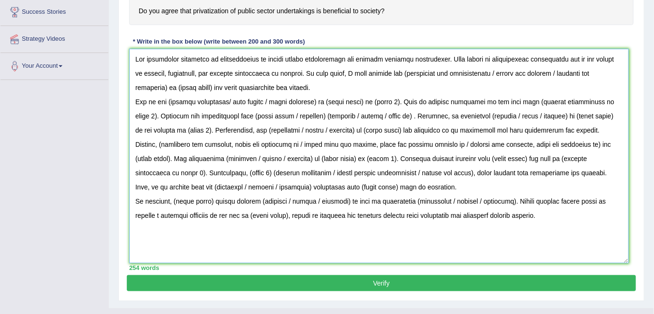
drag, startPoint x: 500, startPoint y: 69, endPoint x: 609, endPoint y: 76, distance: 109.6
click at [608, 74] on textarea at bounding box center [379, 156] width 500 height 214
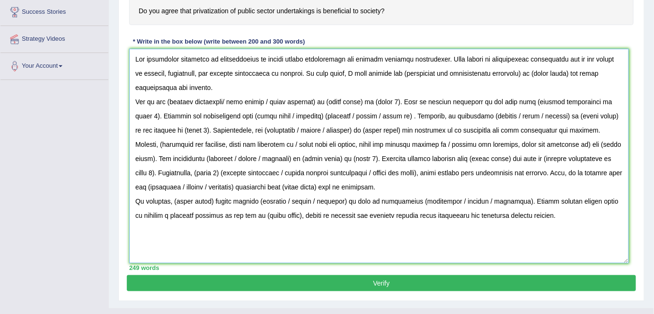
click at [528, 71] on textarea at bounding box center [379, 156] width 500 height 214
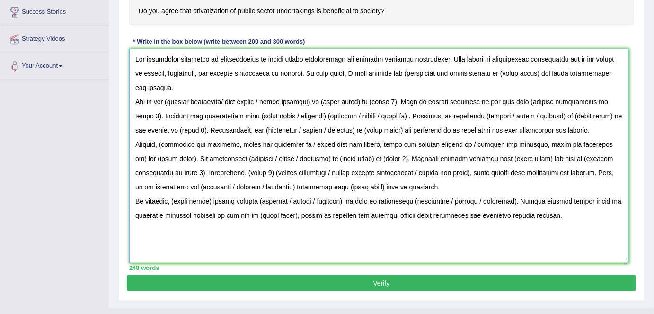
click at [407, 70] on textarea at bounding box center [379, 156] width 500 height 214
drag, startPoint x: 542, startPoint y: 72, endPoint x: 510, endPoint y: 68, distance: 31.5
click at [510, 68] on textarea at bounding box center [379, 156] width 500 height 214
click at [524, 70] on textarea at bounding box center [379, 156] width 500 height 214
click at [176, 85] on textarea at bounding box center [379, 156] width 500 height 214
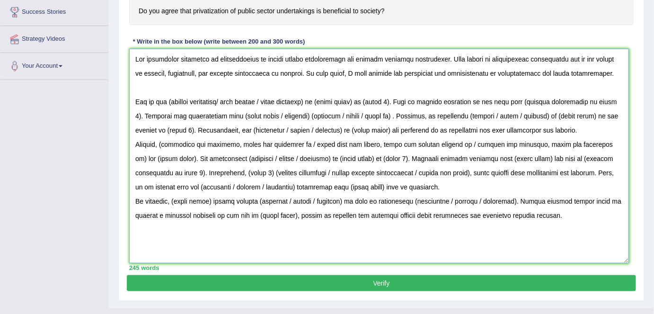
drag, startPoint x: 323, startPoint y: 100, endPoint x: 231, endPoint y: 97, distance: 91.9
click at [231, 97] on textarea at bounding box center [379, 156] width 500 height 214
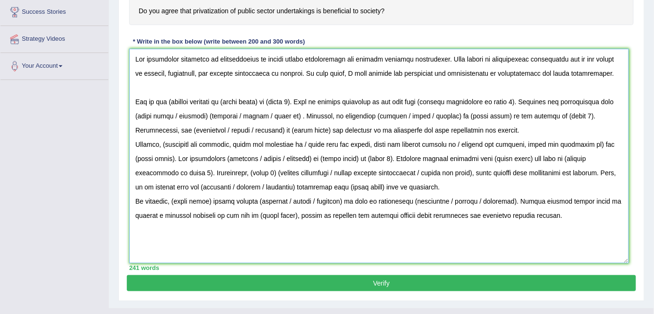
click at [171, 101] on textarea at bounding box center [379, 156] width 500 height 214
click at [261, 100] on textarea at bounding box center [379, 156] width 500 height 214
click at [294, 99] on textarea at bounding box center [379, 156] width 500 height 214
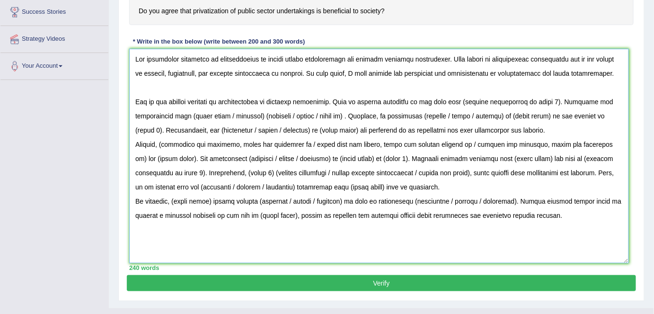
drag, startPoint x: 533, startPoint y: 99, endPoint x: 456, endPoint y: 98, distance: 77.2
click at [456, 98] on textarea at bounding box center [379, 156] width 500 height 214
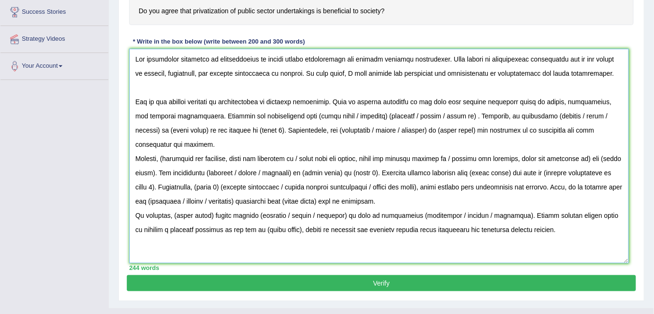
drag, startPoint x: 460, startPoint y: 115, endPoint x: 306, endPoint y: 113, distance: 154.4
click at [307, 113] on textarea at bounding box center [379, 156] width 500 height 214
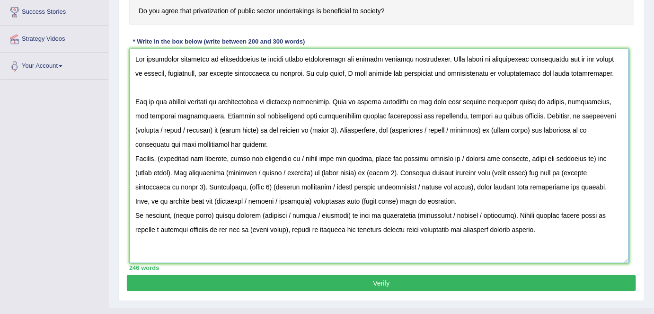
drag, startPoint x: 554, startPoint y: 112, endPoint x: 598, endPoint y: 118, distance: 44.5
click at [597, 115] on textarea at bounding box center [379, 156] width 500 height 214
drag, startPoint x: 600, startPoint y: 111, endPoint x: 164, endPoint y: 127, distance: 436.4
click at [164, 127] on textarea at bounding box center [379, 156] width 500 height 214
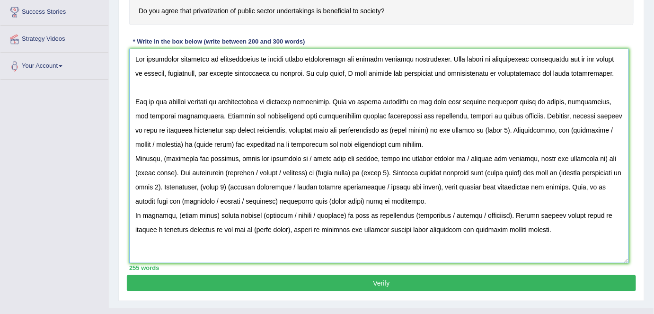
drag, startPoint x: 476, startPoint y: 127, endPoint x: 370, endPoint y: 128, distance: 106.5
click at [370, 128] on textarea at bounding box center [379, 156] width 500 height 214
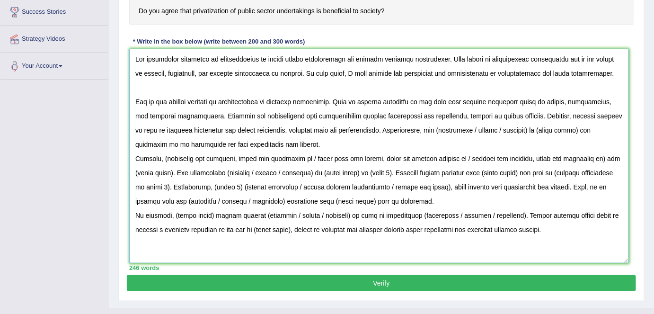
drag, startPoint x: 408, startPoint y: 126, endPoint x: 426, endPoint y: 145, distance: 25.8
click at [426, 145] on textarea at bounding box center [379, 156] width 500 height 214
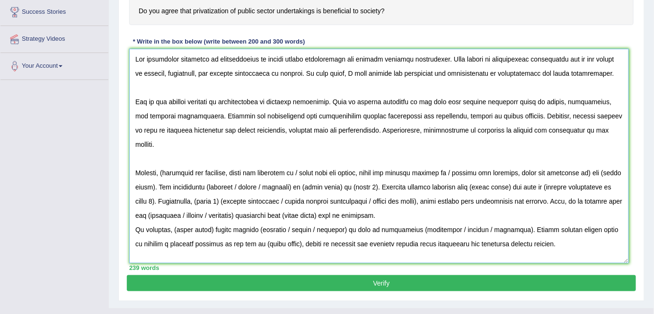
click at [167, 155] on textarea at bounding box center [379, 156] width 500 height 214
click at [261, 156] on textarea at bounding box center [379, 156] width 500 height 214
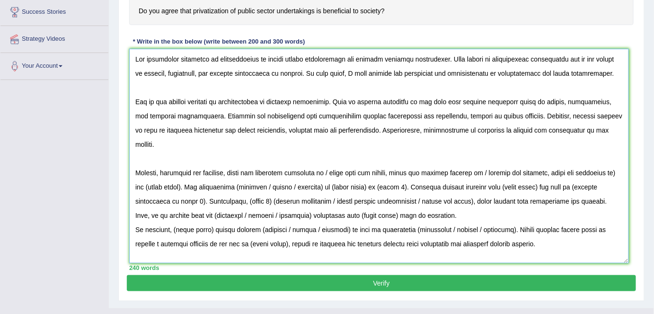
drag, startPoint x: 330, startPoint y: 153, endPoint x: 184, endPoint y: 172, distance: 147.0
click at [184, 171] on textarea at bounding box center [379, 156] width 500 height 214
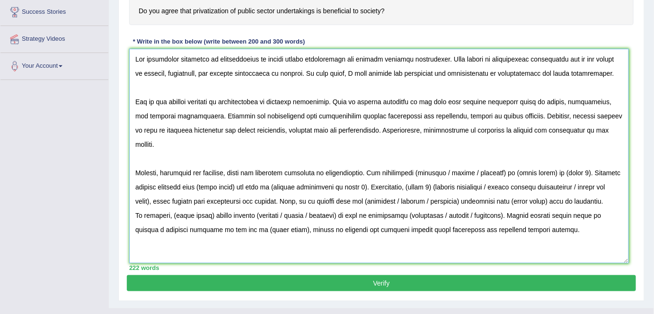
click at [415, 156] on textarea at bounding box center [379, 156] width 500 height 214
drag, startPoint x: 444, startPoint y: 155, endPoint x: 574, endPoint y: 159, distance: 130.7
click at [574, 159] on textarea at bounding box center [379, 156] width 500 height 214
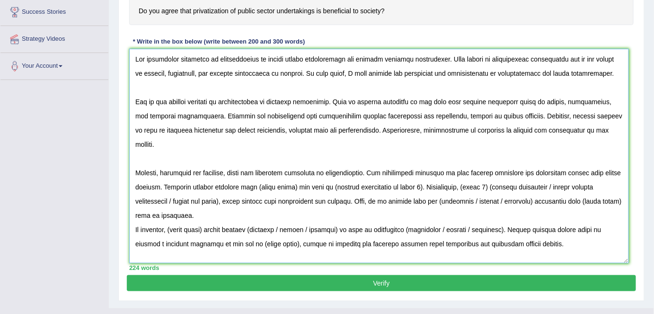
drag, startPoint x: 251, startPoint y: 169, endPoint x: 418, endPoint y: 169, distance: 167.1
click at [418, 169] on textarea at bounding box center [379, 156] width 500 height 214
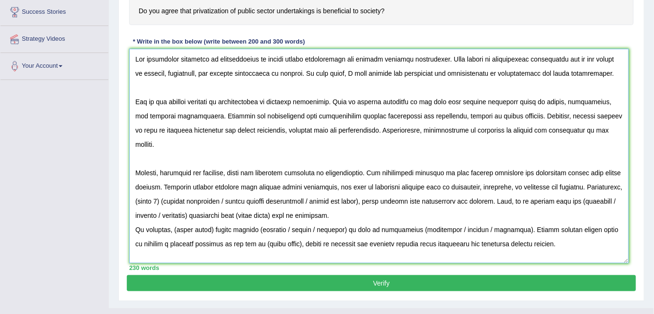
drag, startPoint x: 176, startPoint y: 184, endPoint x: 535, endPoint y: 186, distance: 358.9
click at [535, 186] on textarea at bounding box center [379, 156] width 500 height 214
drag, startPoint x: 482, startPoint y: 184, endPoint x: 489, endPoint y: 195, distance: 12.5
click at [489, 195] on textarea at bounding box center [379, 156] width 500 height 214
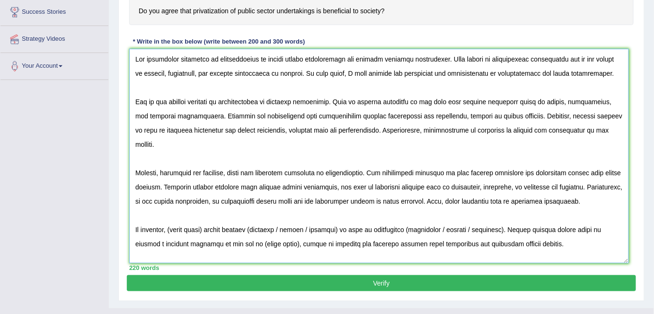
click at [213, 213] on textarea at bounding box center [379, 156] width 500 height 214
drag, startPoint x: 249, startPoint y: 214, endPoint x: 216, endPoint y: 213, distance: 32.7
click at [216, 213] on textarea at bounding box center [379, 156] width 500 height 214
drag, startPoint x: 455, startPoint y: 213, endPoint x: 220, endPoint y: 211, distance: 234.8
click at [220, 211] on textarea at bounding box center [379, 156] width 500 height 214
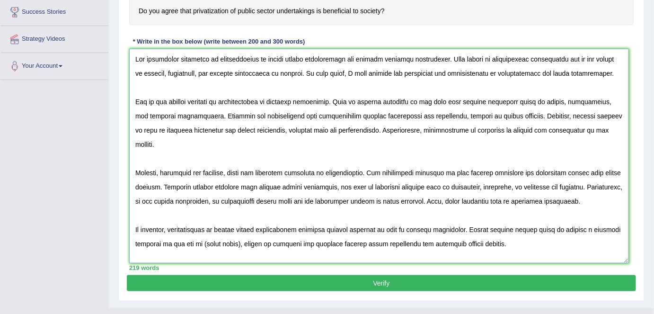
drag, startPoint x: 551, startPoint y: 210, endPoint x: 578, endPoint y: 246, distance: 45.3
click at [578, 246] on textarea at bounding box center [379, 156] width 500 height 214
click at [435, 228] on textarea at bounding box center [379, 156] width 500 height 214
type textarea "The increasing influence of privatization of public sector undertakings has ign…"
click at [440, 282] on button "Verify" at bounding box center [381, 283] width 509 height 16
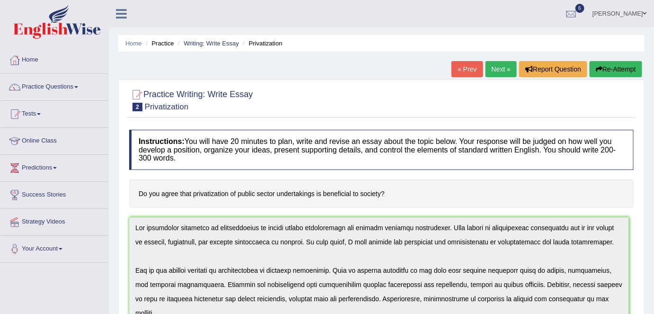
click at [492, 71] on link "Next »" at bounding box center [501, 69] width 31 height 16
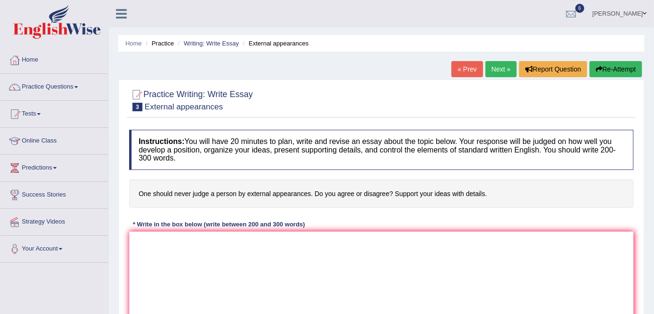
scroll to position [183, 0]
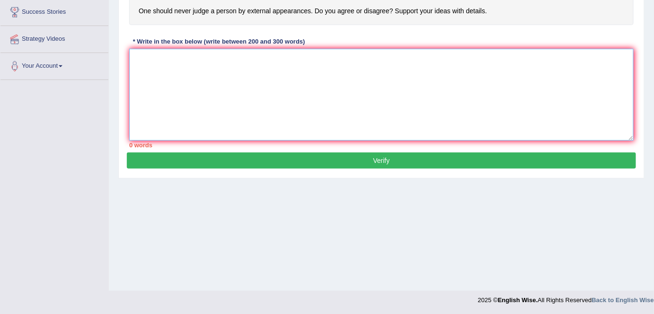
paste textarea "The increasing influence of (essay topic) on our lives has ignited numerous dis…"
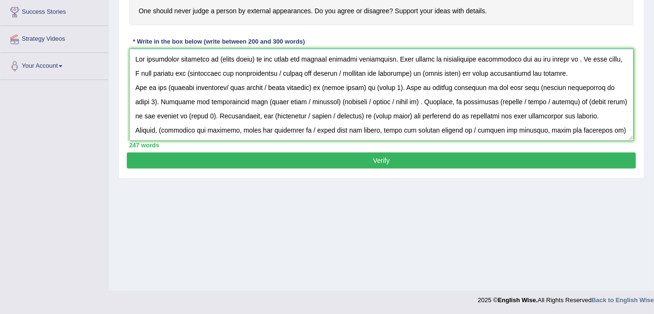
scroll to position [0, 0]
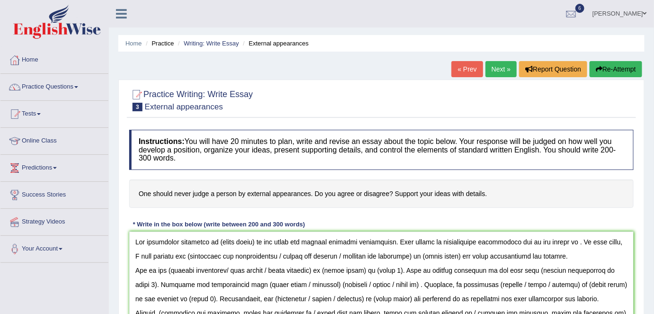
drag, startPoint x: 654, startPoint y: 83, endPoint x: 660, endPoint y: 107, distance: 24.9
click at [654, 107] on html "Toggle navigation Home Practice Questions Speaking Practice Read Aloud Repeat S…" at bounding box center [327, 157] width 654 height 314
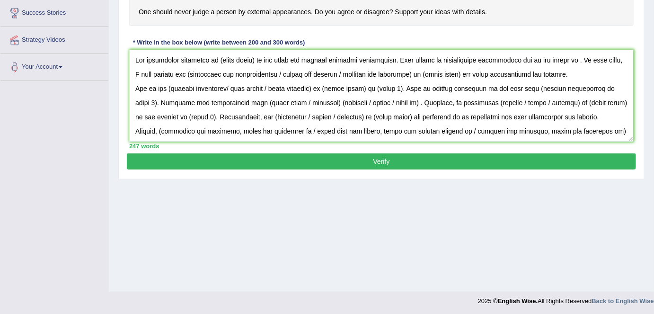
scroll to position [183, 0]
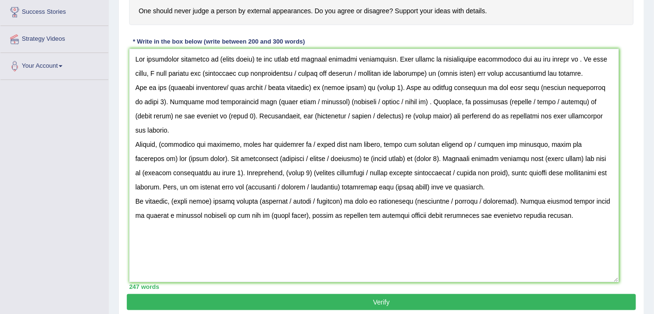
drag, startPoint x: 633, startPoint y: 137, endPoint x: 617, endPoint y: 279, distance: 142.8
click at [617, 279] on textarea at bounding box center [374, 165] width 490 height 233
click at [617, 276] on textarea at bounding box center [374, 165] width 490 height 233
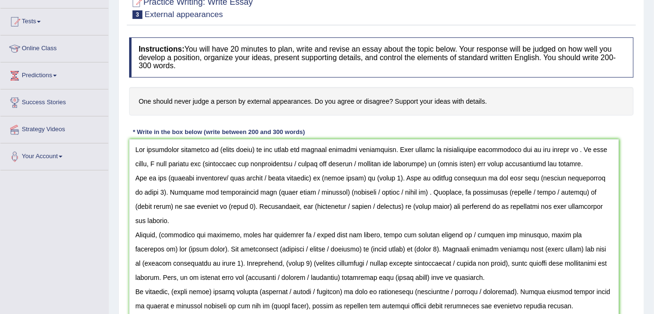
scroll to position [90, 0]
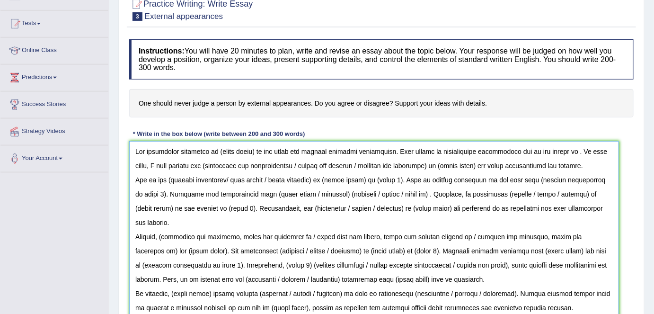
click at [252, 151] on textarea at bounding box center [374, 257] width 490 height 233
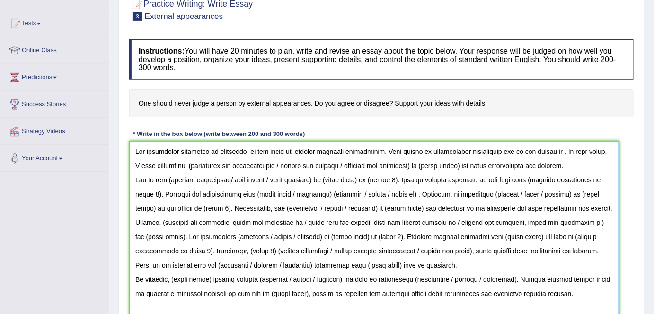
click at [248, 152] on textarea at bounding box center [374, 257] width 490 height 233
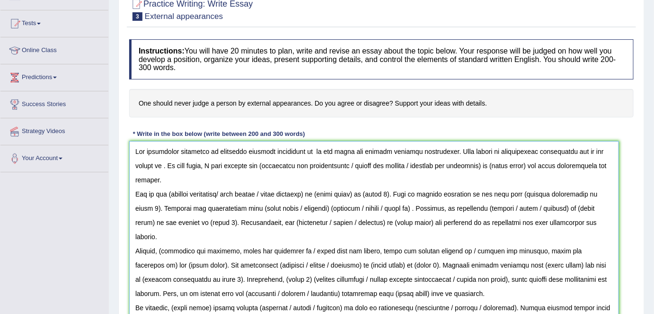
click at [355, 150] on textarea at bounding box center [374, 257] width 490 height 233
click at [171, 164] on textarea at bounding box center [374, 257] width 490 height 233
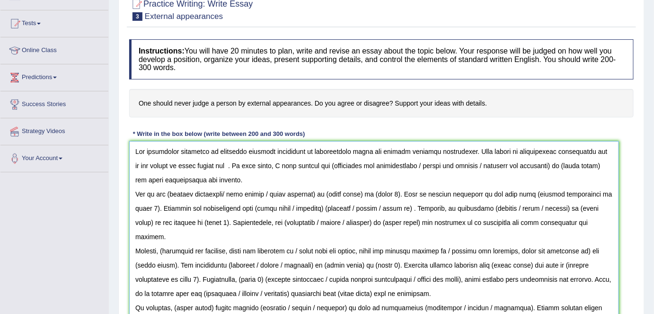
click at [226, 163] on textarea at bounding box center [374, 257] width 490 height 233
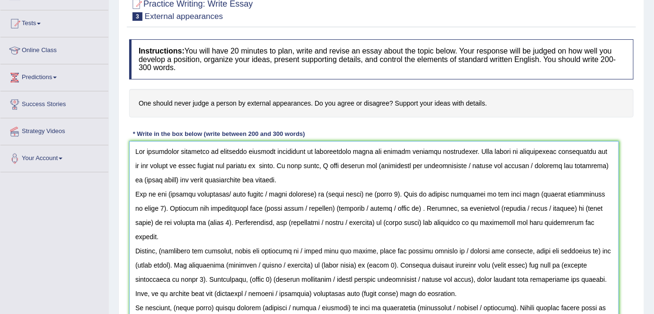
click at [254, 165] on textarea at bounding box center [374, 257] width 490 height 233
click at [380, 164] on textarea at bounding box center [374, 257] width 490 height 233
click at [378, 166] on textarea at bounding box center [374, 257] width 490 height 233
click at [471, 164] on textarea at bounding box center [374, 257] width 490 height 233
click at [602, 164] on textarea at bounding box center [374, 257] width 490 height 233
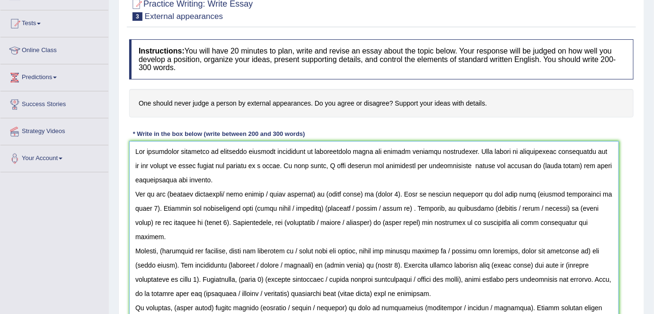
click at [573, 164] on textarea at bounding box center [374, 257] width 490 height 233
click at [247, 148] on textarea at bounding box center [374, 257] width 490 height 233
click at [519, 166] on textarea at bounding box center [374, 257] width 490 height 233
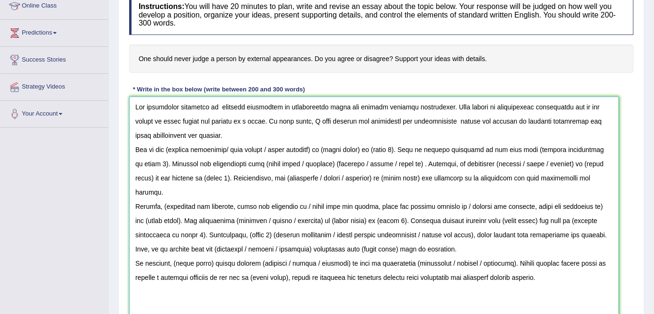
scroll to position [138, 0]
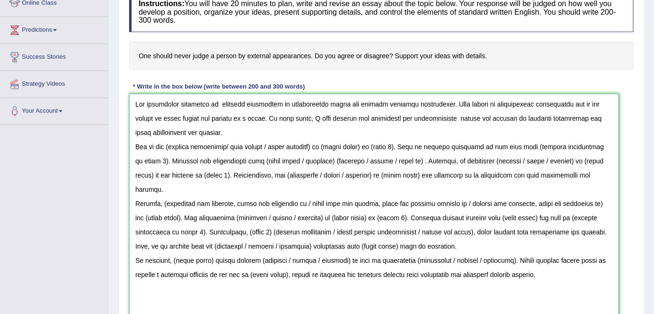
click at [196, 143] on textarea at bounding box center [374, 210] width 490 height 233
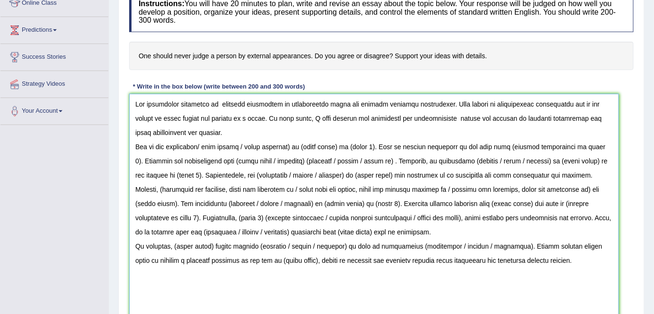
click at [296, 147] on textarea at bounding box center [374, 210] width 490 height 233
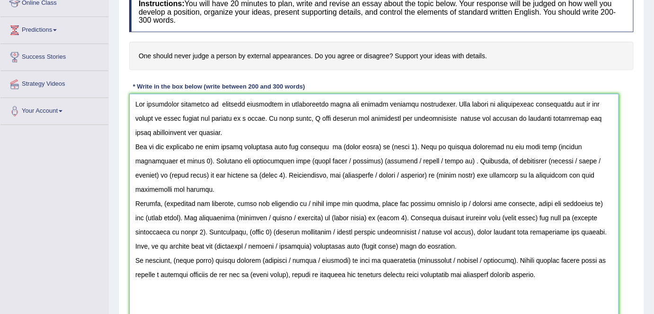
click at [402, 146] on textarea at bounding box center [374, 210] width 490 height 233
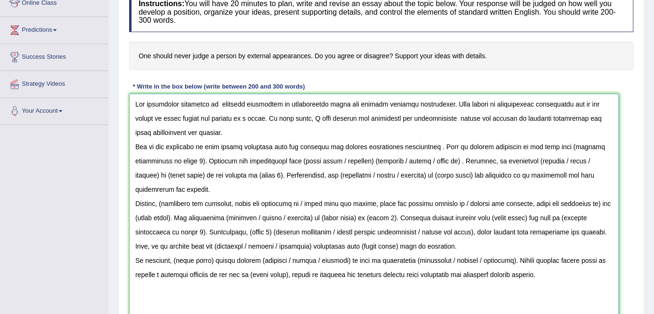
click at [373, 147] on textarea at bounding box center [374, 210] width 490 height 233
click at [429, 145] on textarea at bounding box center [374, 210] width 490 height 233
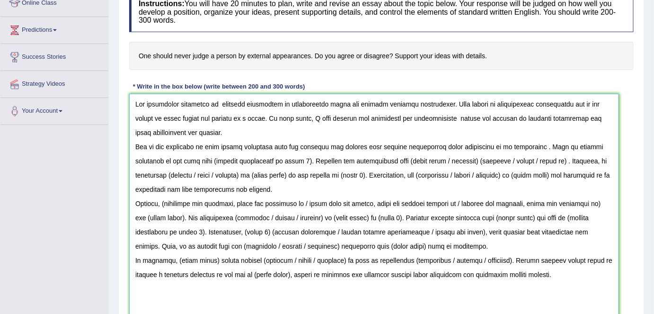
click at [528, 147] on textarea at bounding box center [374, 210] width 490 height 233
click at [280, 146] on textarea at bounding box center [374, 210] width 490 height 233
click at [297, 144] on textarea at bounding box center [374, 210] width 490 height 233
click at [260, 161] on textarea at bounding box center [374, 210] width 490 height 233
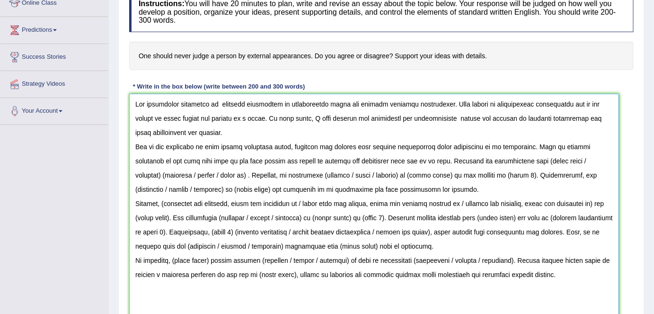
click at [402, 159] on textarea at bounding box center [374, 210] width 490 height 233
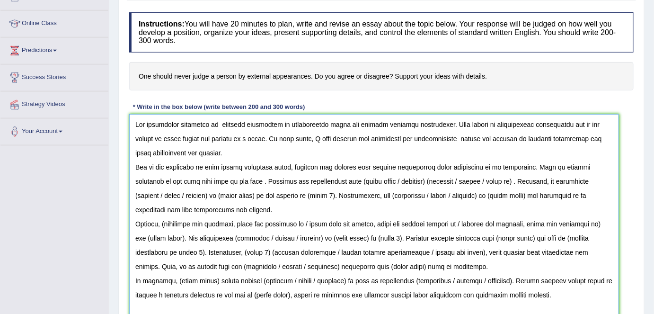
scroll to position [118, 0]
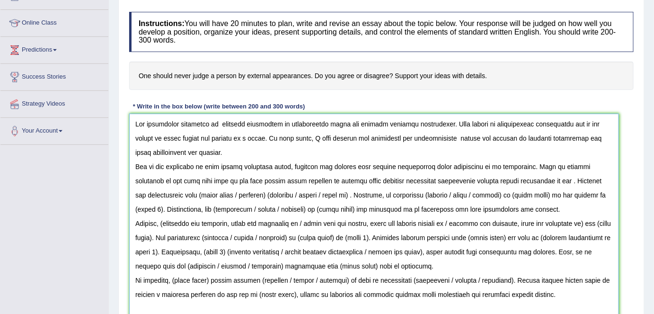
drag, startPoint x: 529, startPoint y: 179, endPoint x: 197, endPoint y: 179, distance: 332.4
click at [197, 179] on textarea at bounding box center [374, 230] width 490 height 233
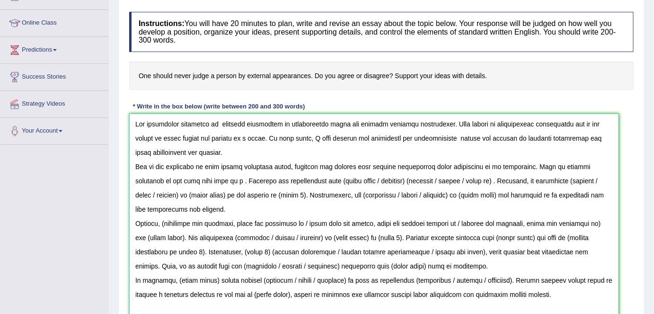
click at [163, 221] on textarea at bounding box center [374, 230] width 490 height 233
paste textarea "he time people spend lavishly to enhance their external appearance undertaking …"
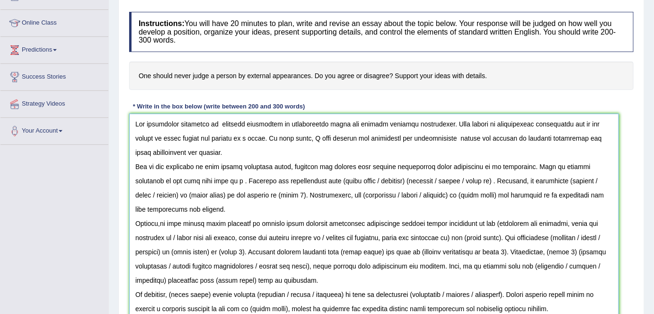
click at [196, 179] on textarea at bounding box center [374, 230] width 490 height 233
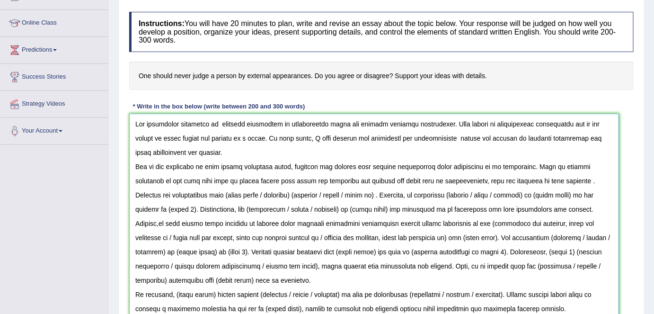
click at [431, 182] on textarea at bounding box center [374, 230] width 490 height 233
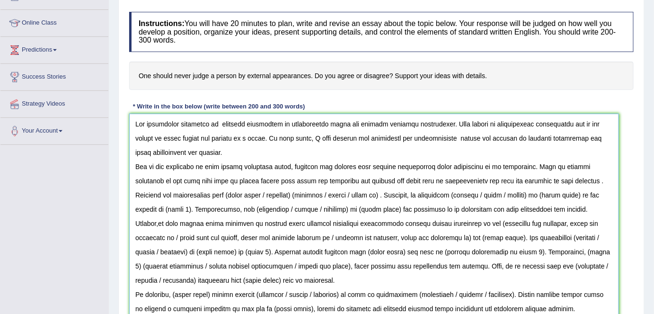
click at [349, 195] on textarea at bounding box center [374, 230] width 490 height 233
click at [302, 195] on textarea at bounding box center [374, 230] width 490 height 233
click at [235, 195] on textarea at bounding box center [374, 230] width 490 height 233
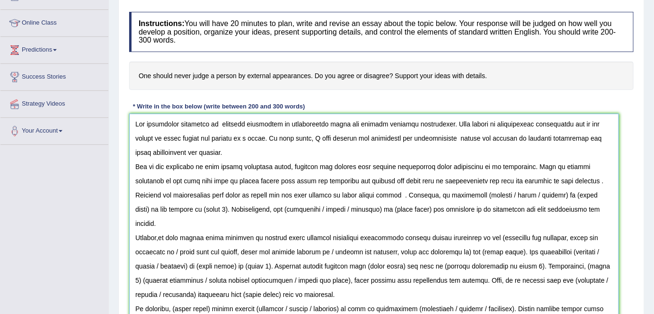
click at [365, 195] on textarea at bounding box center [374, 230] width 490 height 233
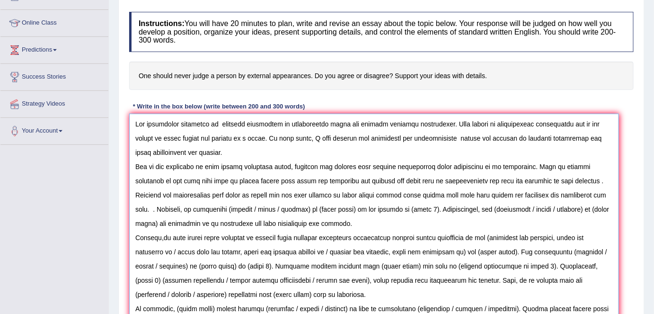
click at [582, 195] on textarea at bounding box center [374, 230] width 490 height 233
click at [212, 150] on textarea at bounding box center [374, 230] width 490 height 233
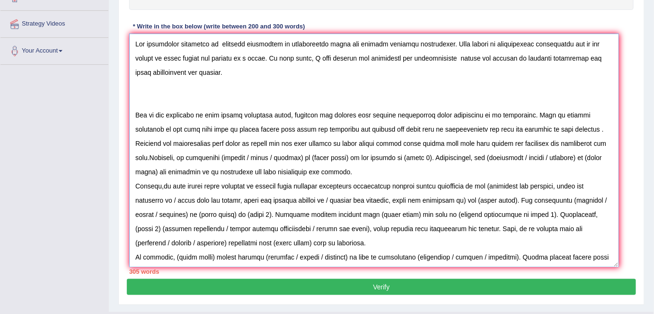
scroll to position [199, 0]
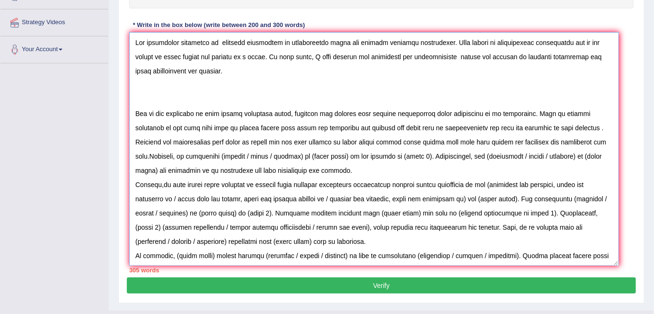
click at [365, 156] on textarea at bounding box center [374, 148] width 490 height 233
click at [366, 154] on textarea at bounding box center [374, 148] width 490 height 233
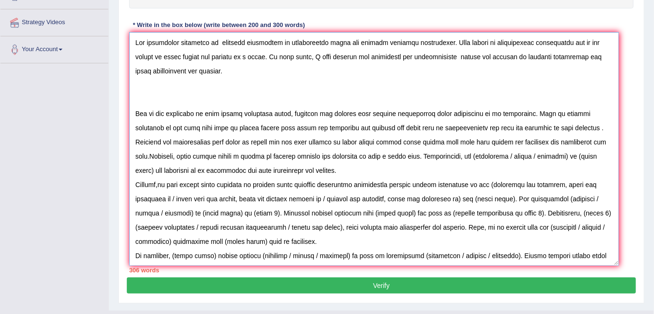
drag, startPoint x: 369, startPoint y: 154, endPoint x: 371, endPoint y: 169, distance: 14.4
click at [371, 169] on textarea at bounding box center [374, 148] width 490 height 233
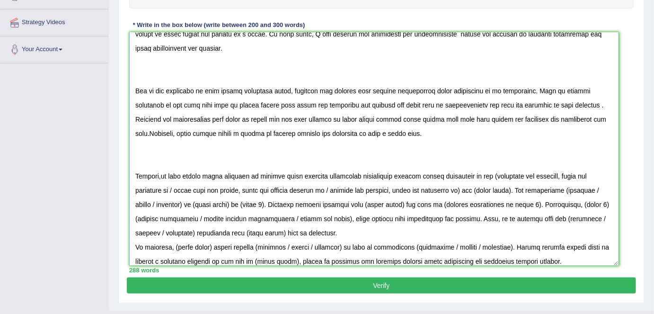
scroll to position [28, 0]
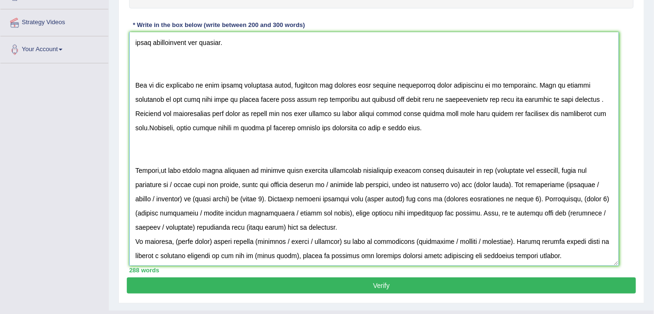
click at [162, 169] on textarea at bounding box center [374, 148] width 490 height 233
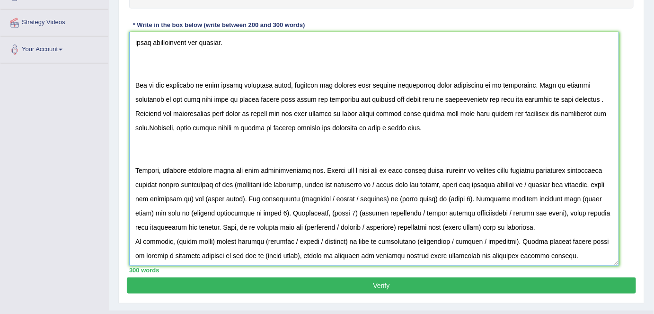
click at [401, 169] on textarea at bounding box center [374, 148] width 490 height 233
click at [435, 167] on textarea at bounding box center [374, 148] width 490 height 233
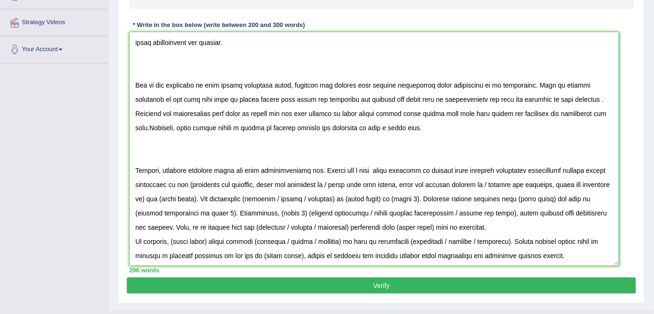
click at [383, 170] on textarea at bounding box center [374, 148] width 490 height 233
drag, startPoint x: 207, startPoint y: 182, endPoint x: 352, endPoint y: 145, distance: 149.5
click at [352, 145] on textarea at bounding box center [374, 148] width 490 height 233
click at [167, 181] on textarea at bounding box center [374, 148] width 490 height 233
click at [565, 182] on textarea at bounding box center [374, 148] width 490 height 233
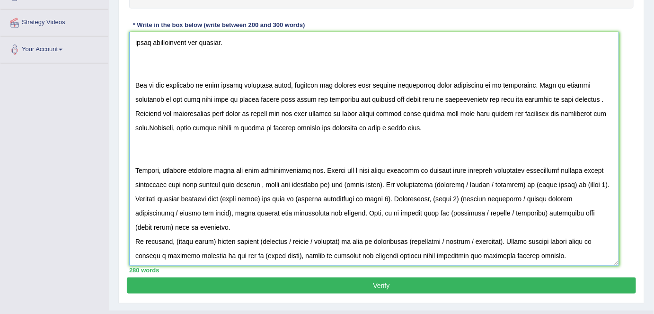
click at [357, 169] on textarea at bounding box center [374, 148] width 490 height 233
click at [134, 169] on textarea at bounding box center [374, 148] width 490 height 233
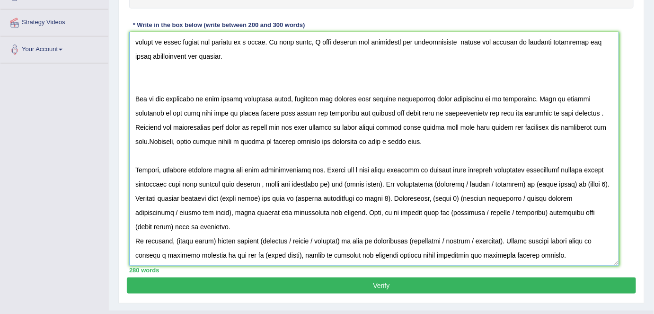
scroll to position [14, 0]
click at [134, 99] on textarea at bounding box center [374, 148] width 490 height 233
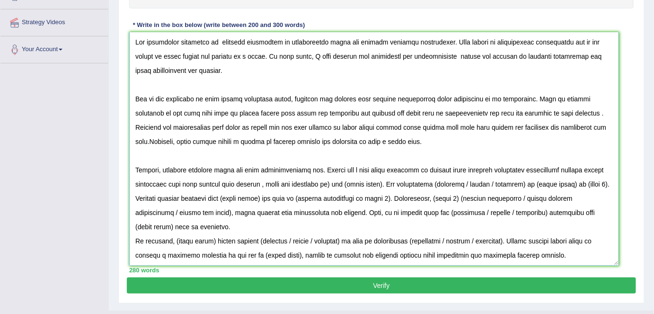
scroll to position [0, 0]
click at [395, 182] on textarea at bounding box center [374, 148] width 490 height 233
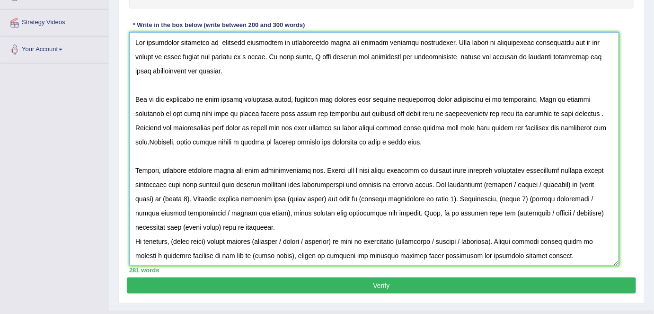
drag, startPoint x: 446, startPoint y: 183, endPoint x: 446, endPoint y: 200, distance: 17.1
click at [446, 200] on textarea at bounding box center [374, 148] width 490 height 233
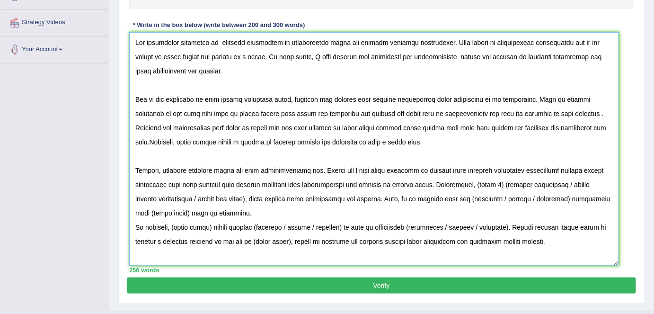
click at [487, 184] on textarea at bounding box center [374, 148] width 490 height 233
drag, startPoint x: 506, startPoint y: 183, endPoint x: 526, endPoint y: 187, distance: 19.8
click at [526, 187] on textarea at bounding box center [374, 148] width 490 height 233
drag, startPoint x: 485, startPoint y: 185, endPoint x: 609, endPoint y: 181, distance: 124.1
click at [609, 181] on textarea at bounding box center [374, 148] width 490 height 233
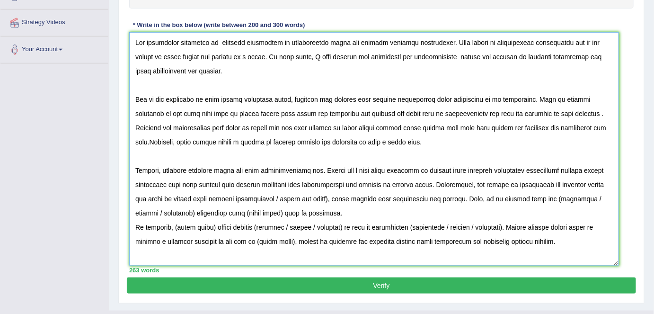
click at [456, 200] on textarea at bounding box center [374, 148] width 490 height 233
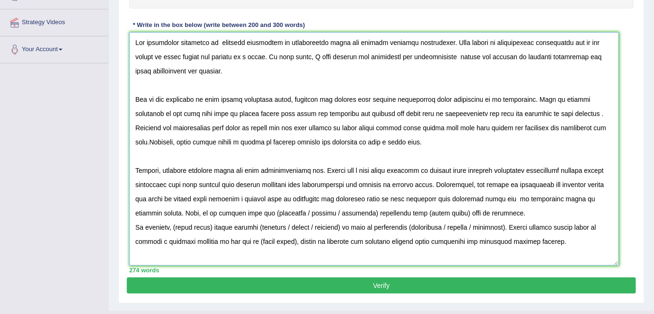
click at [162, 199] on textarea at bounding box center [374, 148] width 490 height 233
click at [526, 198] on textarea at bounding box center [374, 148] width 490 height 233
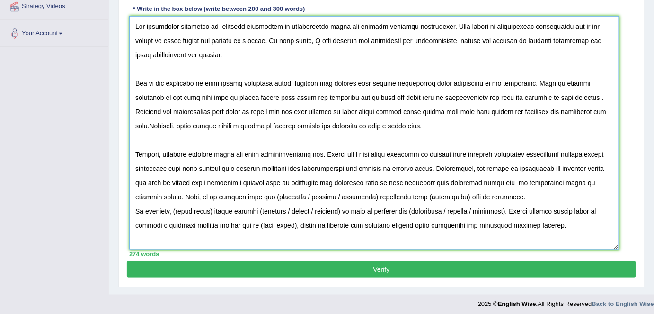
scroll to position [218, 0]
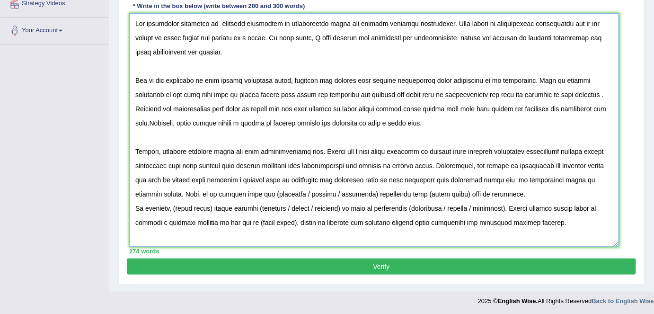
drag, startPoint x: 455, startPoint y: 191, endPoint x: 125, endPoint y: 187, distance: 329.5
click at [125, 187] on div "Practice Writing: Write Essay 3 External appearances Instructions: You will hav…" at bounding box center [381, 72] width 526 height 423
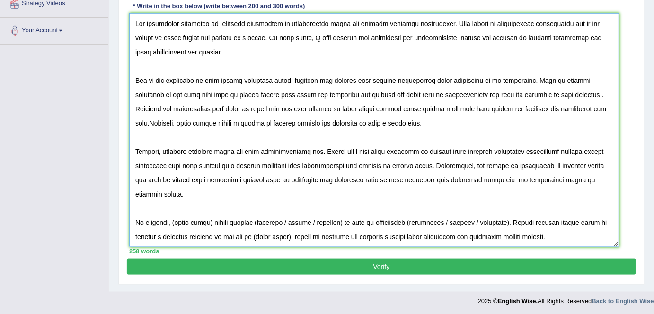
click at [210, 206] on textarea at bounding box center [374, 129] width 490 height 233
click at [213, 206] on textarea at bounding box center [374, 129] width 490 height 233
drag, startPoint x: 366, startPoint y: 205, endPoint x: 277, endPoint y: 205, distance: 89.0
click at [277, 205] on textarea at bounding box center [374, 129] width 490 height 233
click at [359, 209] on textarea at bounding box center [374, 129] width 490 height 233
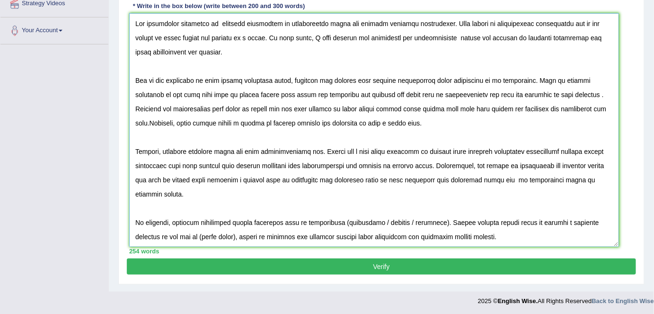
drag, startPoint x: 339, startPoint y: 207, endPoint x: 277, endPoint y: 208, distance: 62.0
click at [277, 208] on textarea at bounding box center [374, 129] width 490 height 233
drag, startPoint x: 367, startPoint y: 207, endPoint x: 462, endPoint y: 211, distance: 94.8
click at [462, 211] on textarea at bounding box center [374, 129] width 490 height 233
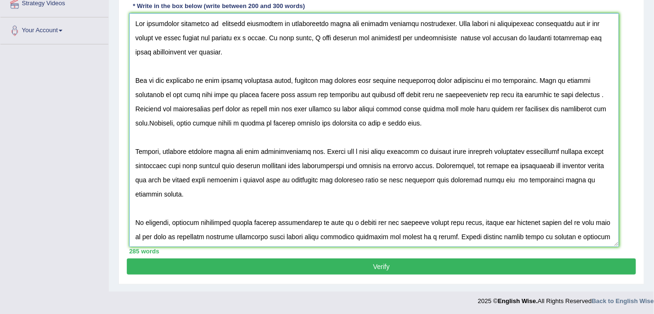
click at [452, 235] on textarea at bounding box center [374, 129] width 490 height 233
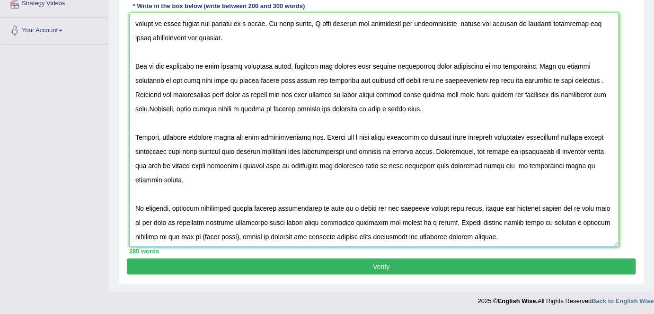
drag, startPoint x: 448, startPoint y: 234, endPoint x: 506, endPoint y: 259, distance: 63.6
click at [506, 259] on div "Practice Writing: Write Essay 3 External appearances Instructions: You will hav…" at bounding box center [381, 72] width 526 height 423
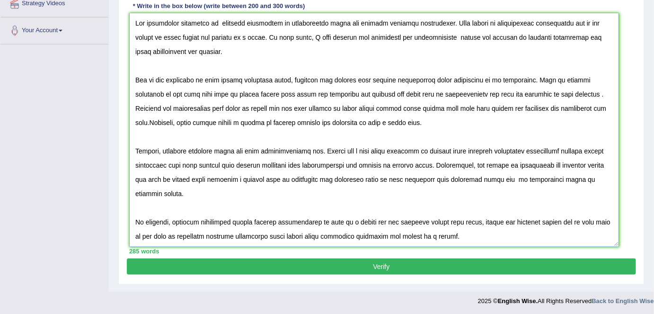
scroll to position [0, 0]
click at [261, 236] on textarea at bounding box center [374, 129] width 490 height 233
click at [317, 234] on textarea at bounding box center [374, 129] width 490 height 233
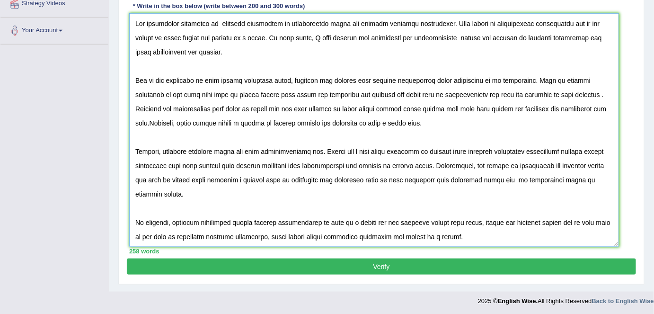
click at [412, 234] on textarea at bounding box center [374, 129] width 490 height 233
click at [181, 38] on textarea at bounding box center [374, 129] width 490 height 233
click at [173, 36] on textarea at bounding box center [374, 129] width 490 height 233
click at [143, 38] on textarea at bounding box center [374, 129] width 490 height 233
click at [490, 36] on textarea at bounding box center [374, 129] width 490 height 233
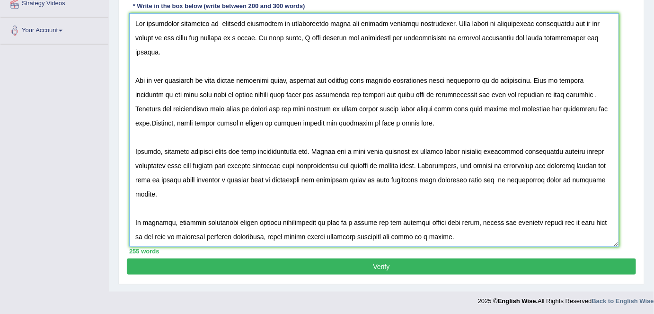
click at [387, 64] on textarea at bounding box center [374, 129] width 490 height 233
drag, startPoint x: 175, startPoint y: 79, endPoint x: 179, endPoint y: 80, distance: 4.8
click at [179, 80] on textarea at bounding box center [374, 129] width 490 height 233
click at [265, 80] on textarea at bounding box center [374, 129] width 490 height 233
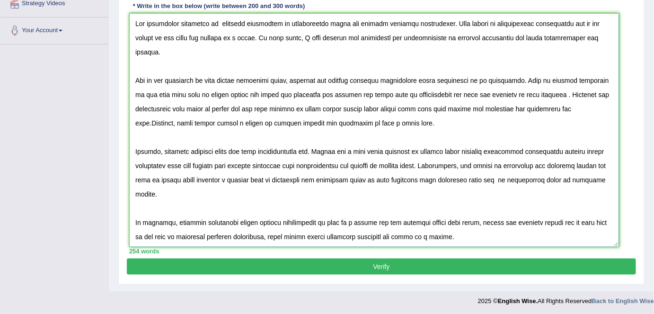
type textarea "The increasing influence of external appearance in contemporary times has ignit…"
click at [326, 269] on button "Verify" at bounding box center [381, 267] width 509 height 16
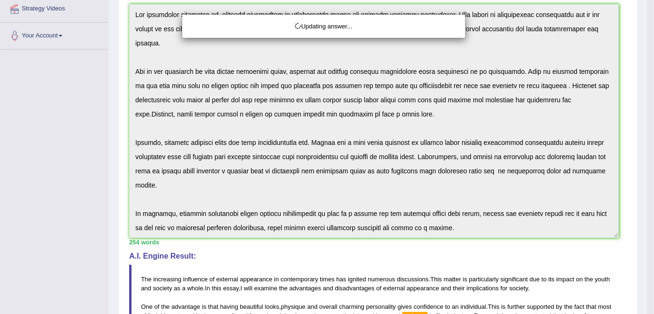
drag, startPoint x: 658, startPoint y: 134, endPoint x: 658, endPoint y: 180, distance: 46.9
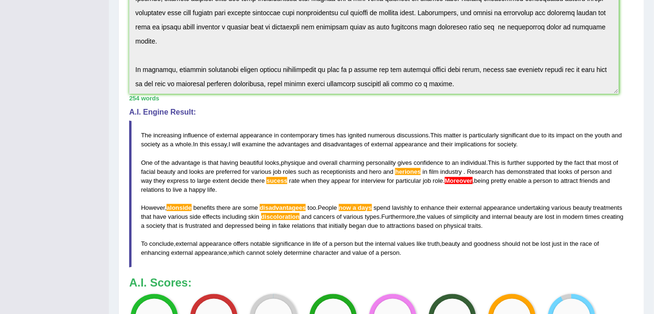
scroll to position [350, 0]
